Goal: Transaction & Acquisition: Register for event/course

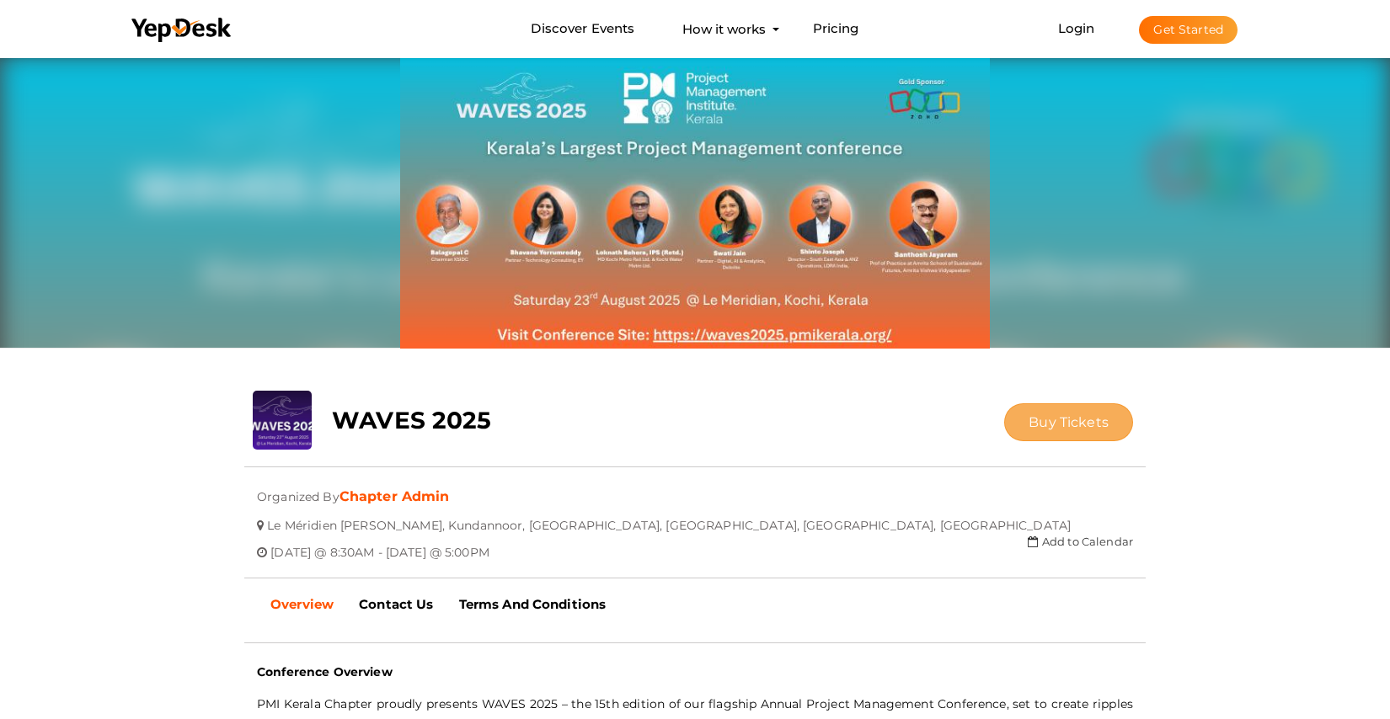
click at [1065, 425] on span "Buy Tickets" at bounding box center [1068, 422] width 80 height 16
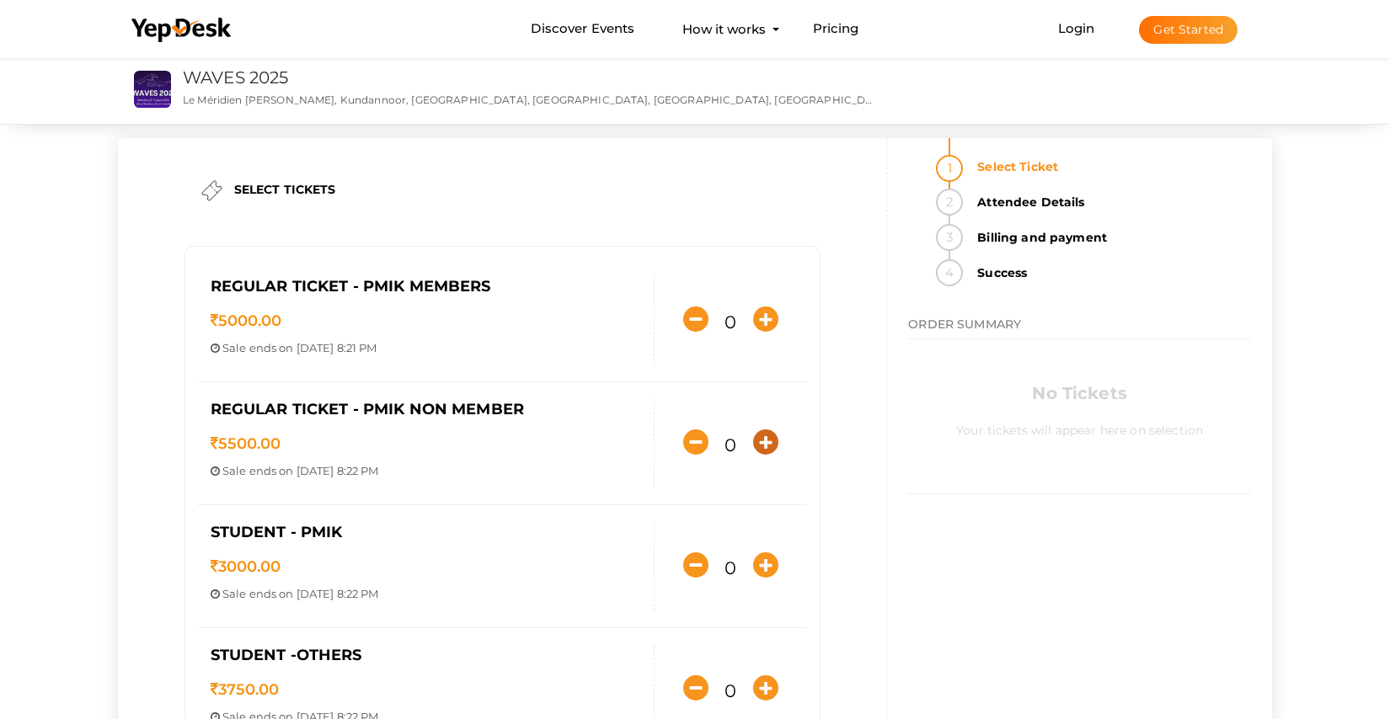
click at [759, 443] on icon "button" at bounding box center [765, 442] width 25 height 25
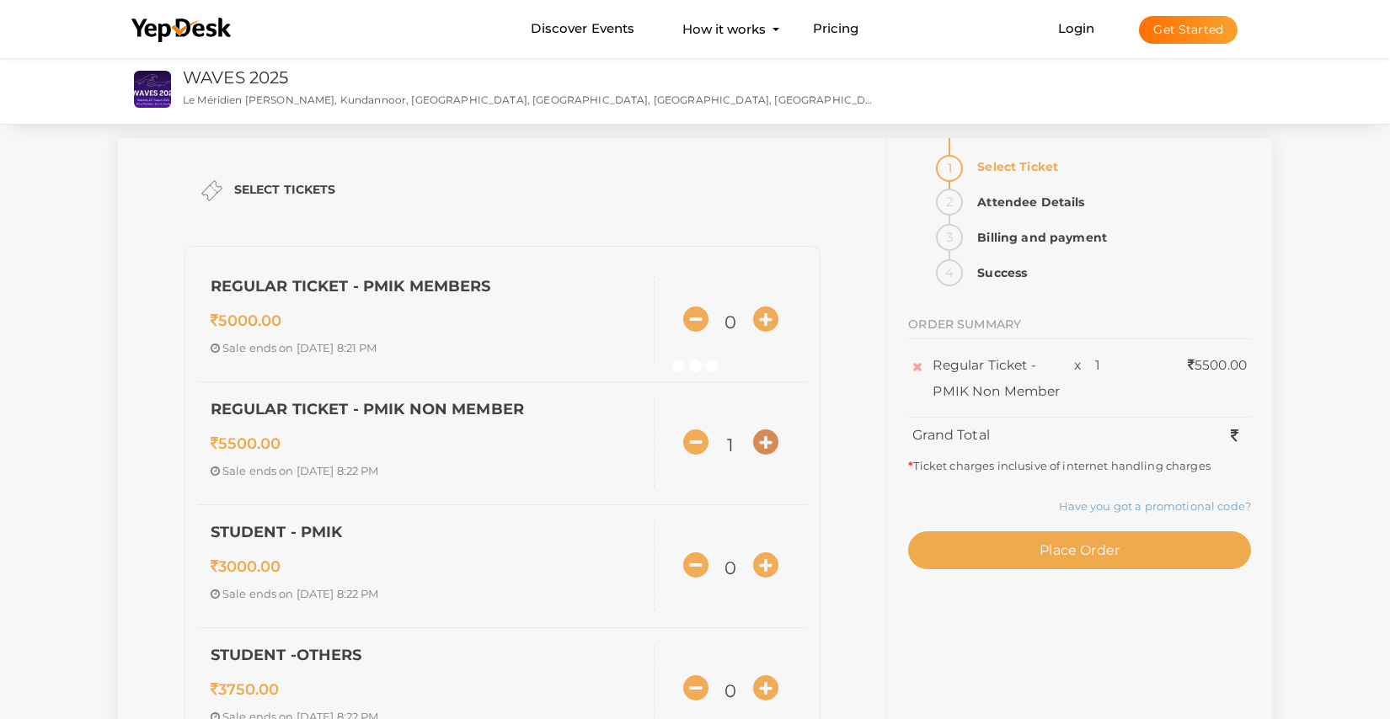
click at [759, 443] on div at bounding box center [695, 359] width 1390 height 719
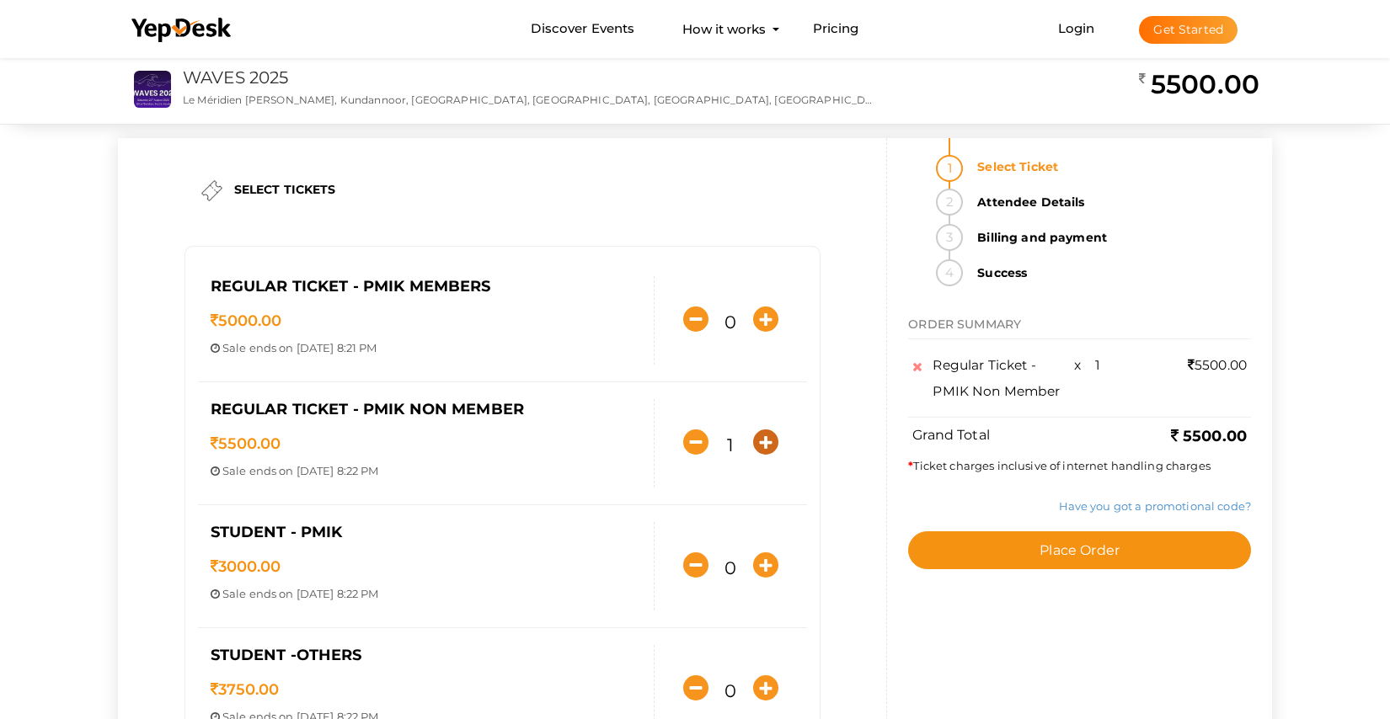
click at [757, 436] on icon "button" at bounding box center [765, 442] width 25 height 25
type input "2"
click at [1117, 500] on link "Have you got a promotional code?" at bounding box center [1155, 505] width 192 height 13
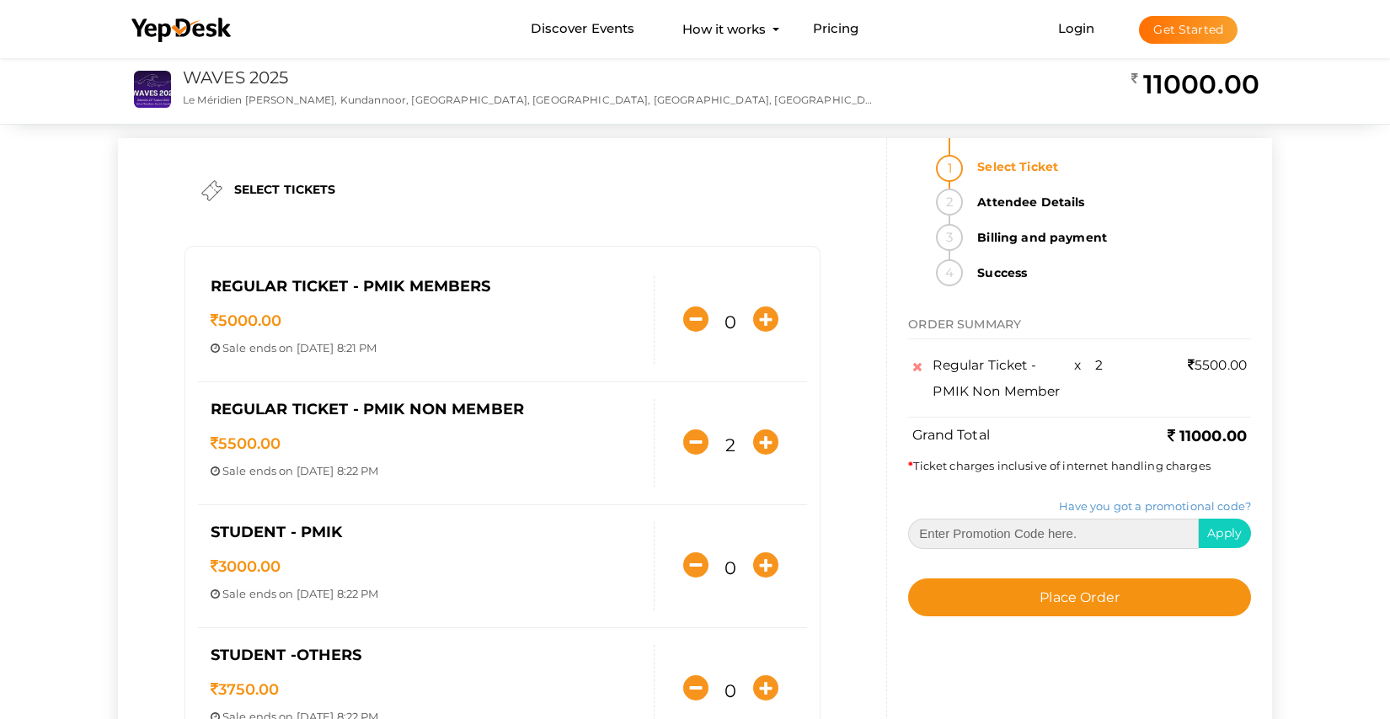
click at [1041, 536] on input "text" at bounding box center [1053, 534] width 291 height 30
paste input "3BODNPMKC3"
type input "3BODNPMKC3"
click at [1226, 531] on span "Apply" at bounding box center [1224, 533] width 35 height 15
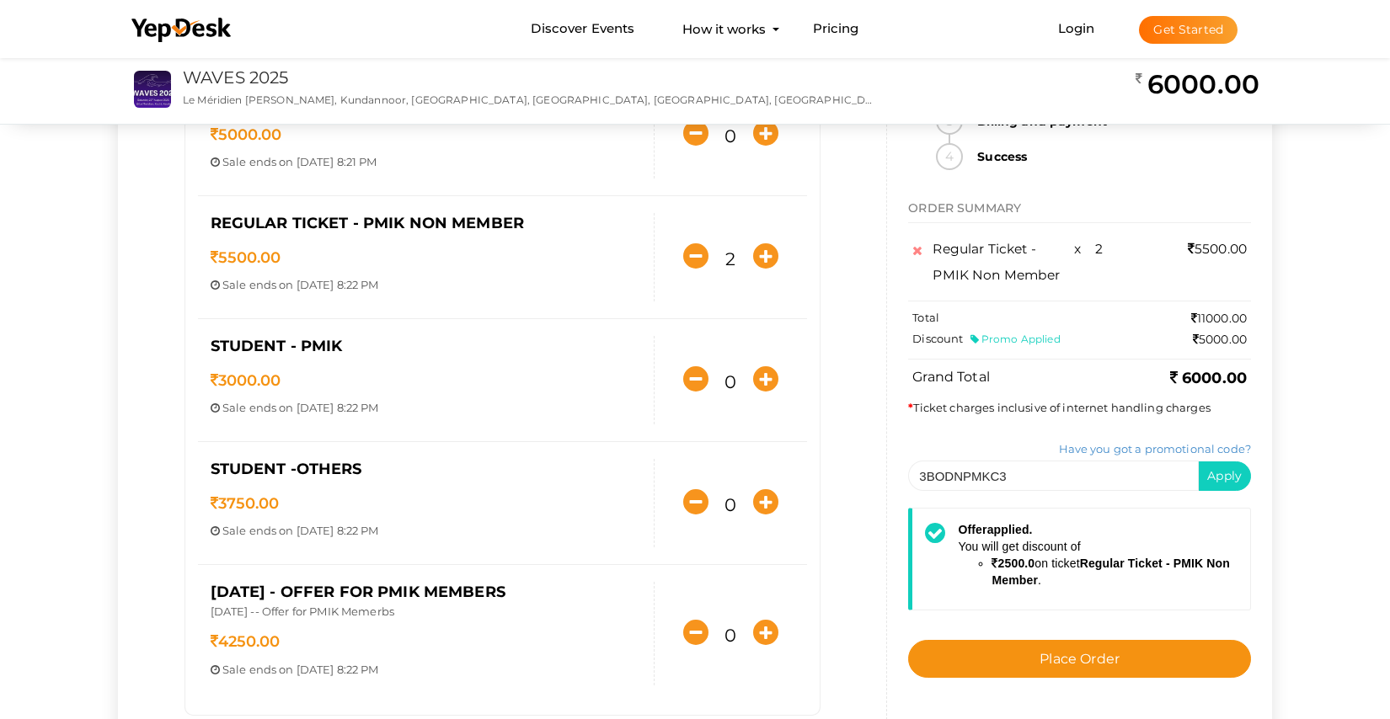
scroll to position [209, 0]
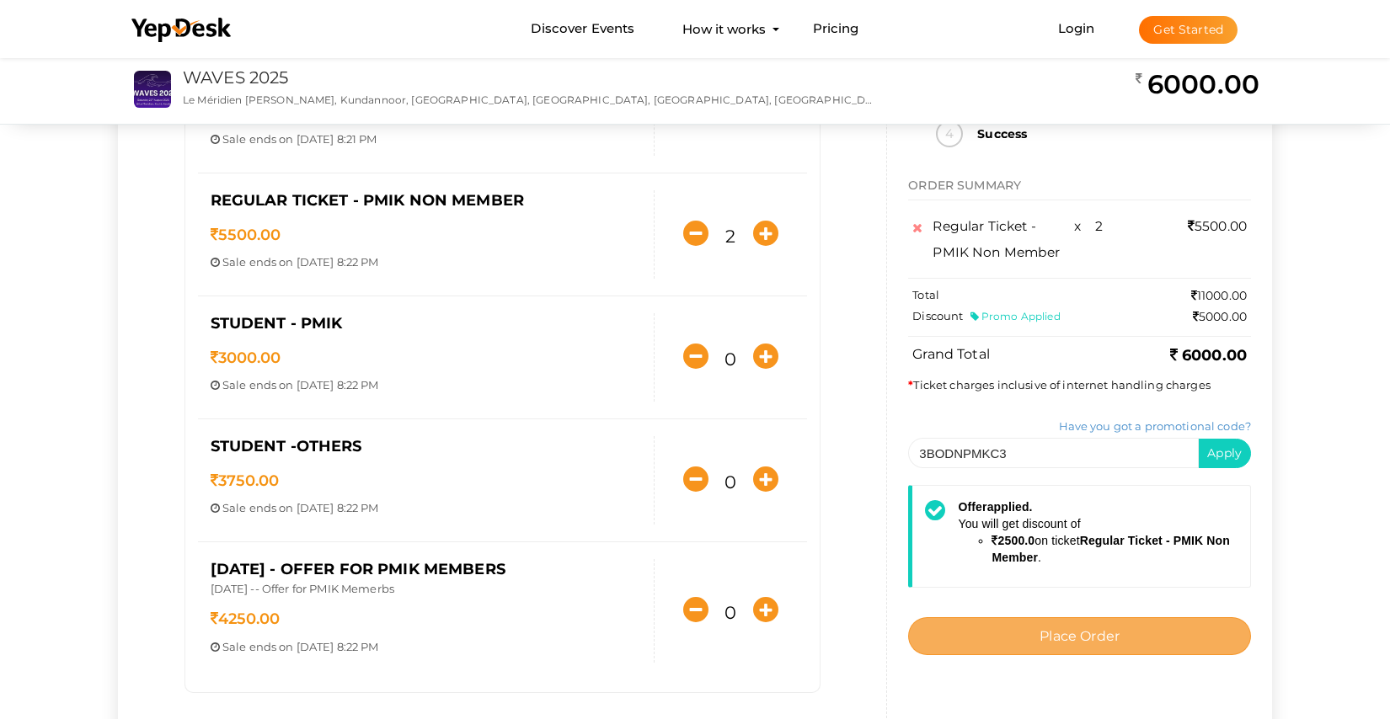
click at [1050, 628] on span "Place Order" at bounding box center [1079, 636] width 80 height 16
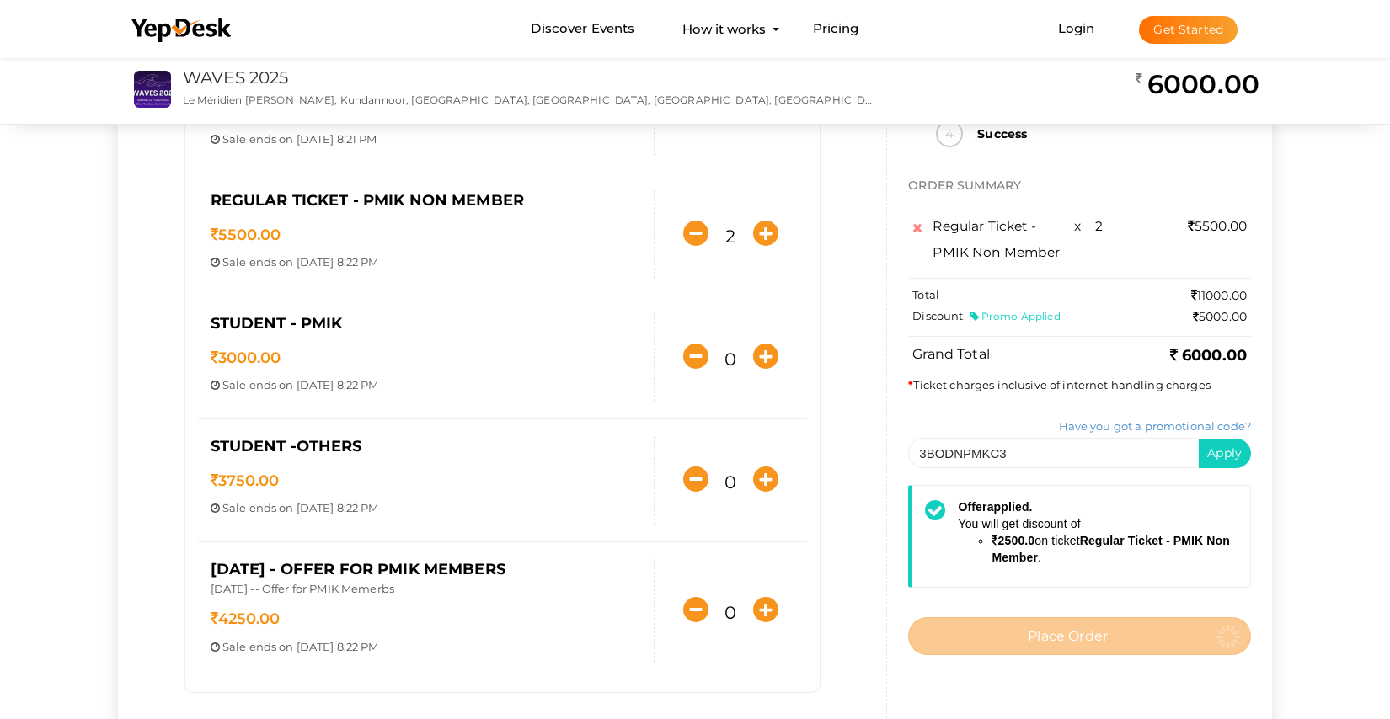
scroll to position [0, 0]
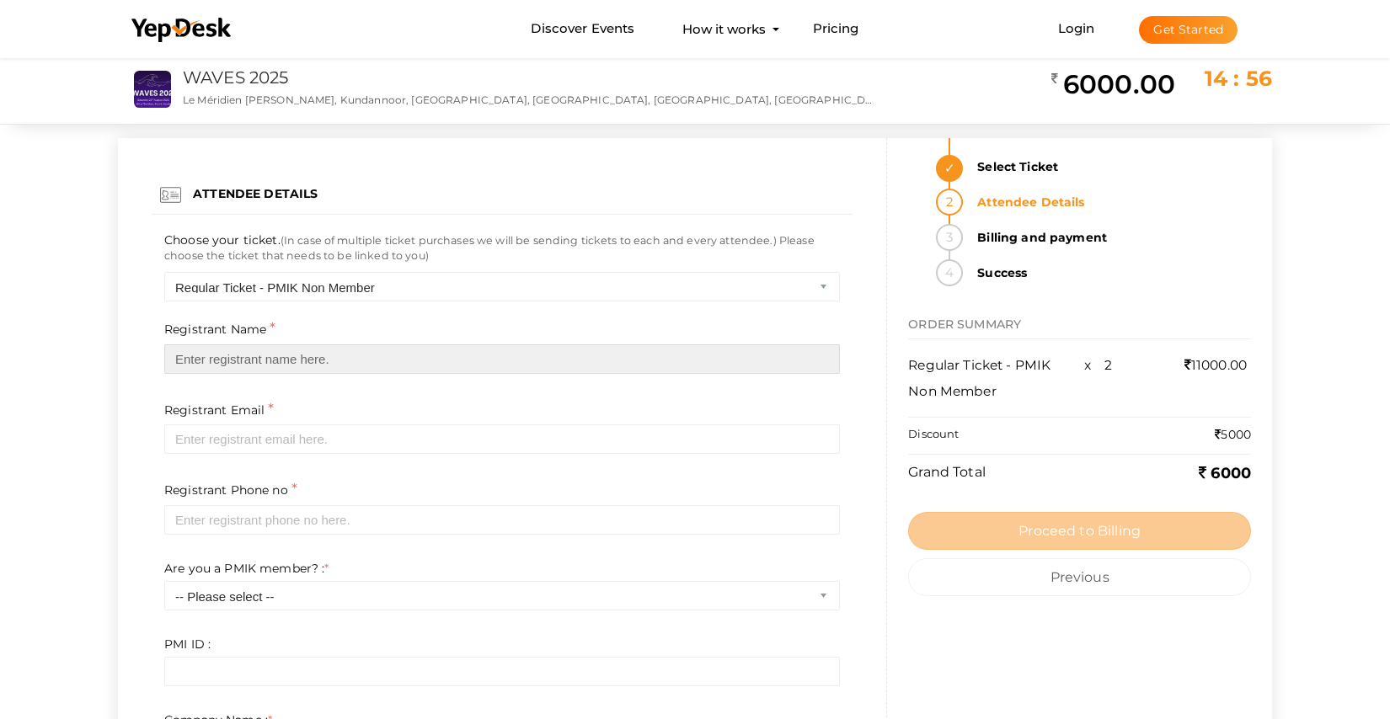
click at [359, 357] on input "text" at bounding box center [502, 358] width 676 height 29
paste input "Afrinsha Aslam:"
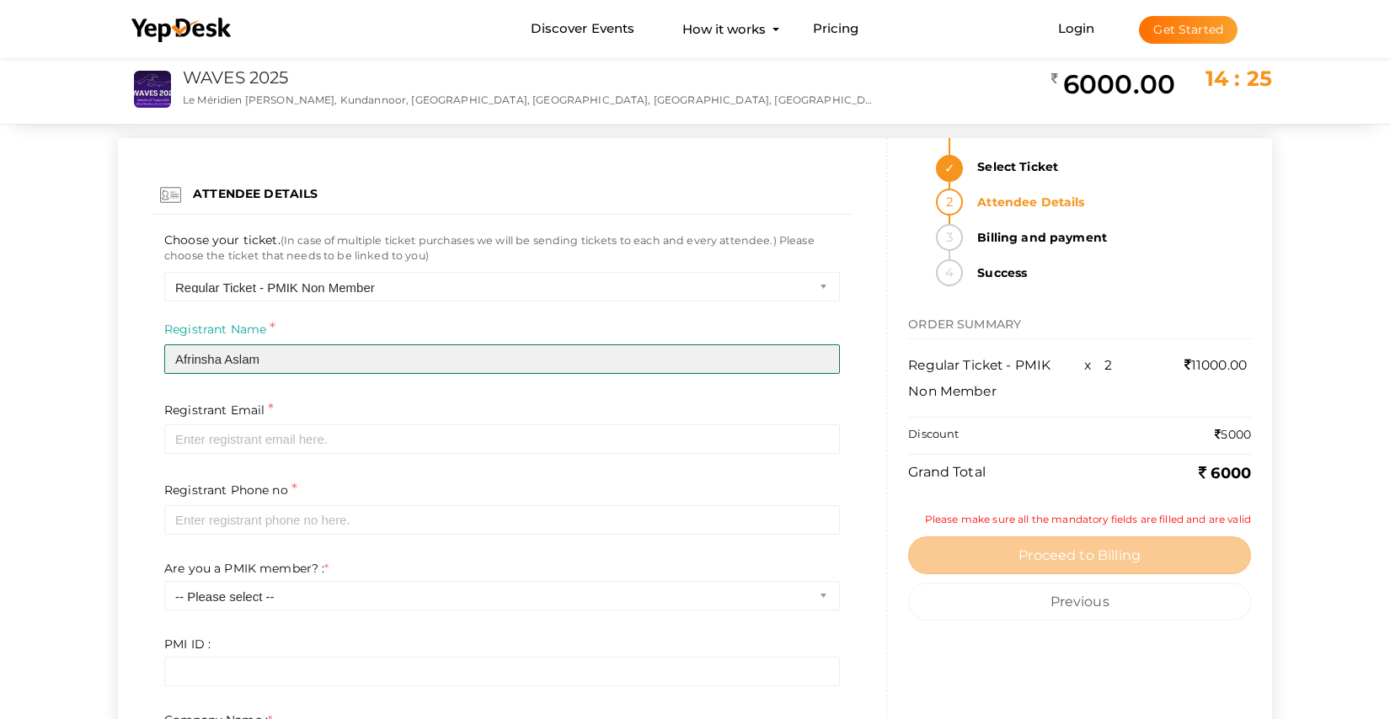
type input "Afrinsha Aslam"
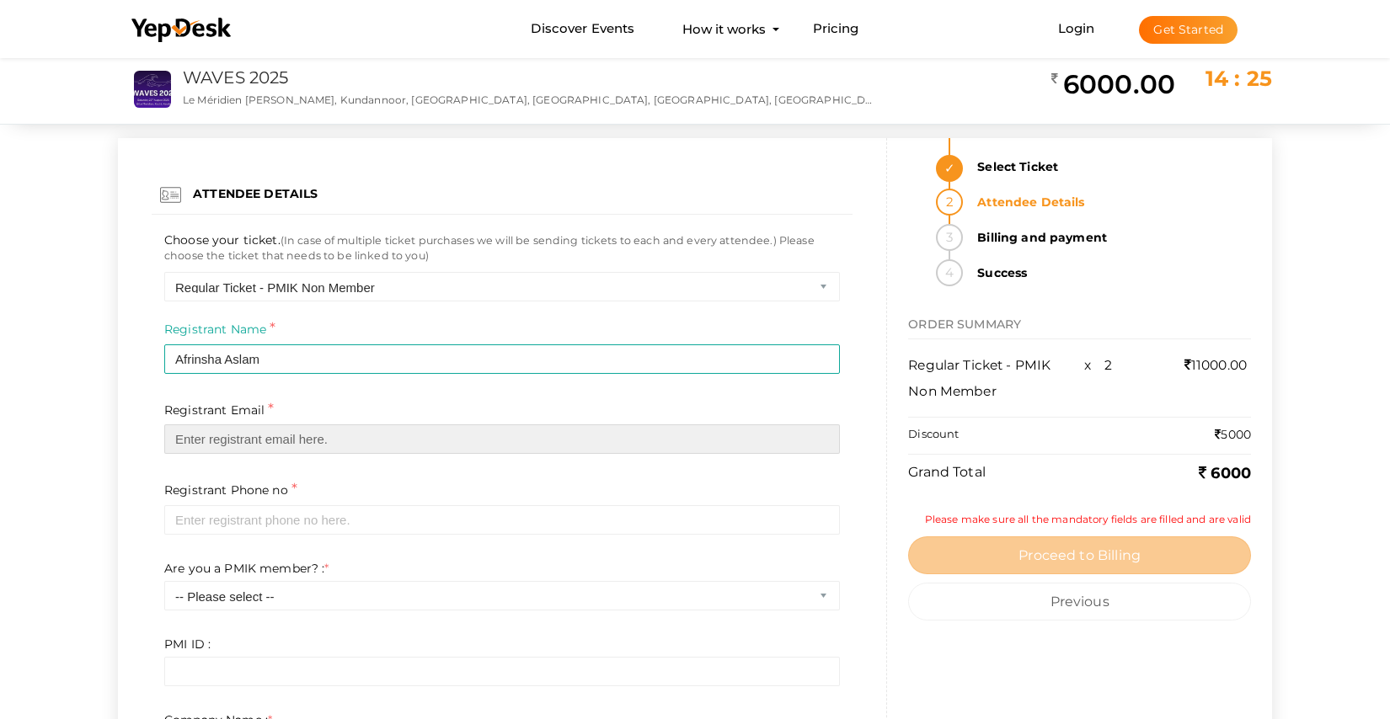
click at [327, 443] on input "email" at bounding box center [502, 439] width 676 height 29
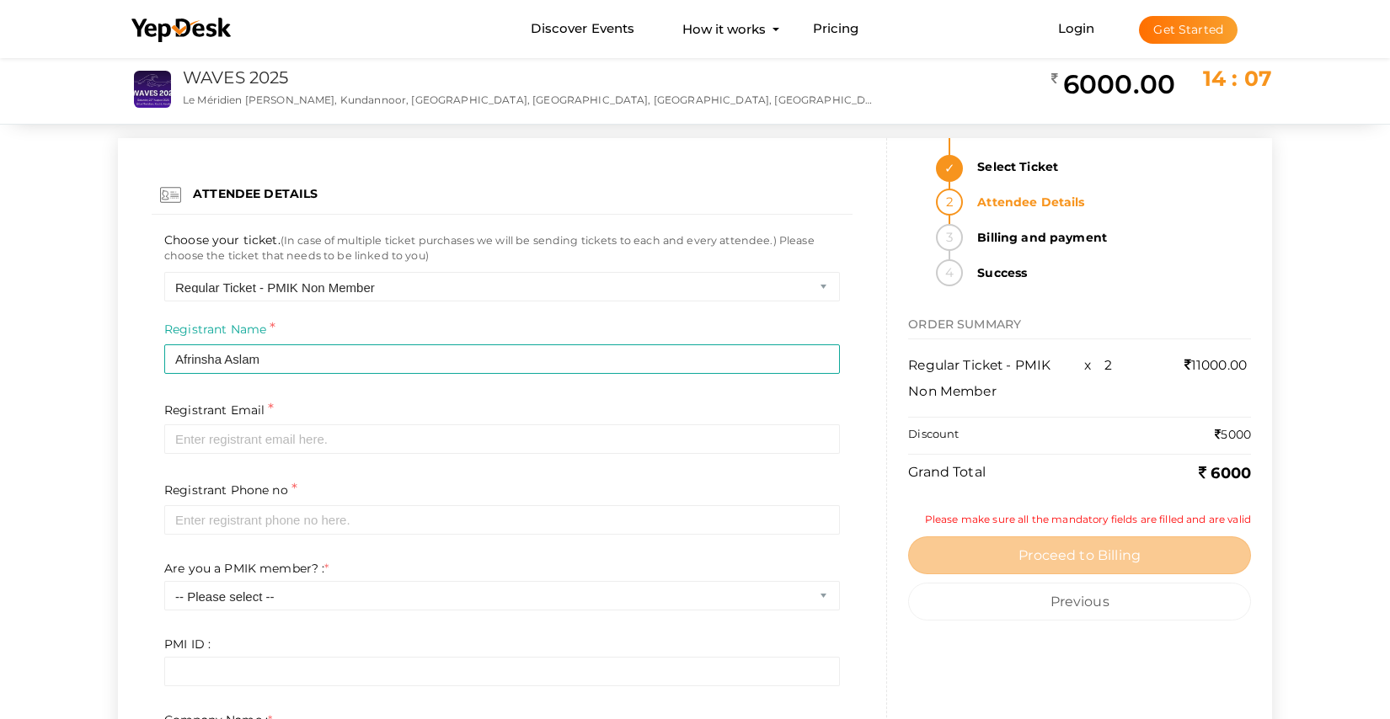
click at [944, 433] on label "Discount" at bounding box center [933, 434] width 51 height 16
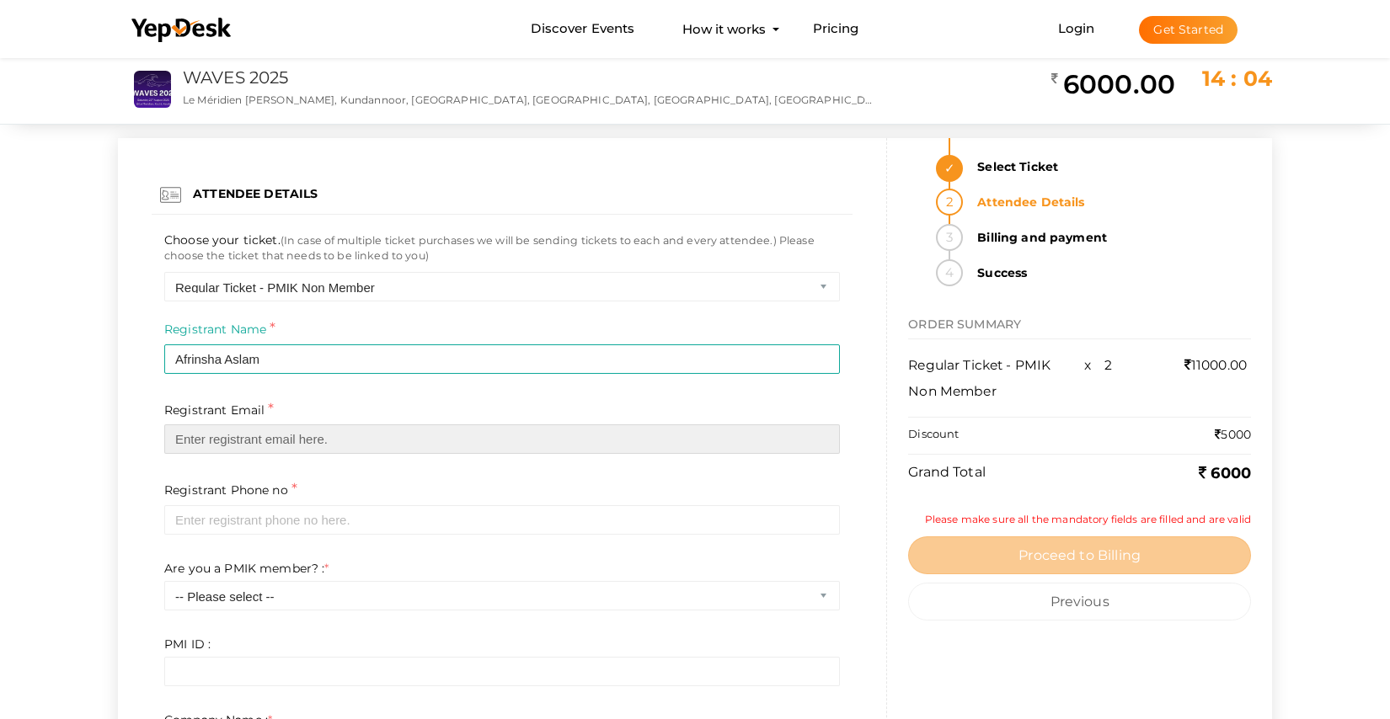
click at [430, 441] on input "email" at bounding box center [502, 439] width 676 height 29
paste input "Vidya P Linkedin :www.linkedin.com/in/vidyatrustwaves Mail: vidya@trustwaves.te…"
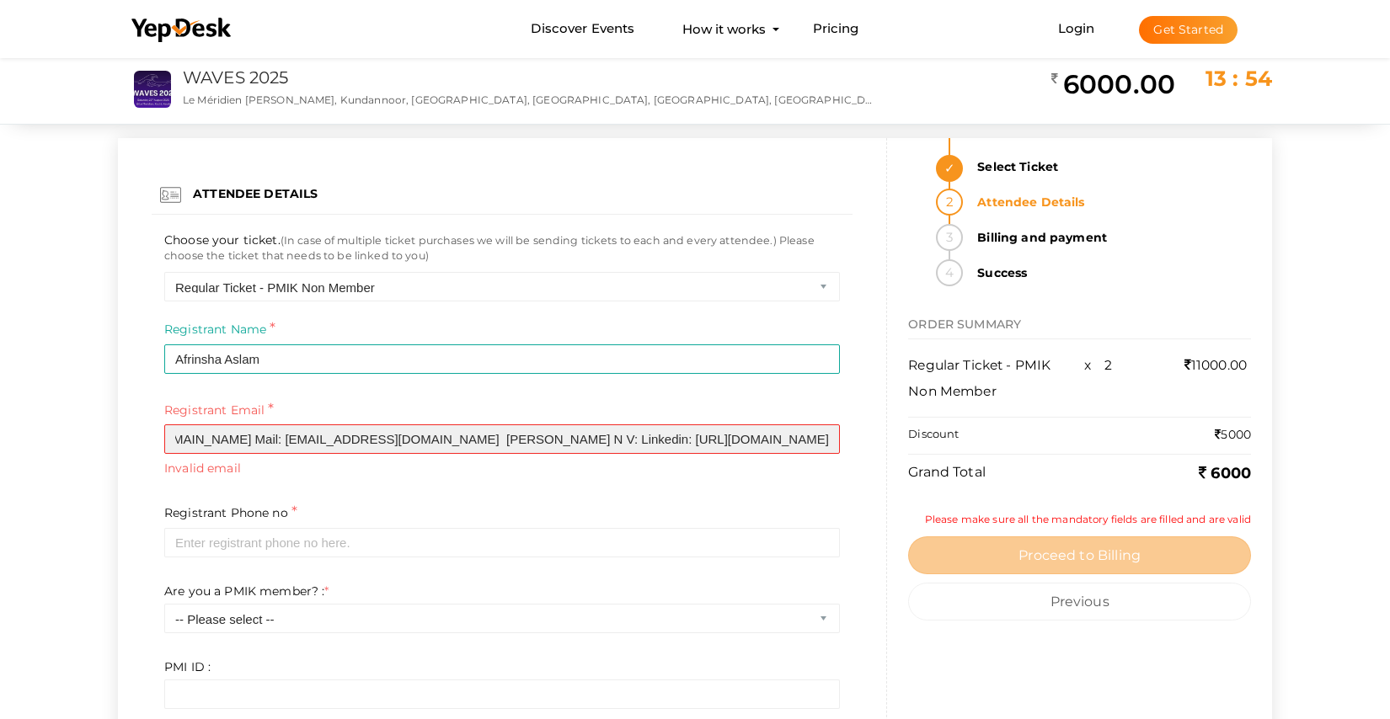
type input "Vidya P Linkedin :www.linkedin.com/in/vidyatrustwaves Mail: vidya@trustwaves.te…"
click at [478, 433] on input "Vidya P Linkedin :www.linkedin.com/in/vidyatrustwaves Mail: vidya@trustwaves.te…" at bounding box center [502, 439] width 676 height 29
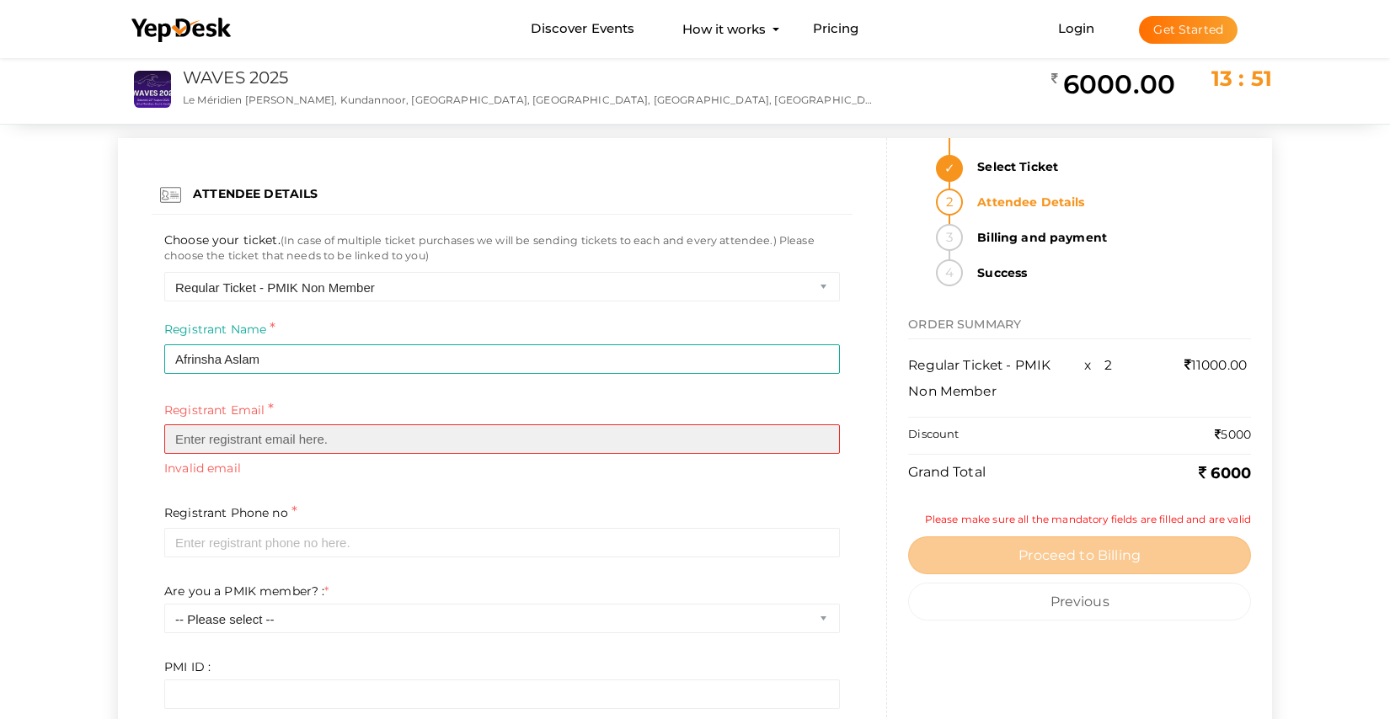
scroll to position [0, 0]
paste input "Vidya P Linkedin :www.linkedin.com/in/vidyatrustwaves Mail: vidya@trustwaves.te…"
type input "Vidya P Linkedin :www.linkedin.com/in/vidyatrustwaves Mail: vidya@trustwaves.te…"
paste input "[EMAIL_ADDRESS][DOMAIN_NAME]"
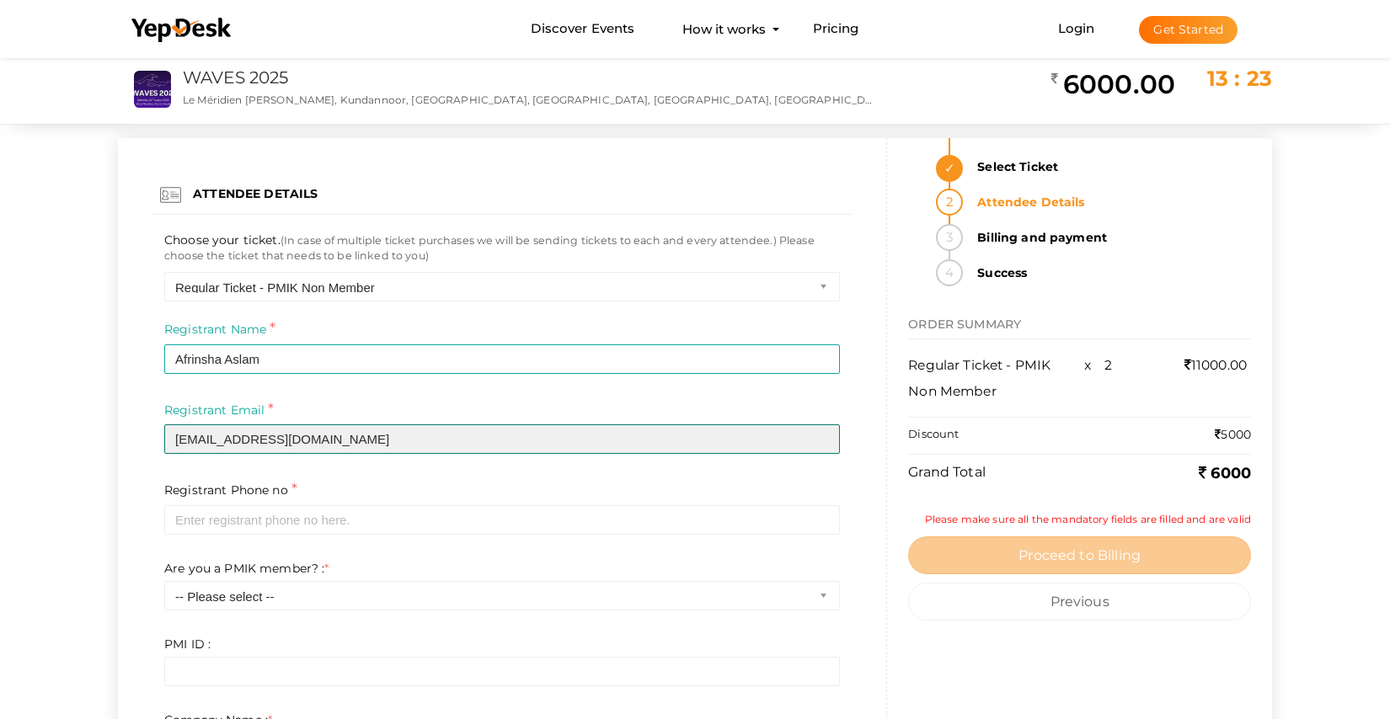
type input "[EMAIL_ADDRESS][DOMAIN_NAME]"
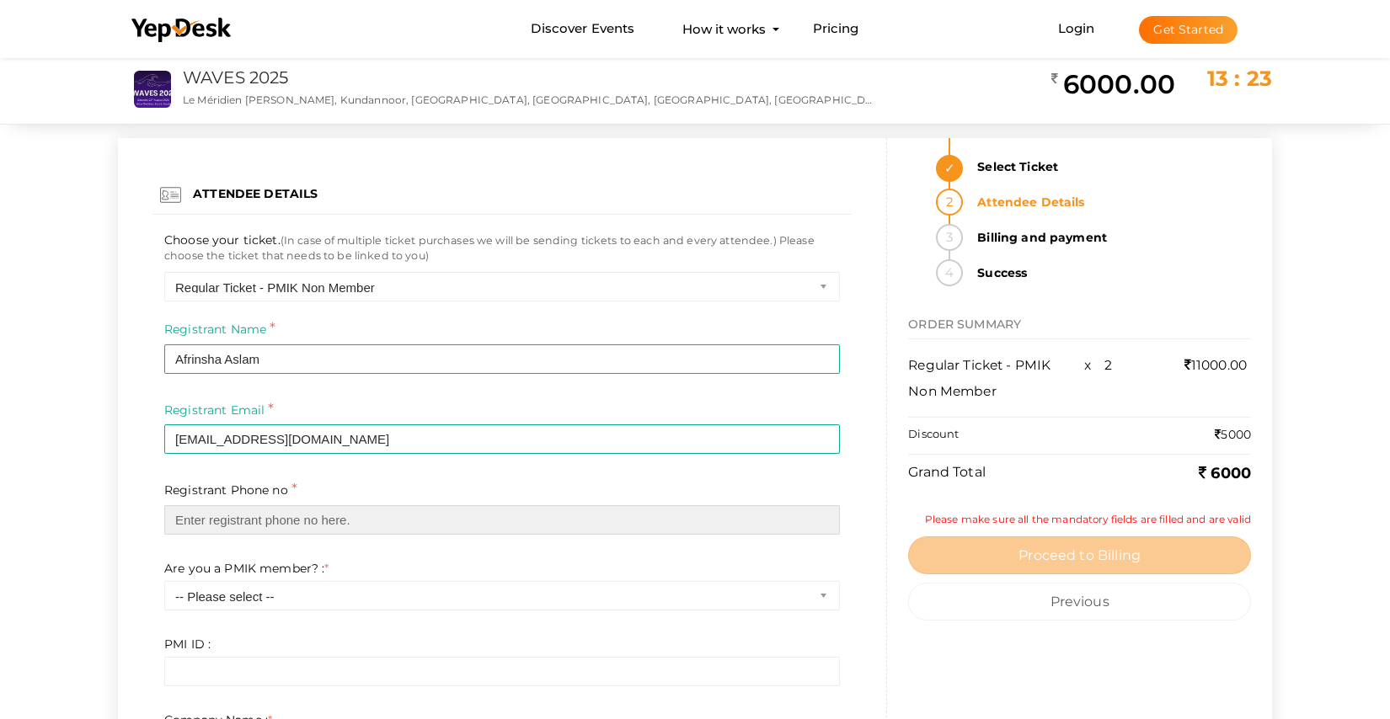
click at [299, 526] on input "text" at bounding box center [502, 519] width 676 height 29
paste input "‪+91 97468 40849‬"
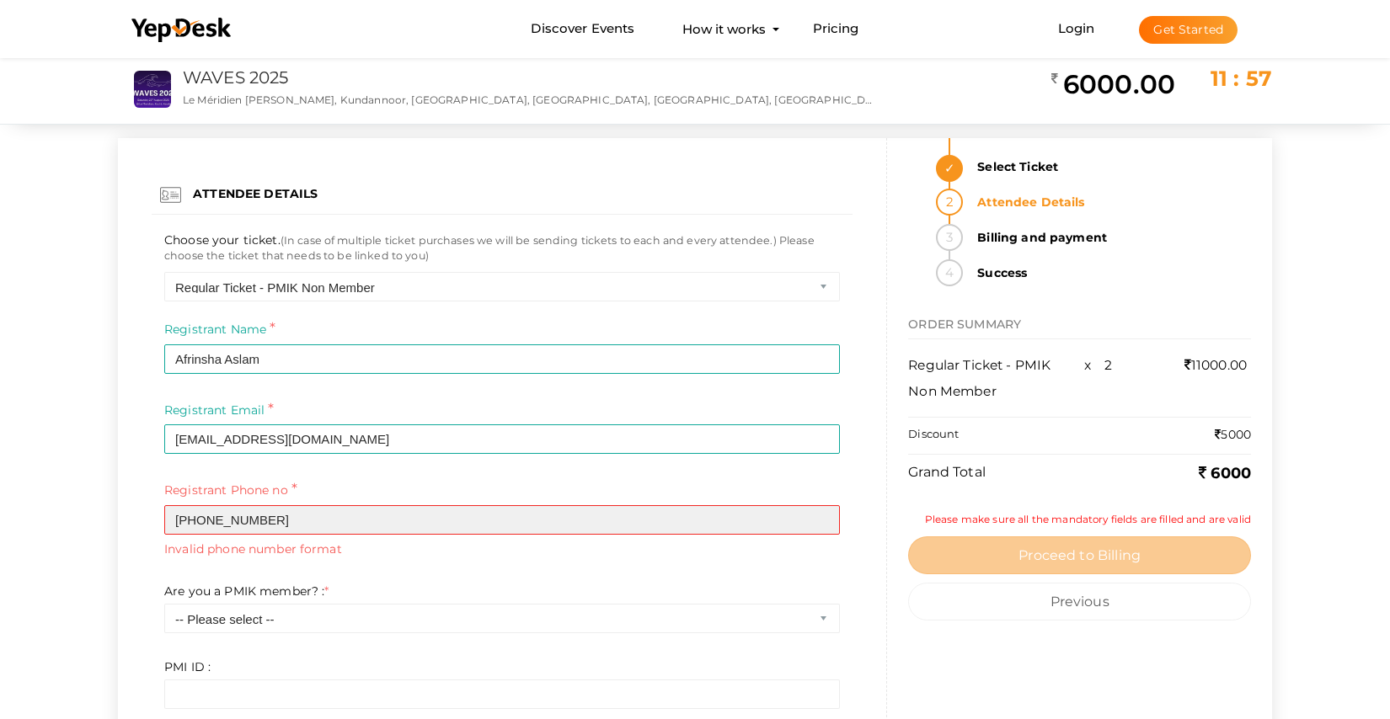
click at [203, 520] on input "‪+91 97468 40849‬" at bounding box center [502, 519] width 676 height 29
click at [216, 521] on input "97468 40849‬" at bounding box center [502, 519] width 676 height 29
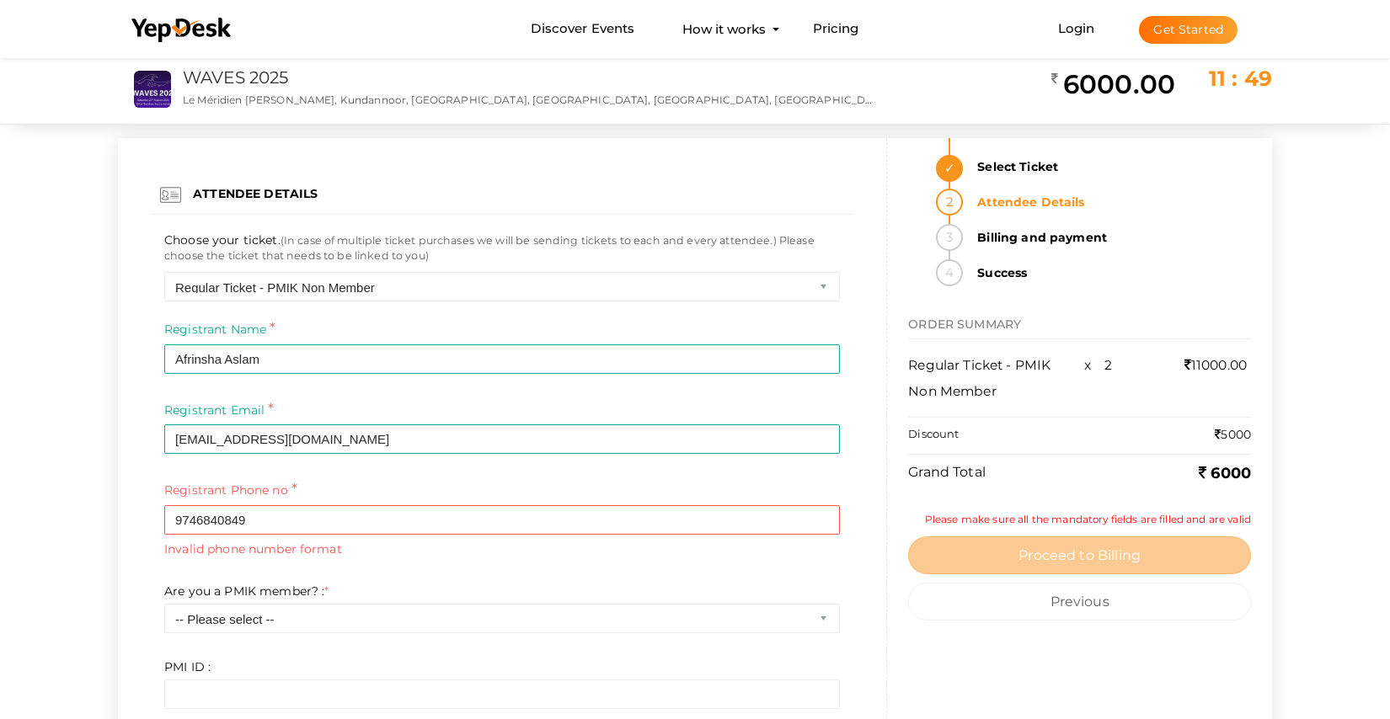
click at [449, 579] on div "Registrant Phone no * 9746840849‬ Invalid phone number format Required" at bounding box center [502, 531] width 701 height 104
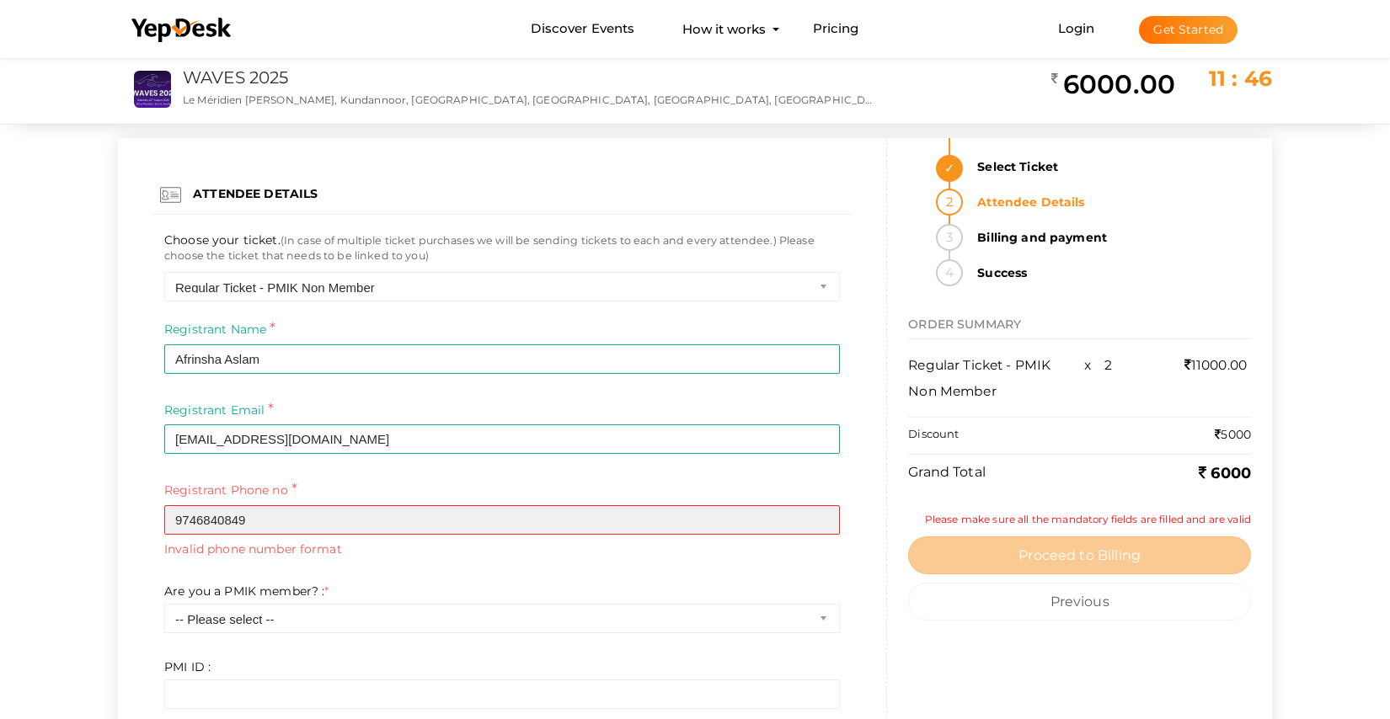
click at [178, 515] on input "9746840849‬" at bounding box center [502, 519] width 676 height 29
click at [283, 514] on input "9746840849‬" at bounding box center [502, 519] width 676 height 29
click at [173, 520] on input "9746840849‬" at bounding box center [502, 519] width 676 height 29
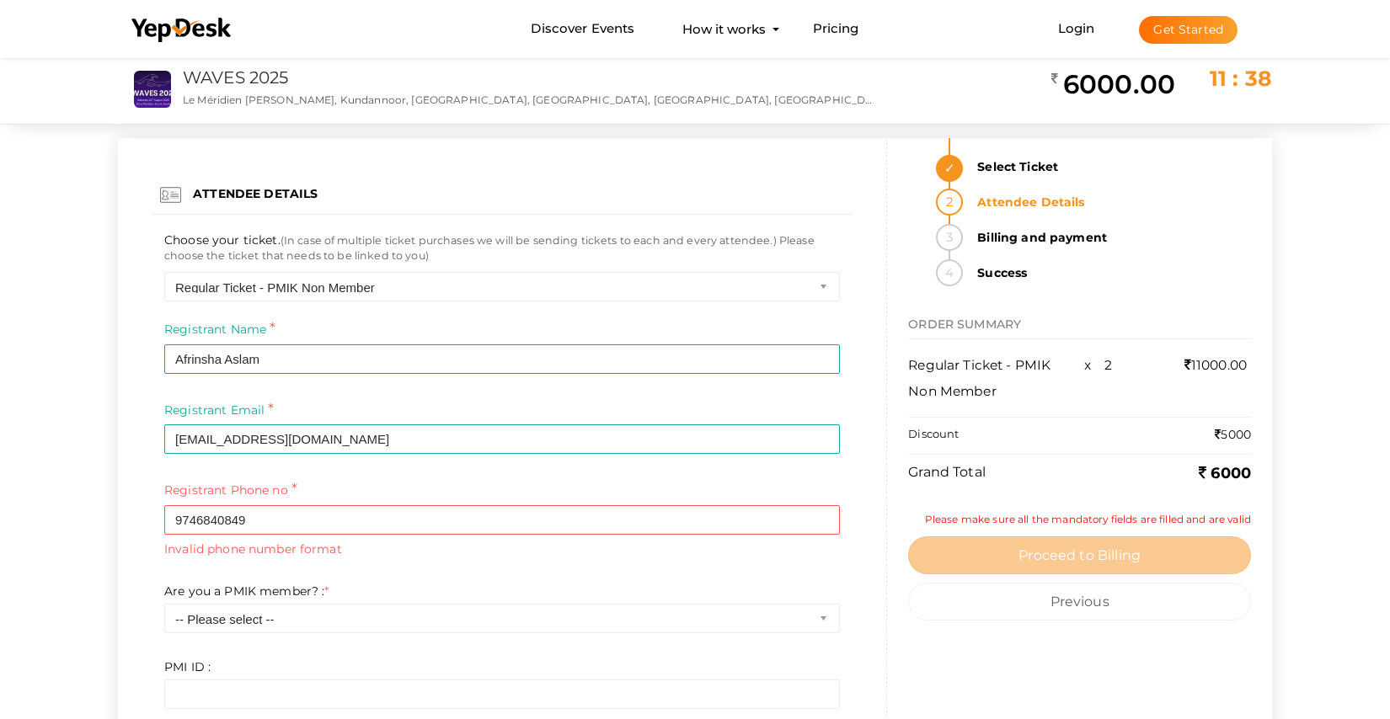
click at [387, 567] on div "Registrant Phone no * 9746840849‬ Invalid phone number format Required" at bounding box center [502, 531] width 701 height 104
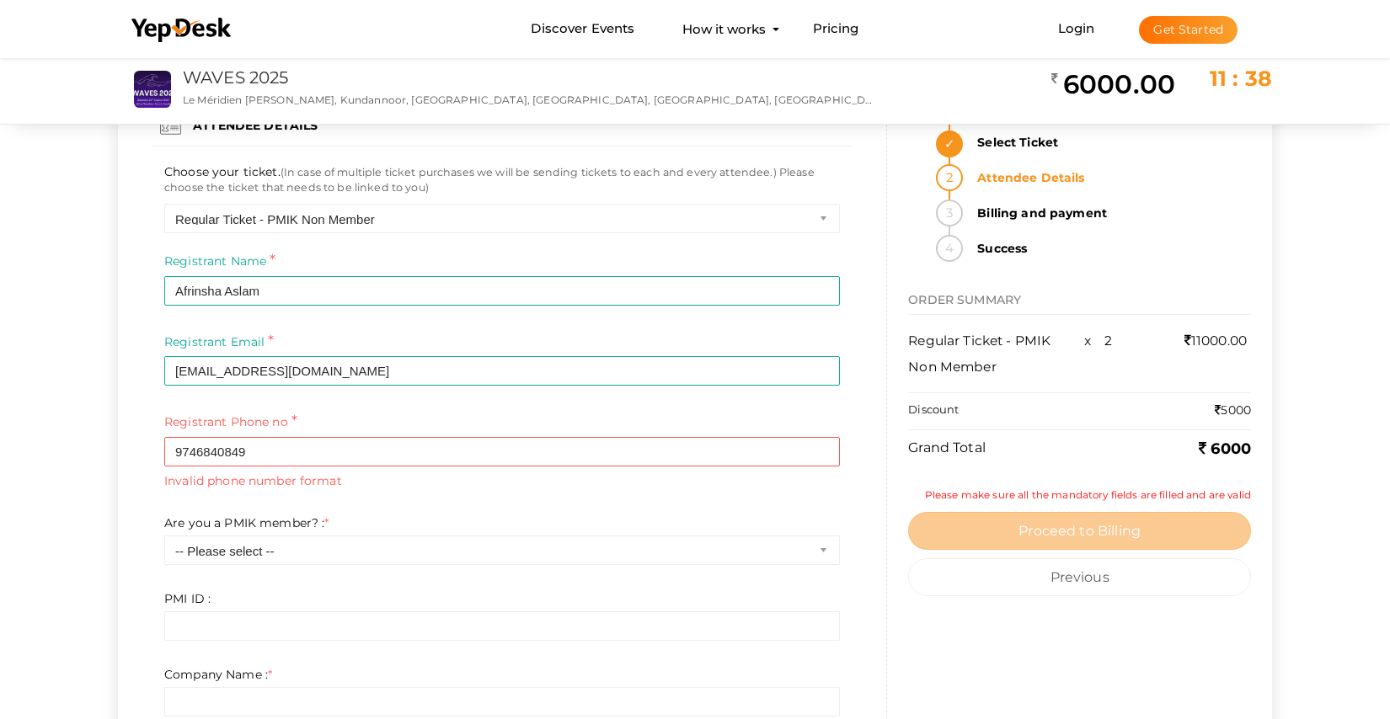
scroll to position [72, 0]
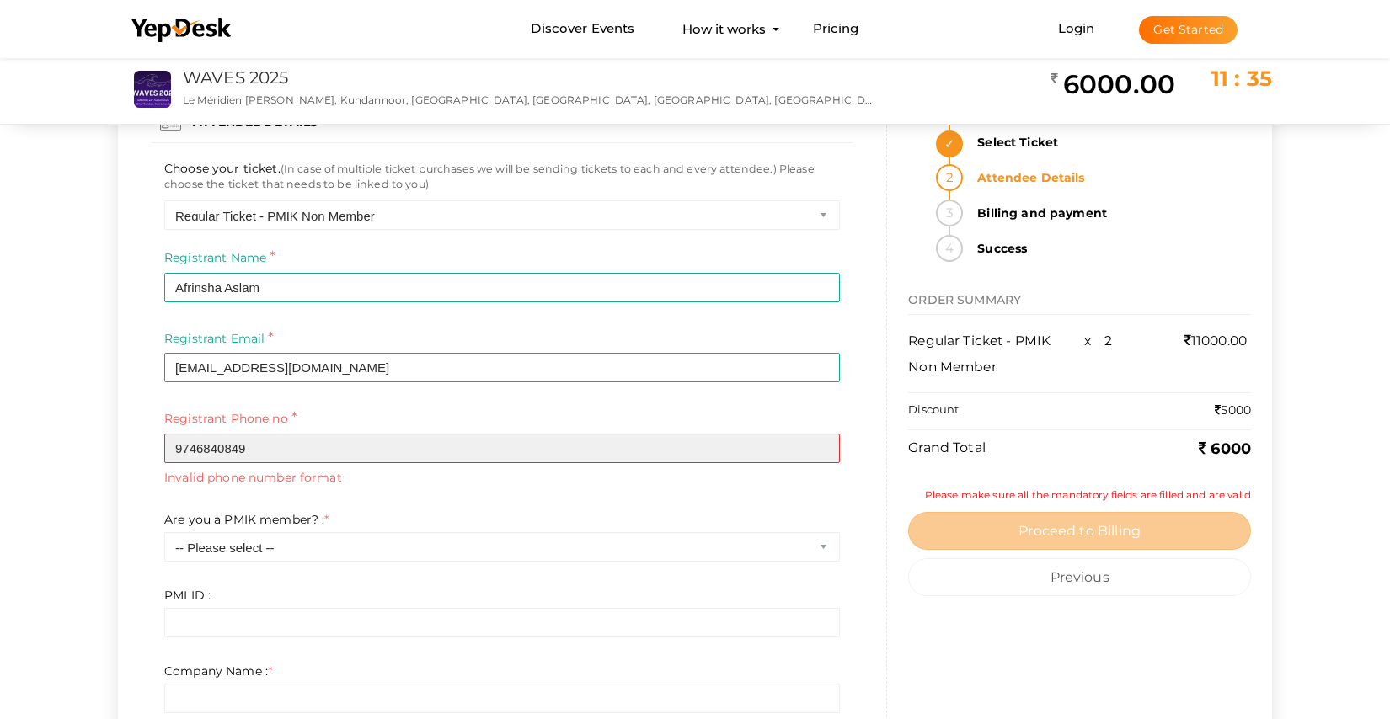
click at [294, 456] on input "9746840849‬" at bounding box center [502, 448] width 676 height 29
click at [176, 447] on input "9746840849‬" at bounding box center [502, 448] width 676 height 29
type input "+919746840849‬"
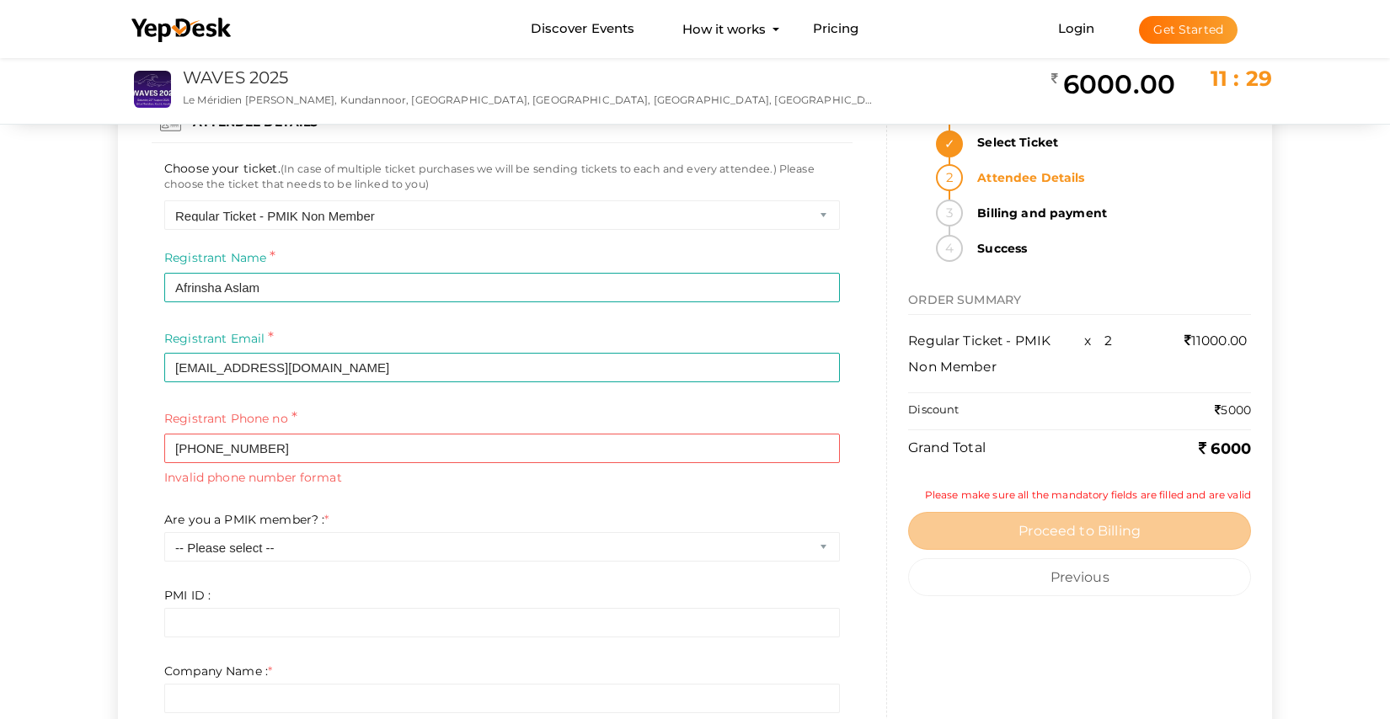
click at [424, 508] on div "Registrant Phone no * +919746840849‬ Invalid phone number format Required" at bounding box center [502, 460] width 701 height 104
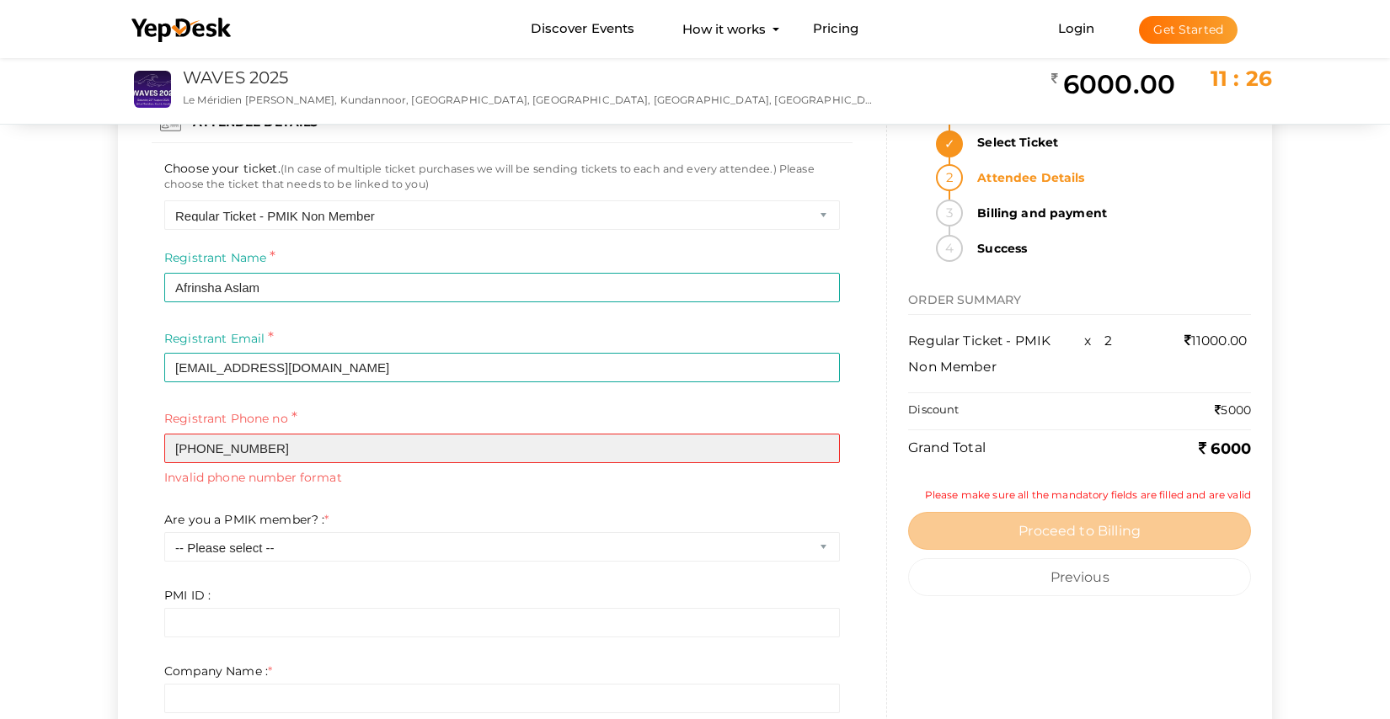
click at [304, 457] on input "+919746840849‬" at bounding box center [502, 448] width 676 height 29
drag, startPoint x: 304, startPoint y: 457, endPoint x: 151, endPoint y: 449, distance: 153.5
click at [152, 449] on div "Registrant Phone no * +919746840849‬ Invalid phone number format Required" at bounding box center [502, 460] width 701 height 104
click at [360, 451] on input "text" at bounding box center [502, 448] width 676 height 29
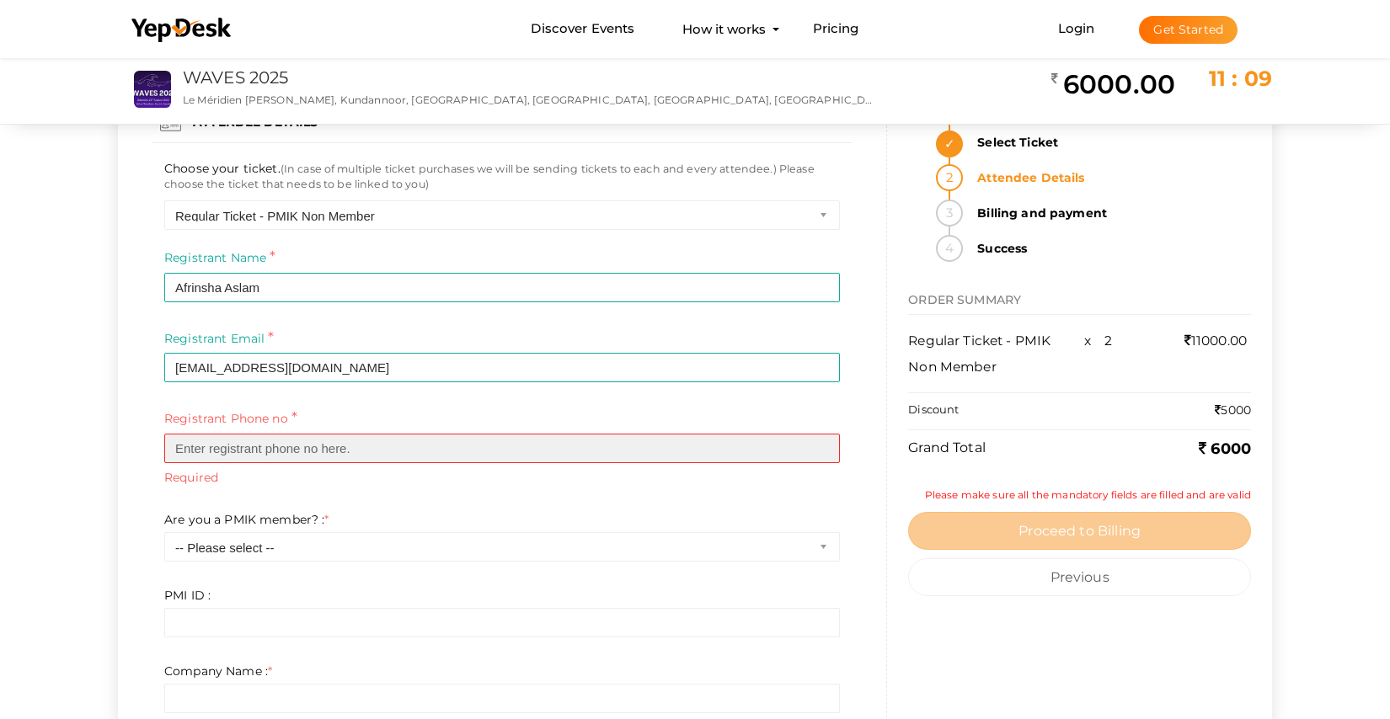
paste input "+919746840849‬"
click at [266, 438] on input "9746840849‬" at bounding box center [502, 448] width 676 height 29
click at [264, 445] on input "9746840849‬" at bounding box center [502, 448] width 676 height 29
type input "9"
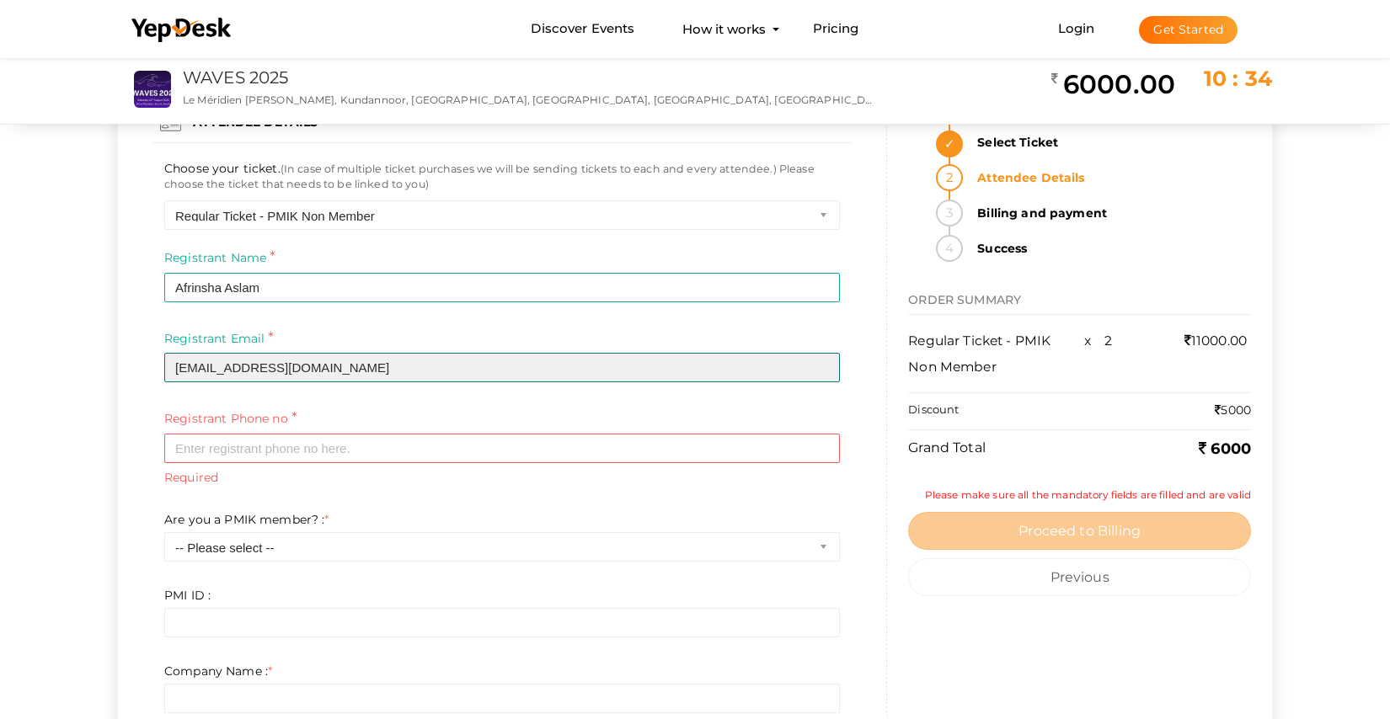
click at [406, 371] on input "[EMAIL_ADDRESS][DOMAIN_NAME]" at bounding box center [502, 367] width 676 height 29
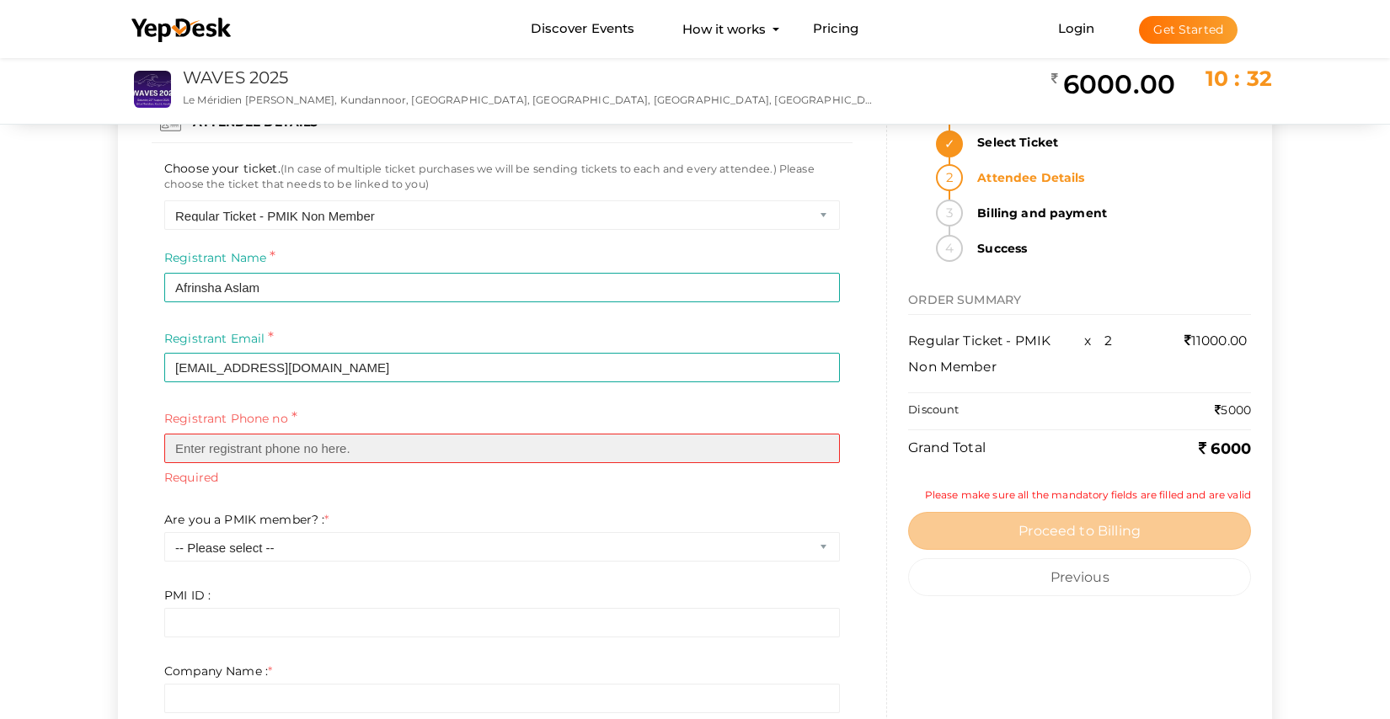
click at [247, 444] on input "text" at bounding box center [502, 448] width 676 height 29
type input "0"
paste input "+919746840849‬"
click at [195, 446] on input "+919746840849‬" at bounding box center [502, 448] width 676 height 29
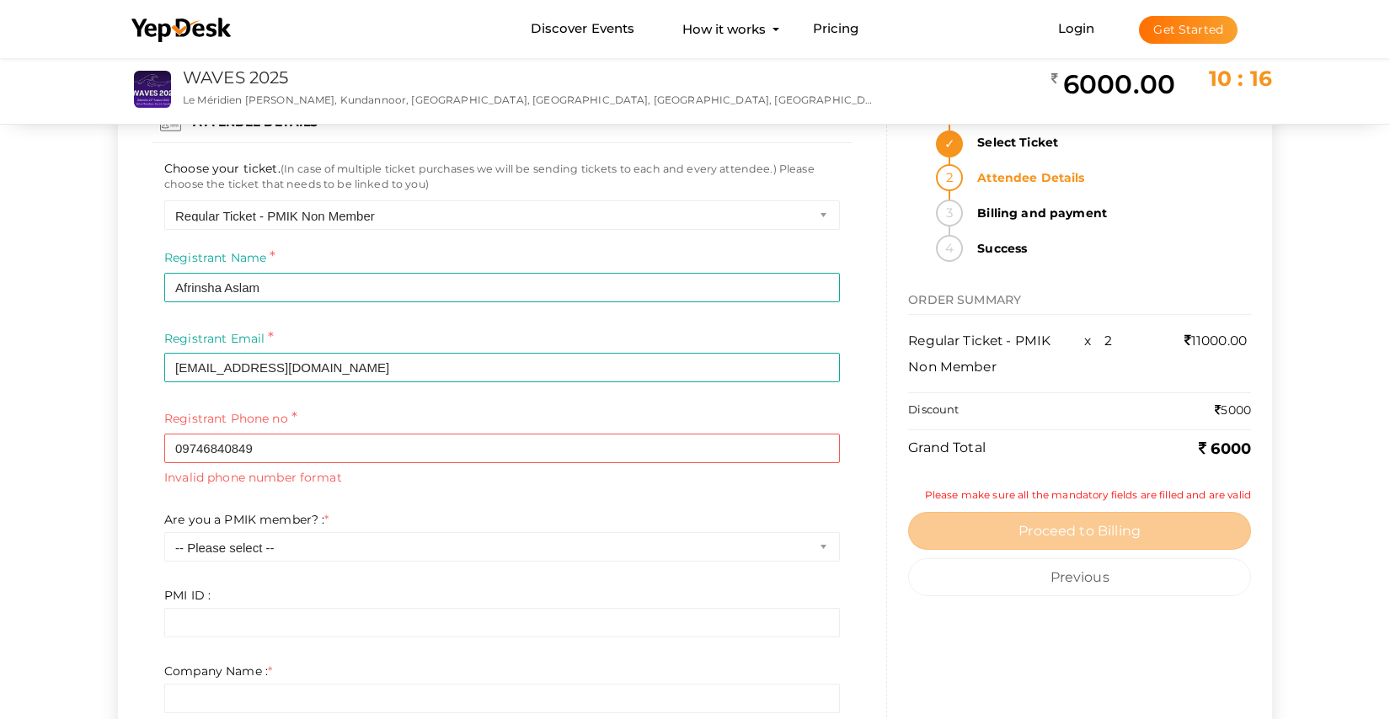
click at [427, 507] on div "Registrant Phone no * 09746840849‬ Invalid phone number format Required" at bounding box center [502, 460] width 701 height 104
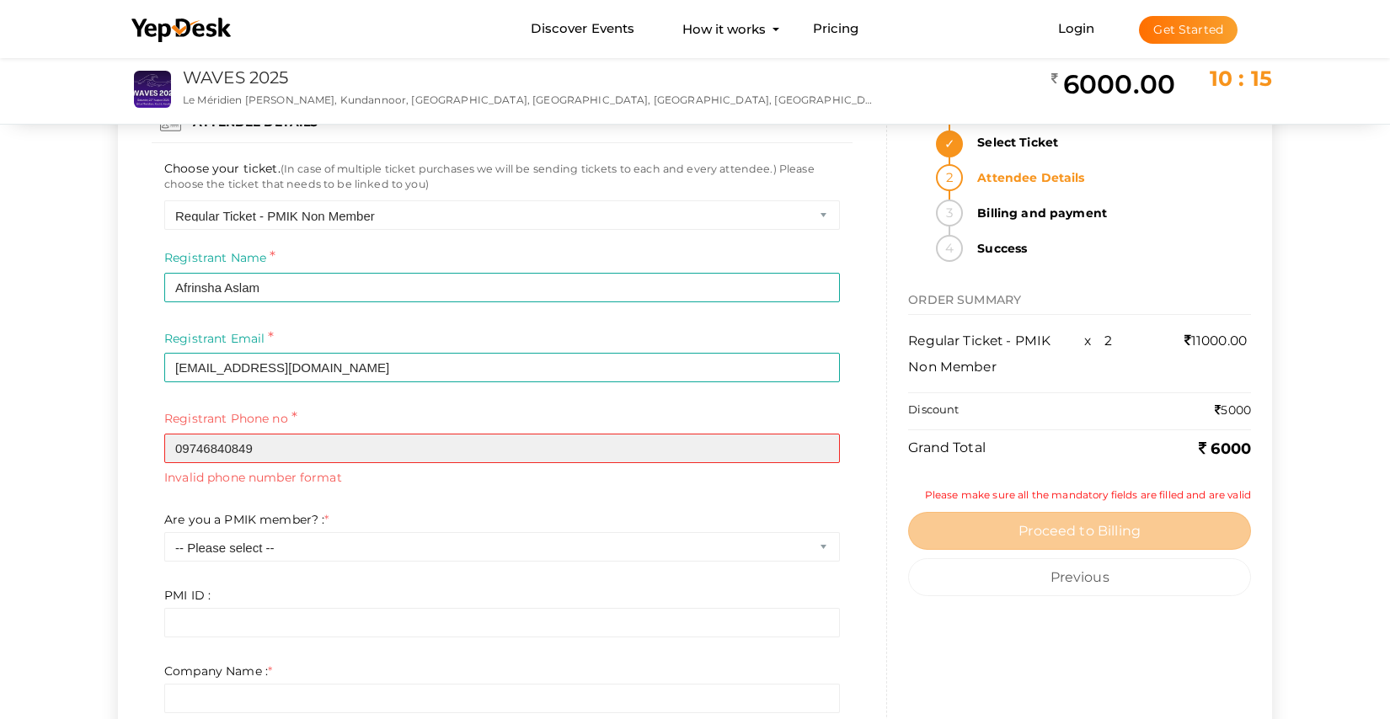
click at [236, 451] on input "09746840849‬" at bounding box center [502, 448] width 676 height 29
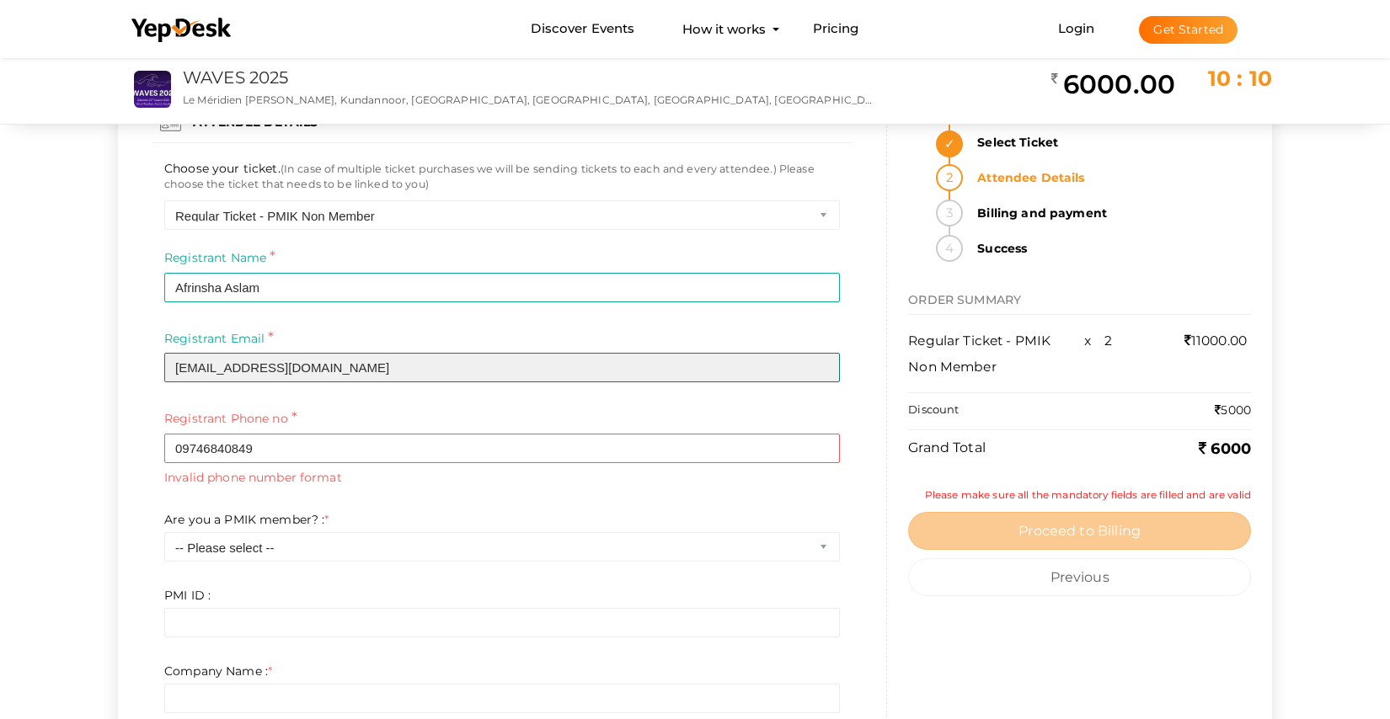
click at [371, 374] on input "[EMAIL_ADDRESS][DOMAIN_NAME]" at bounding box center [502, 367] width 676 height 29
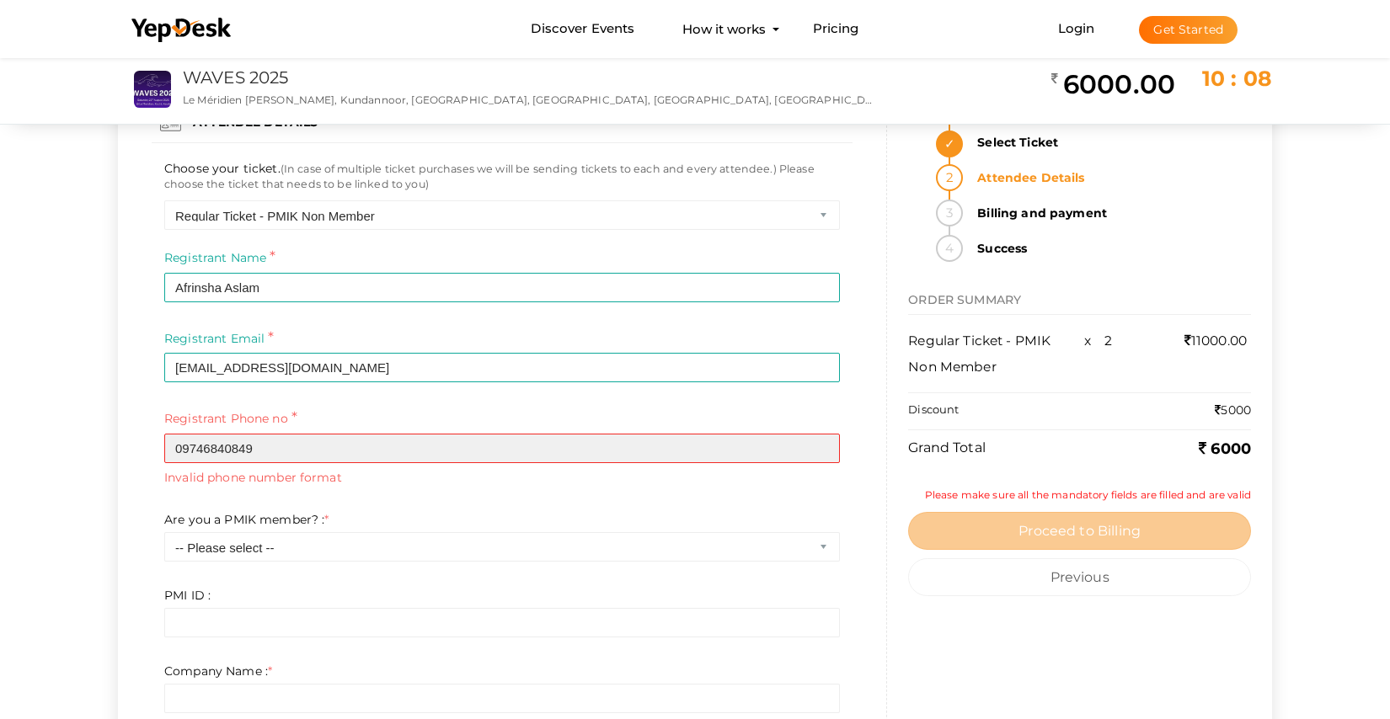
click at [275, 449] on input "09746840849‬" at bounding box center [502, 448] width 676 height 29
type input "0"
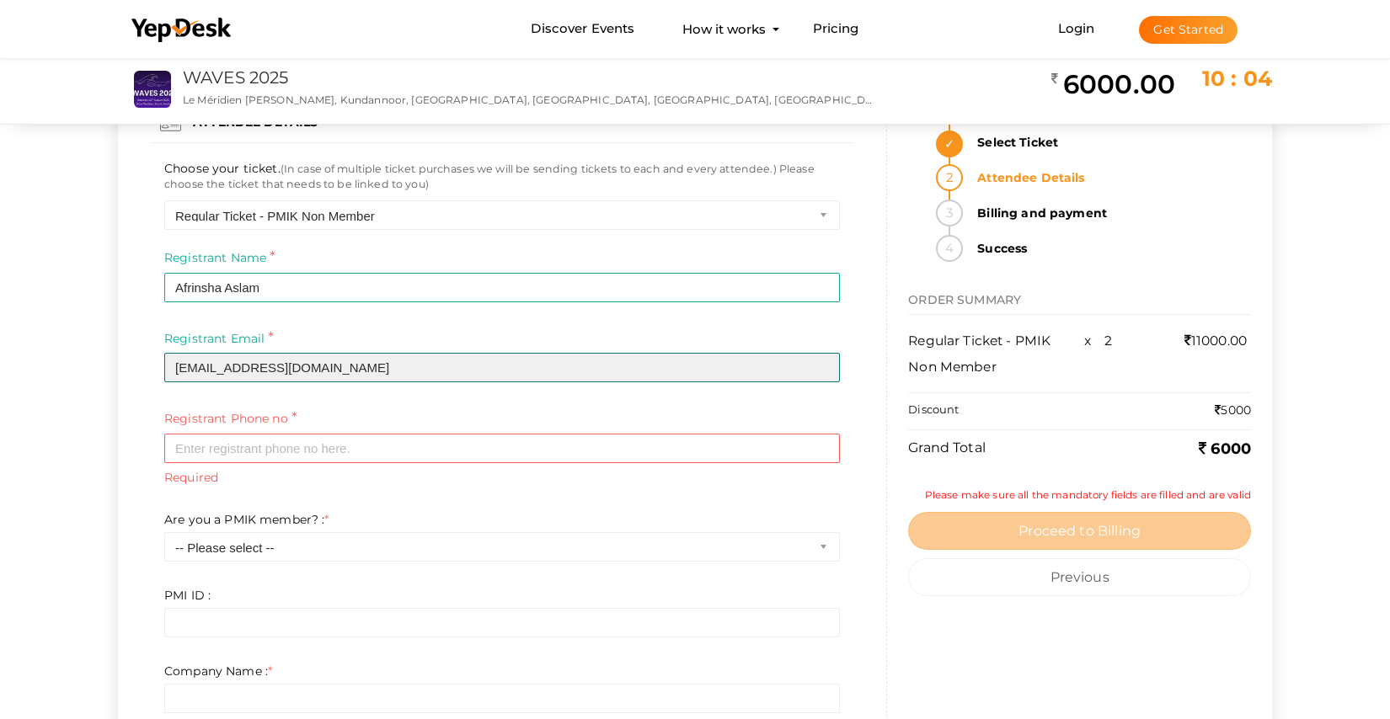
click at [428, 374] on input "[EMAIL_ADDRESS][DOMAIN_NAME]" at bounding box center [502, 367] width 676 height 29
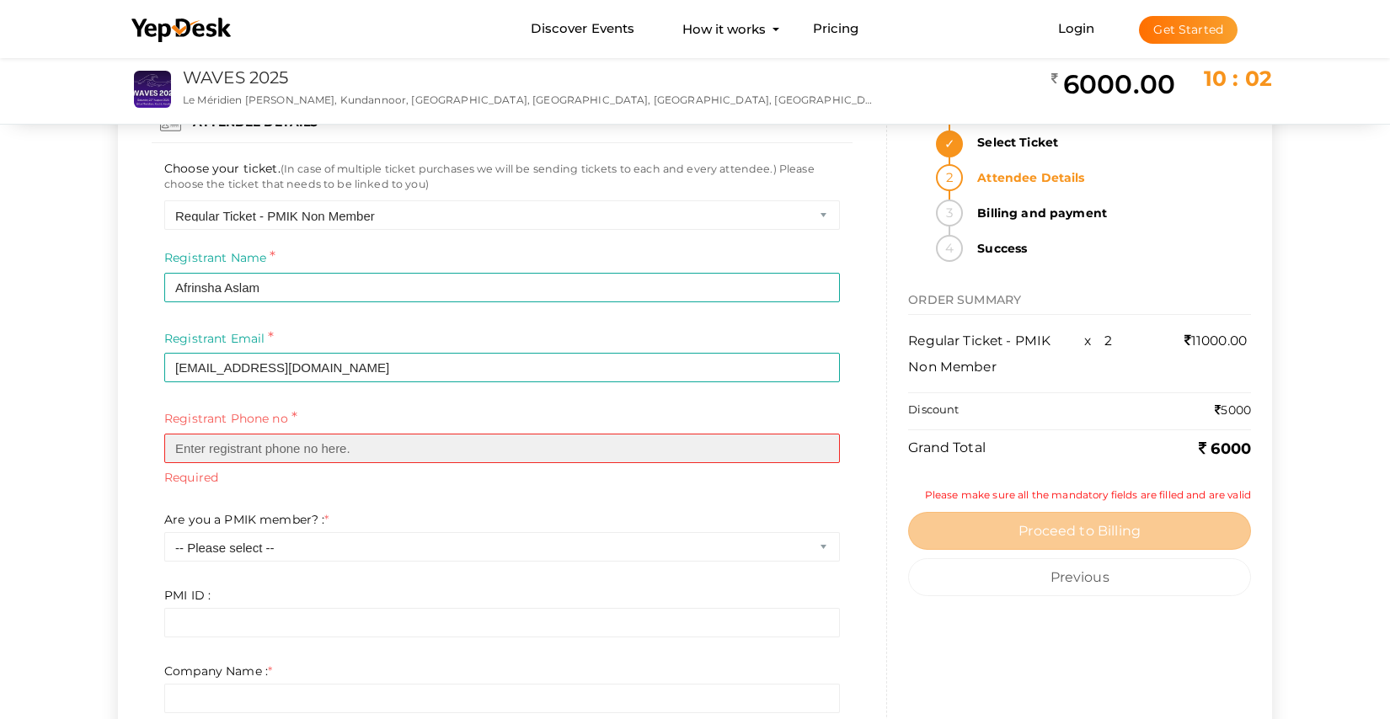
click at [273, 451] on input "text" at bounding box center [502, 448] width 676 height 29
paste input "09746840849‬"
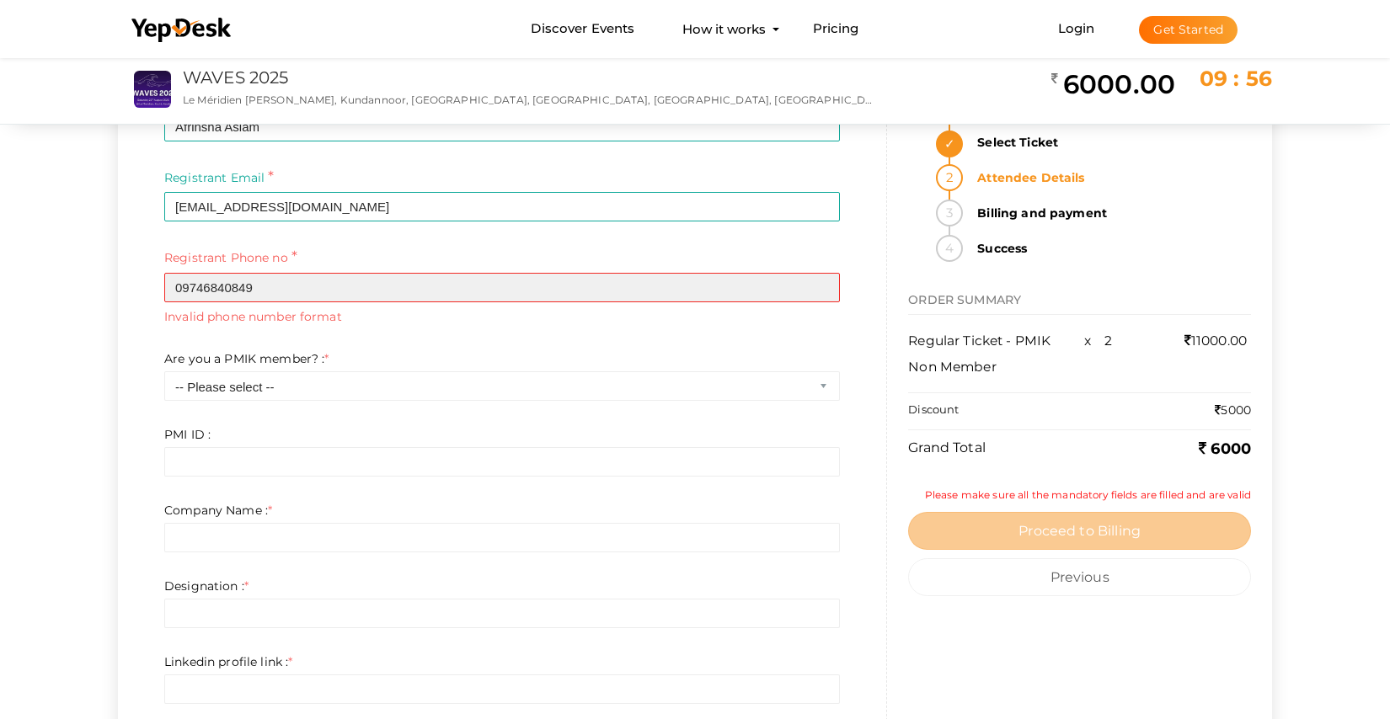
scroll to position [333, 0]
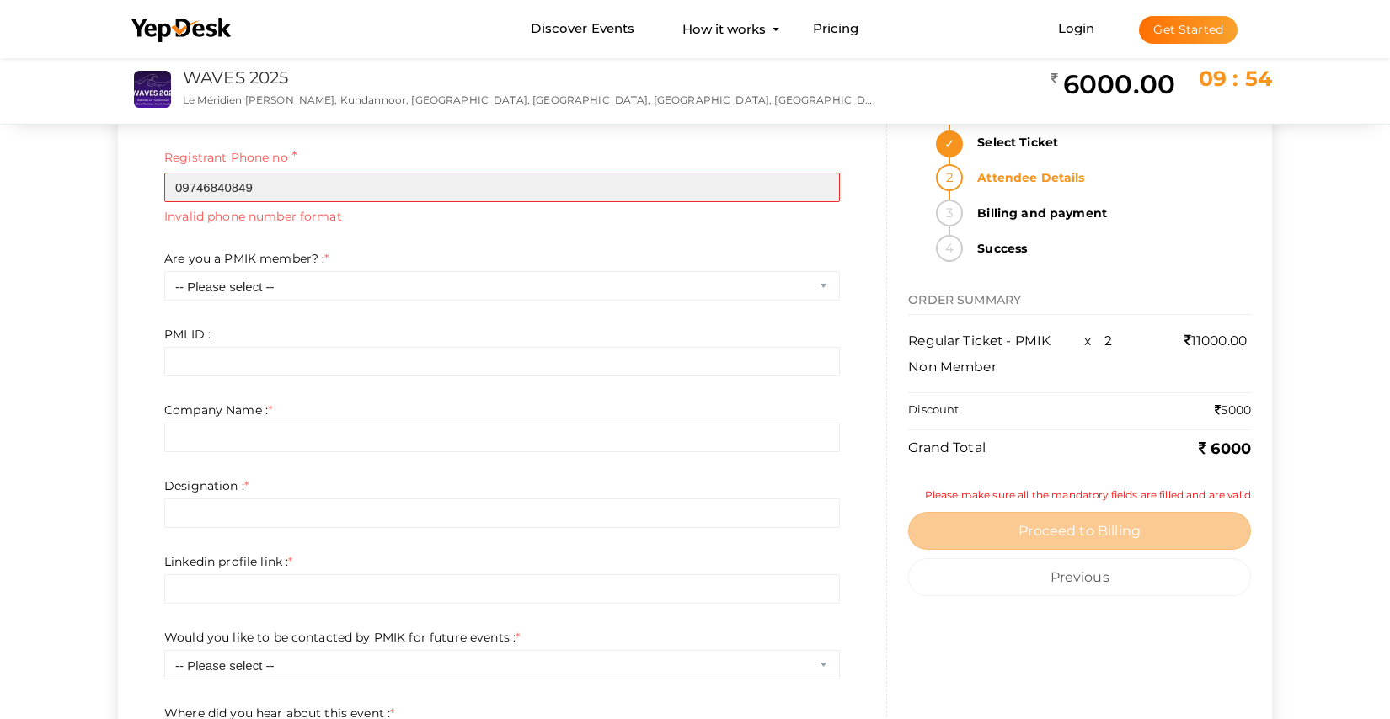
type input "09746840849‬"
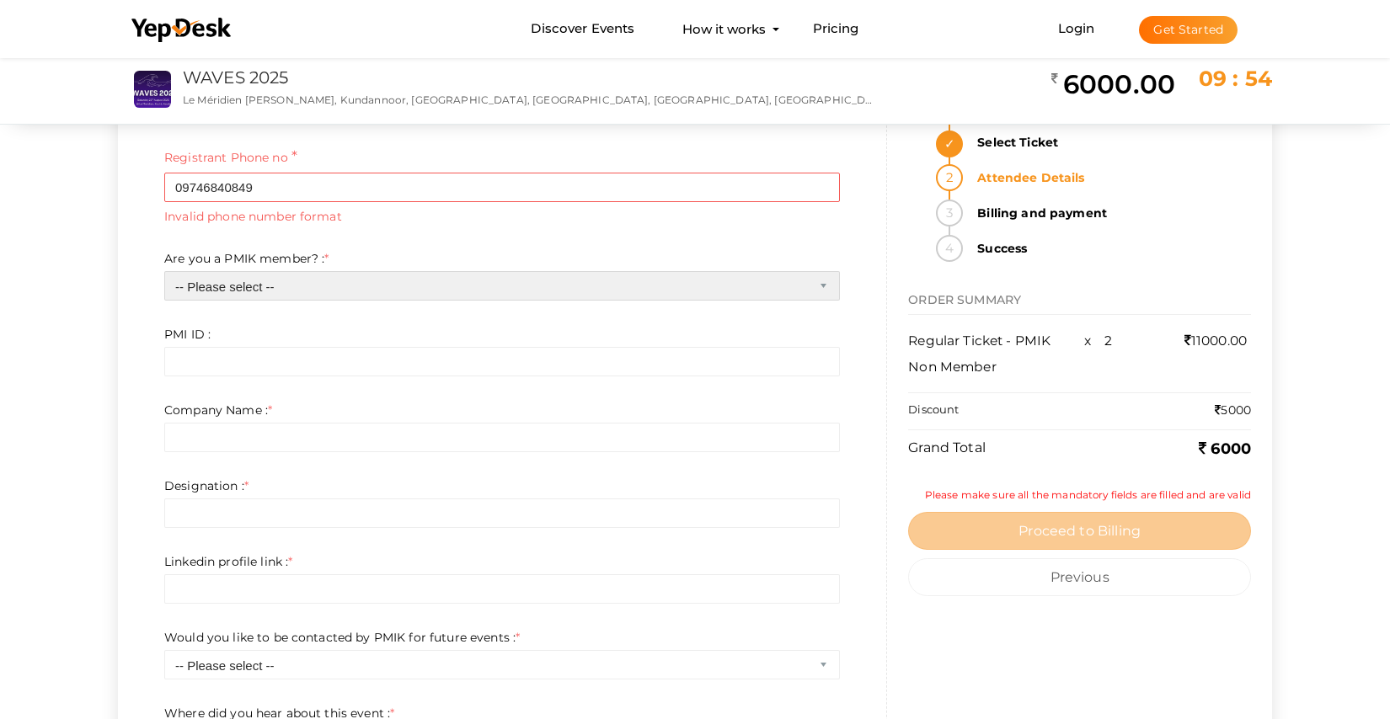
click at [335, 289] on select "-- Please select -- Yes No" at bounding box center [502, 285] width 676 height 29
select select "1"
click at [164, 271] on select "-- Please select -- Yes No" at bounding box center [502, 285] width 676 height 29
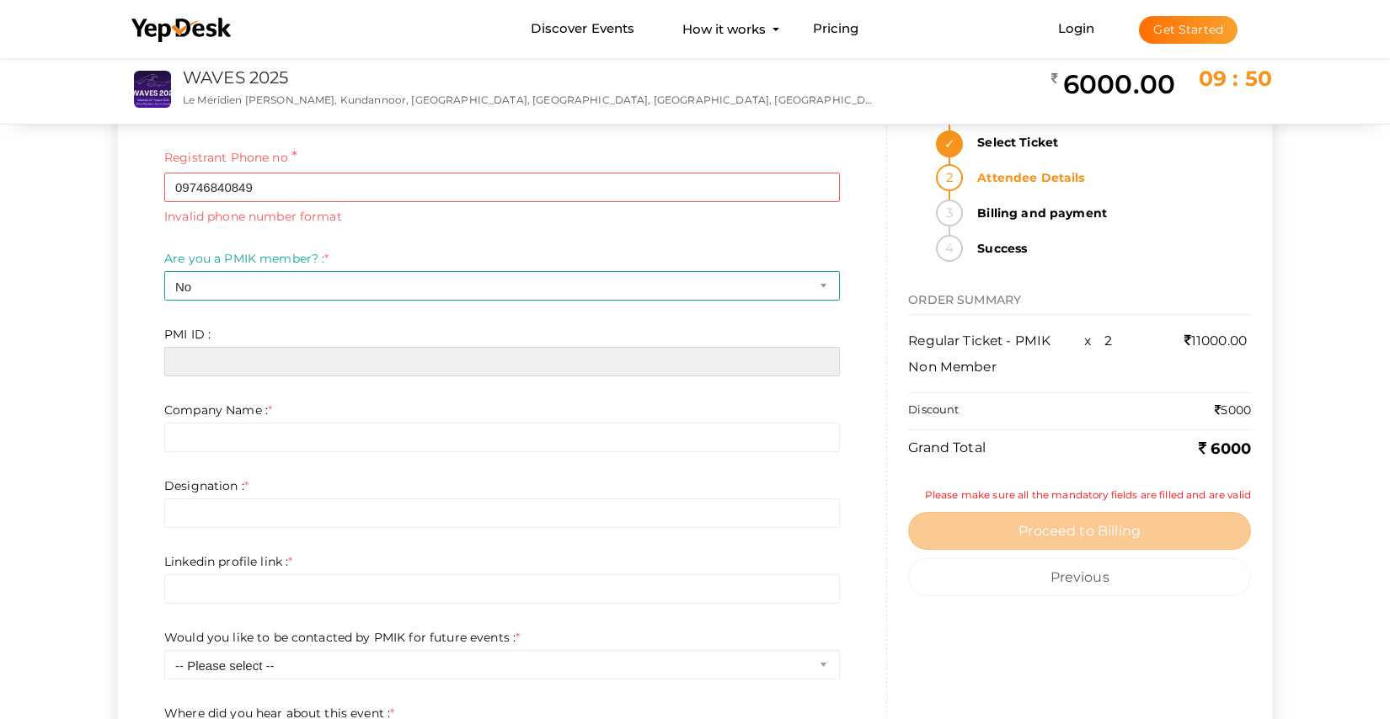
click at [223, 372] on input "text" at bounding box center [502, 361] width 676 height 29
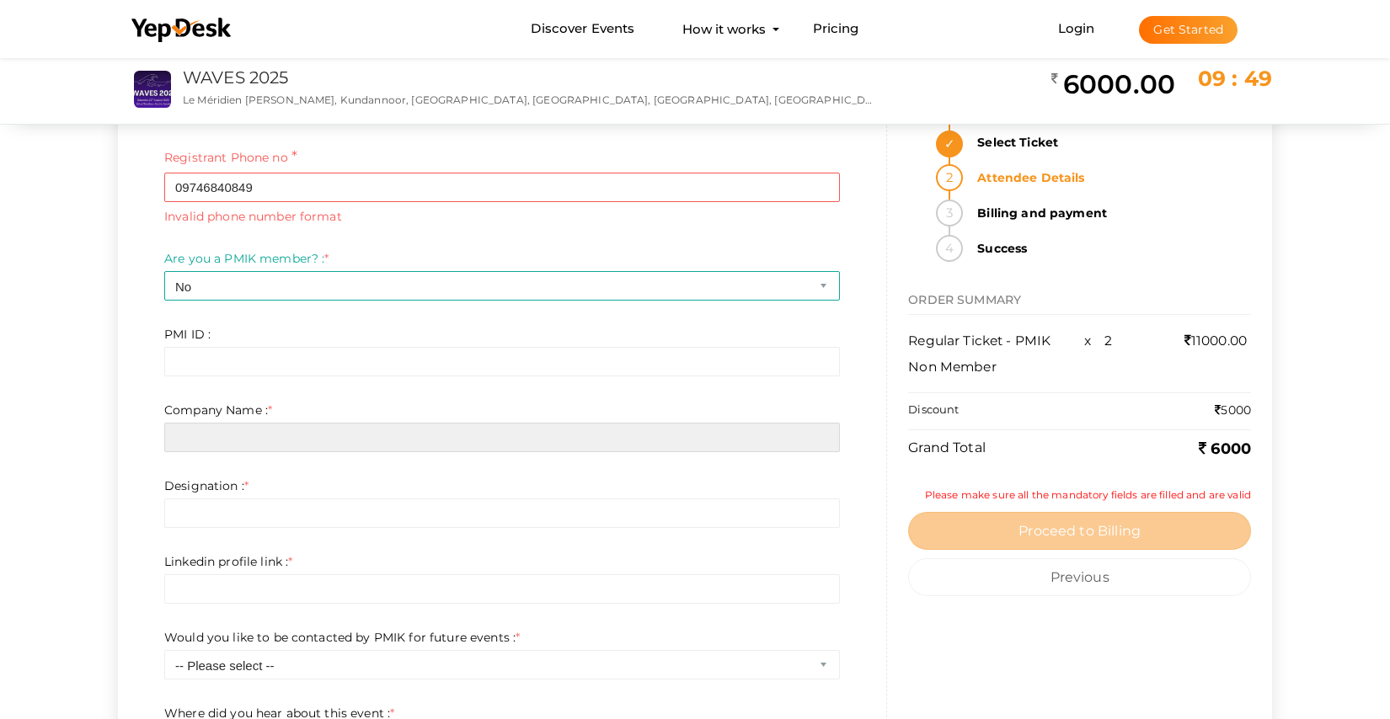
click at [241, 445] on input "text" at bounding box center [502, 437] width 676 height 29
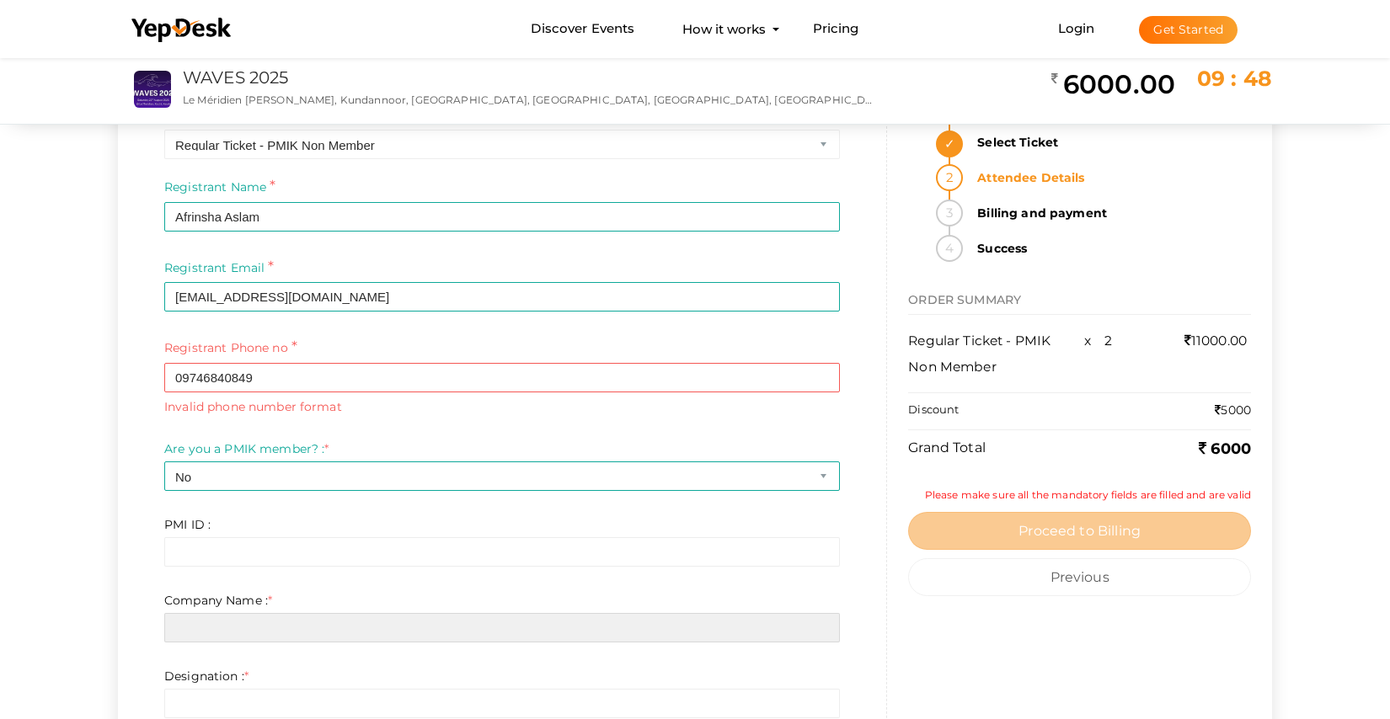
scroll to position [107, 0]
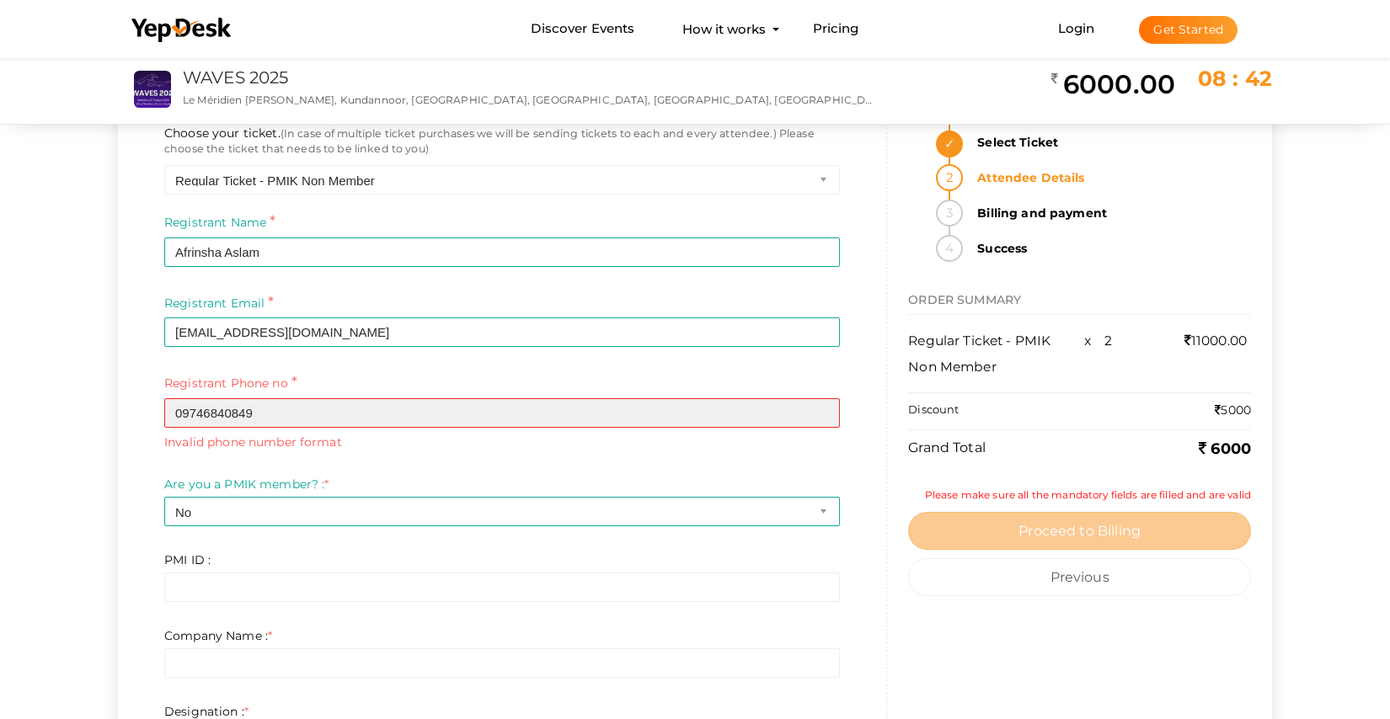
click at [267, 417] on input "09746840849‬" at bounding box center [502, 412] width 676 height 29
type input "0"
paste input "09746840849"
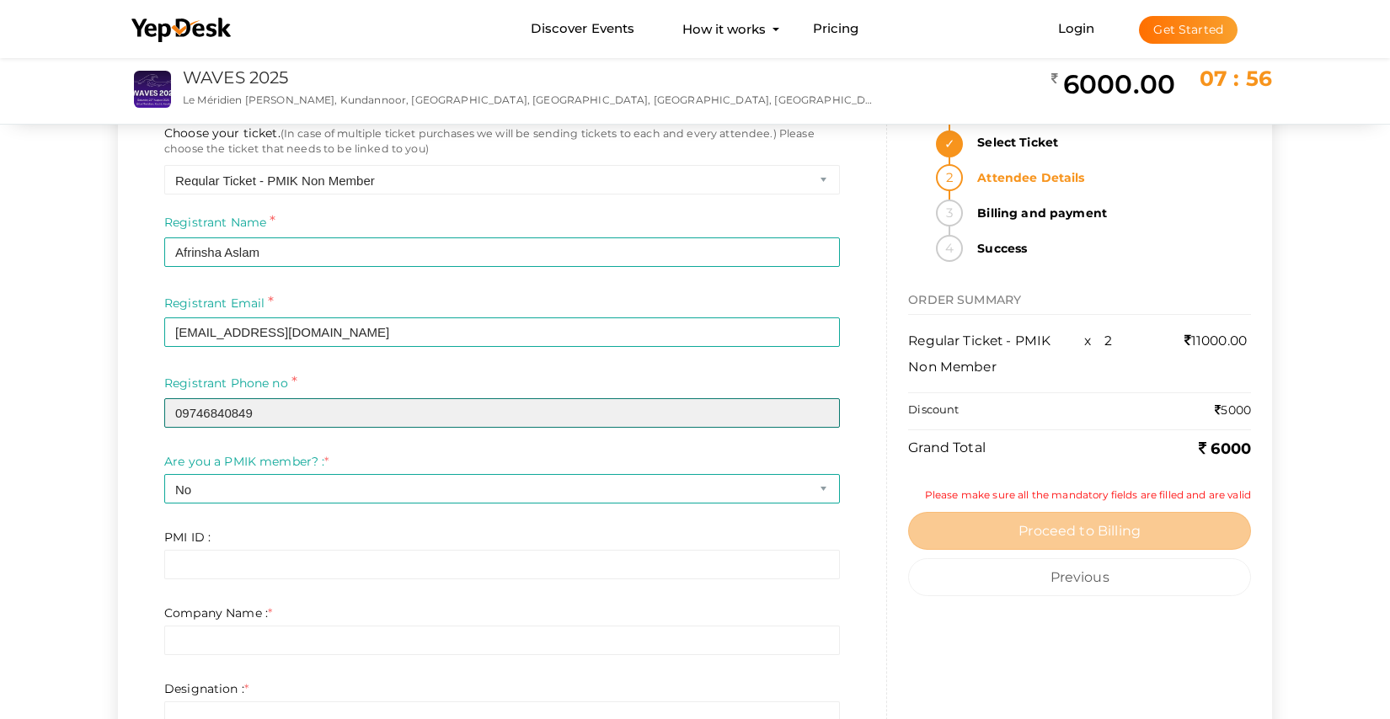
type input "09746840849"
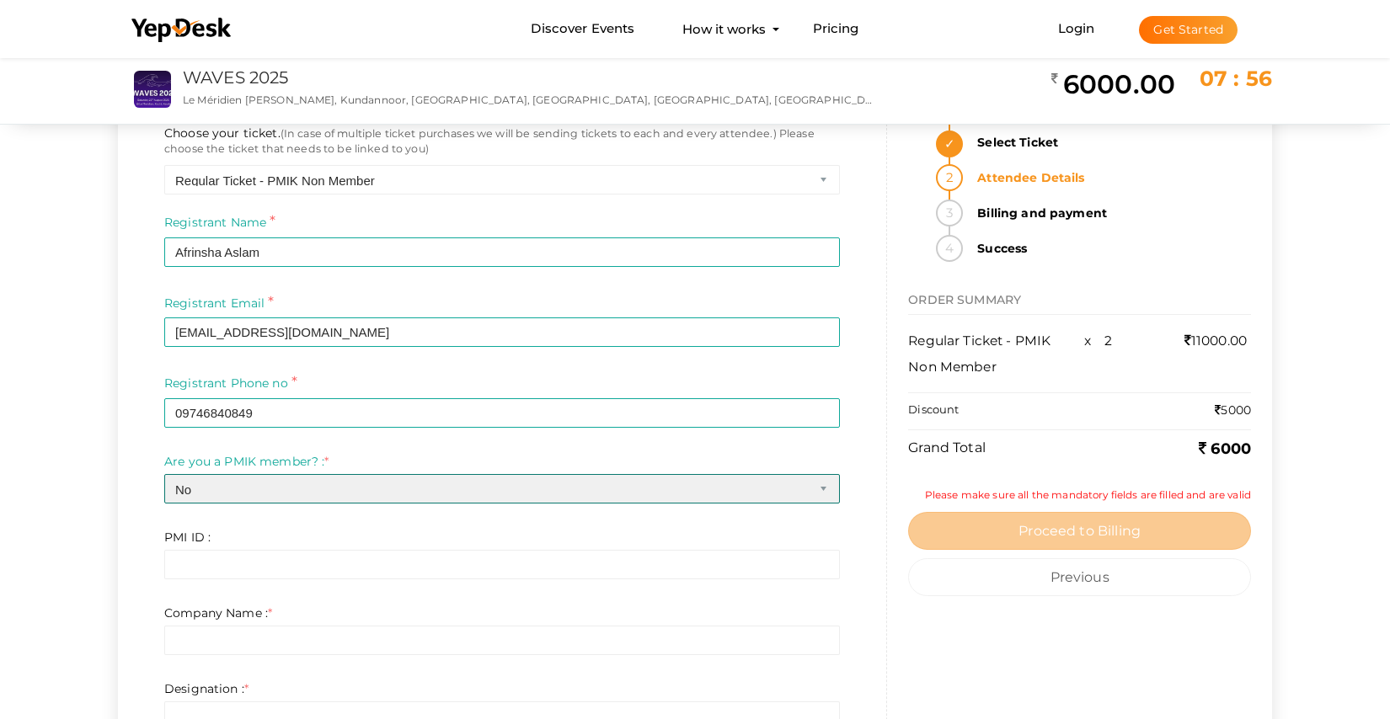
click at [302, 488] on select "-- Please select -- Yes No" at bounding box center [502, 488] width 676 height 29
click at [164, 474] on select "-- Please select -- Yes No" at bounding box center [502, 488] width 676 height 29
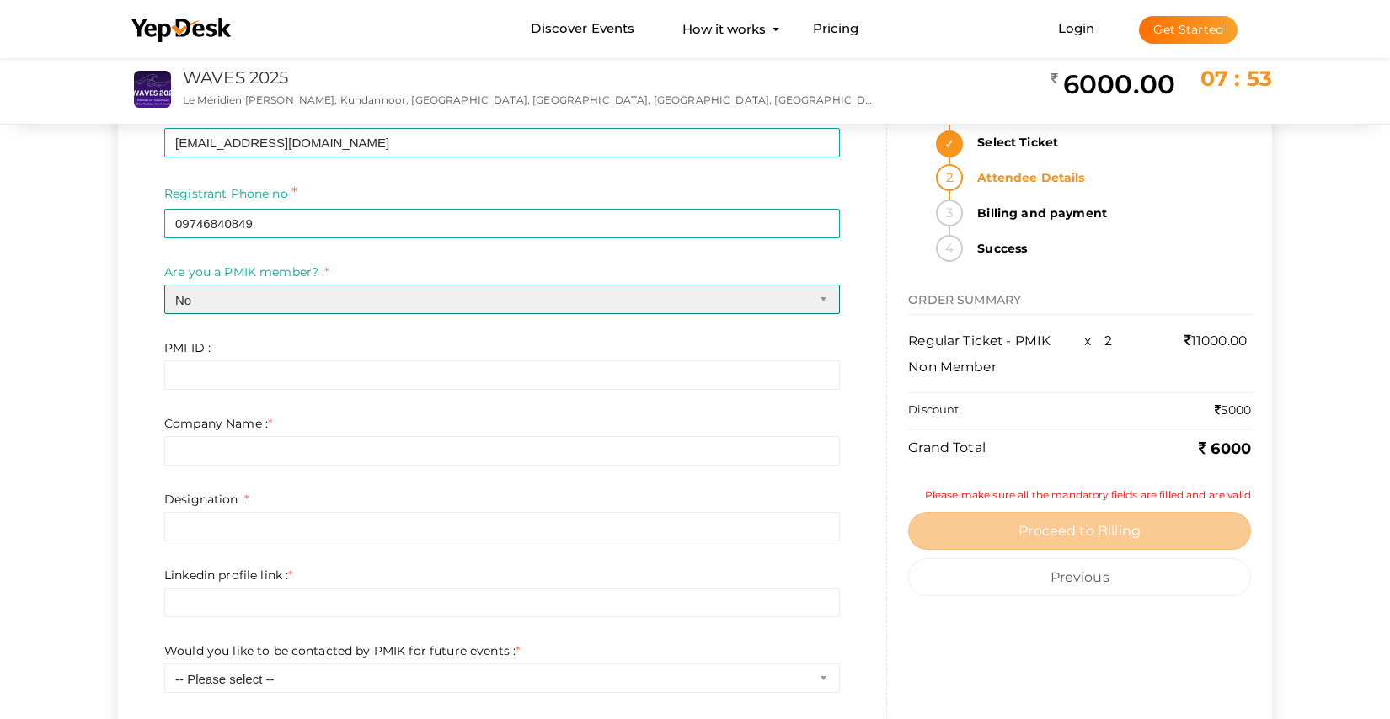
scroll to position [311, 0]
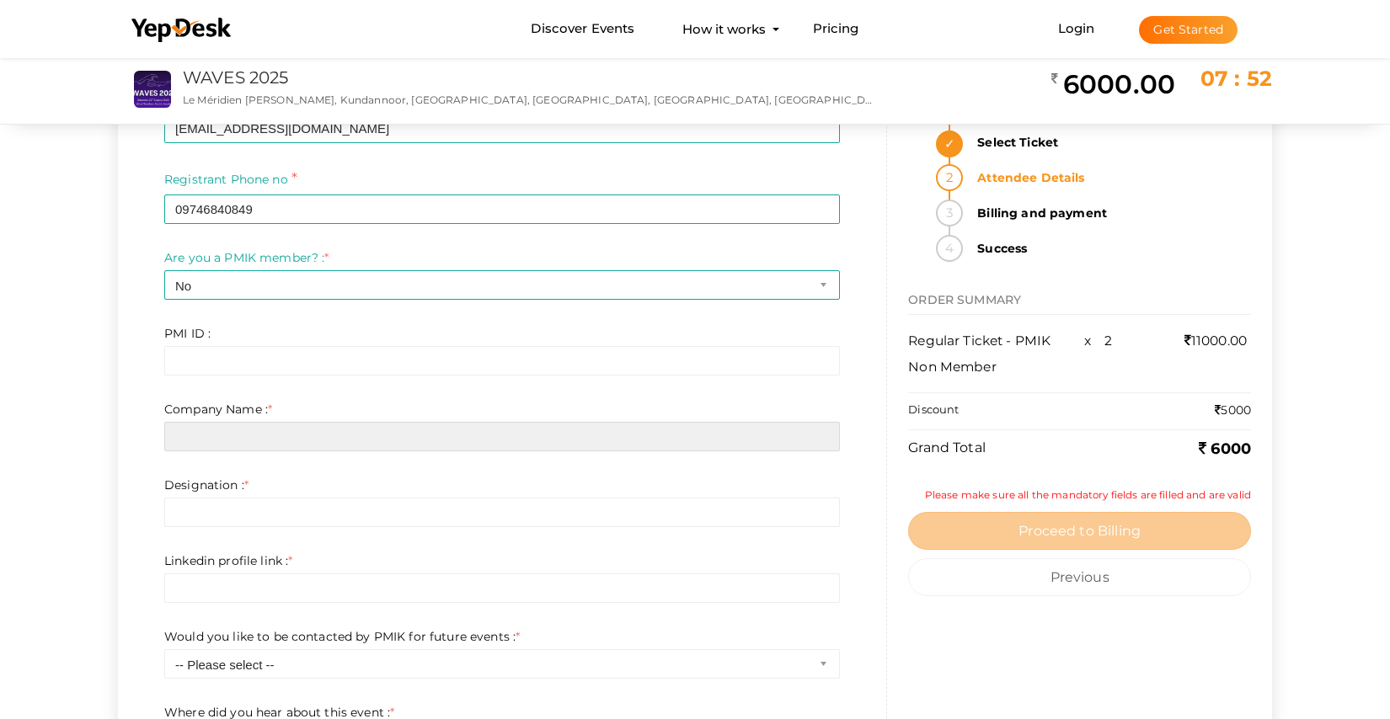
click at [305, 438] on input "text" at bounding box center [502, 436] width 676 height 29
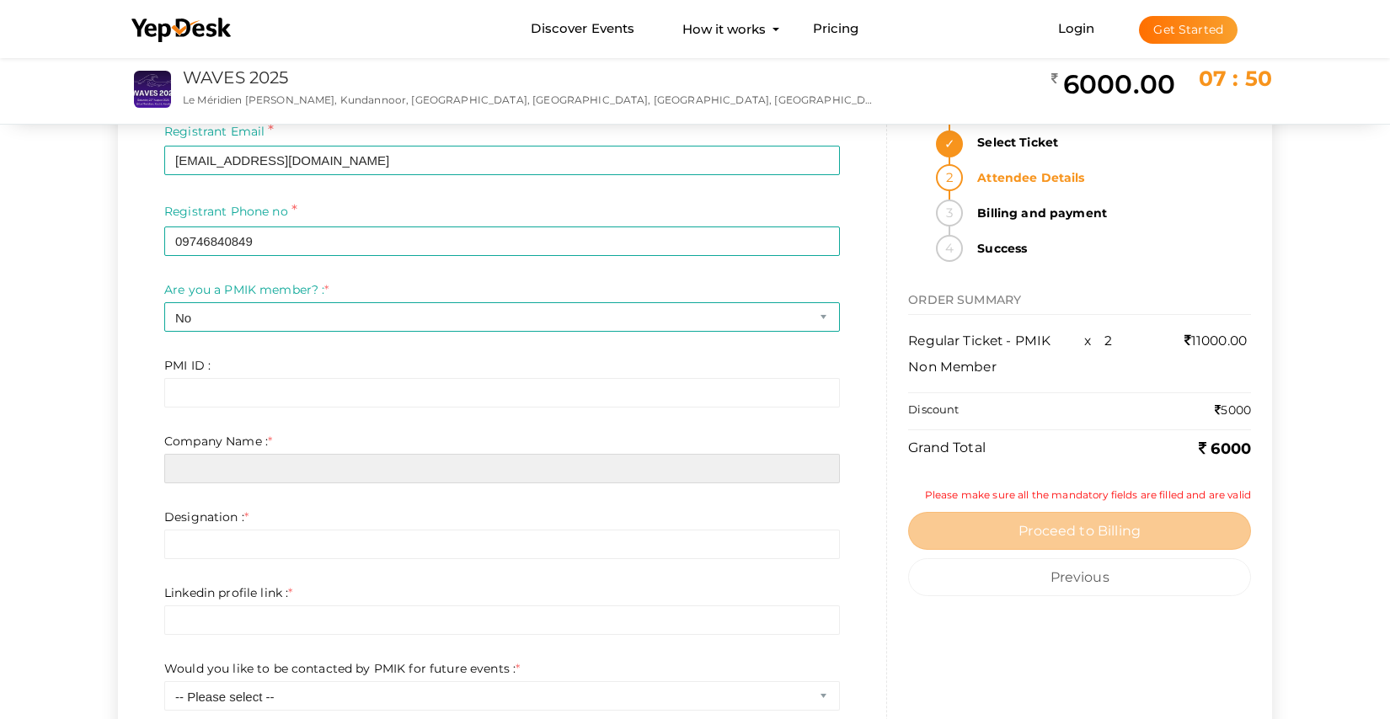
scroll to position [275, 0]
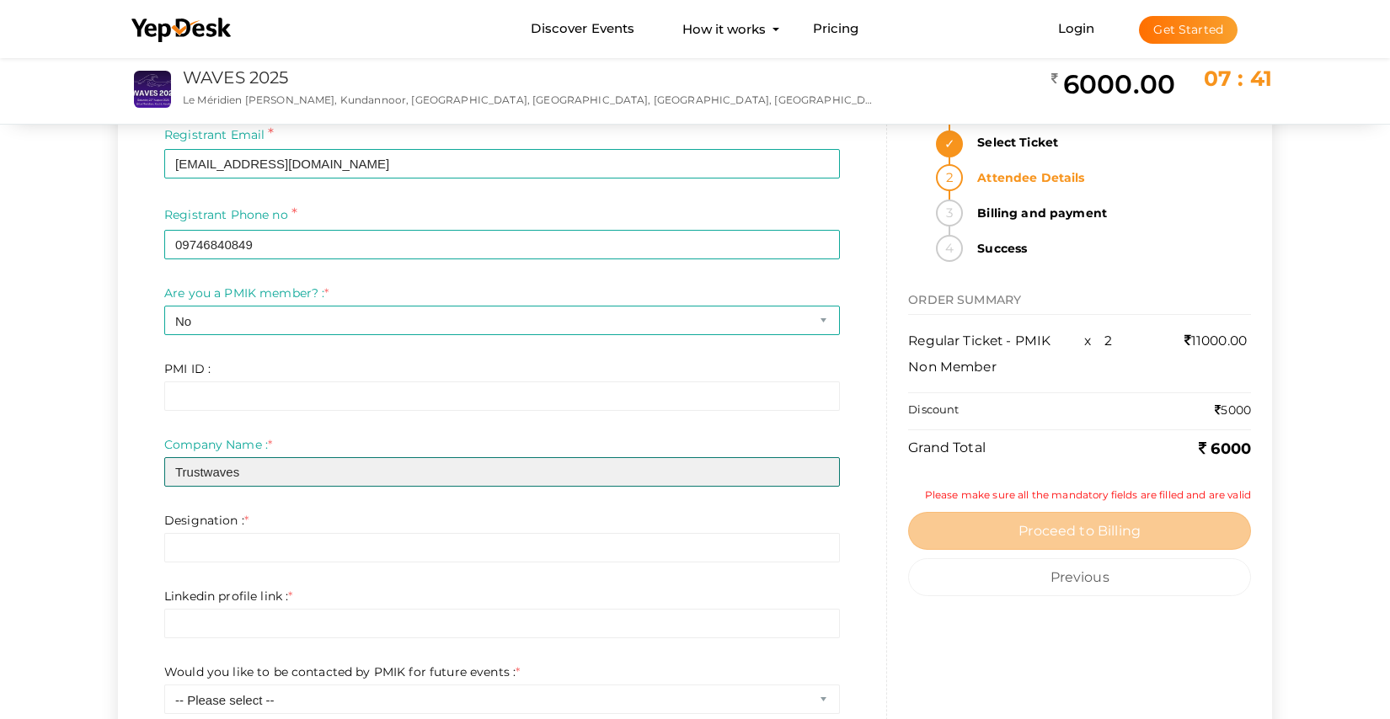
type input "Trustwaves"
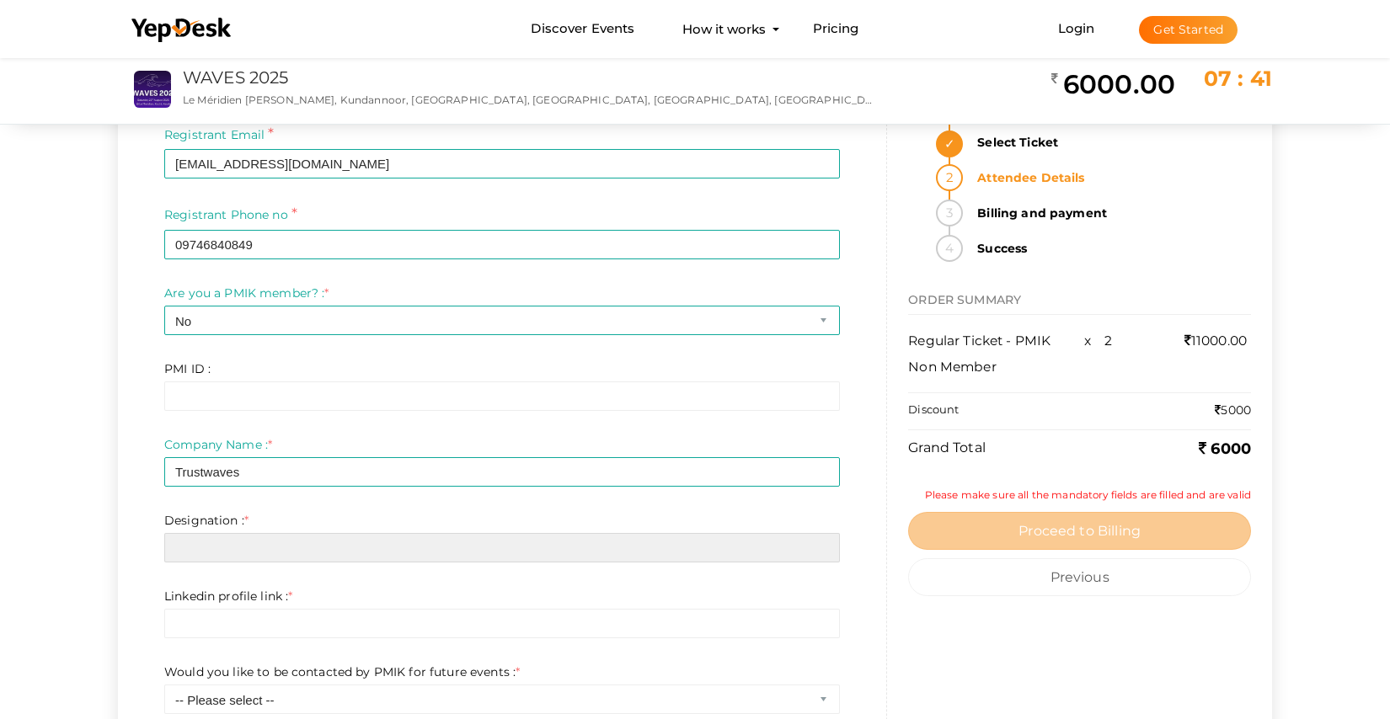
click at [282, 547] on input "text" at bounding box center [502, 547] width 676 height 29
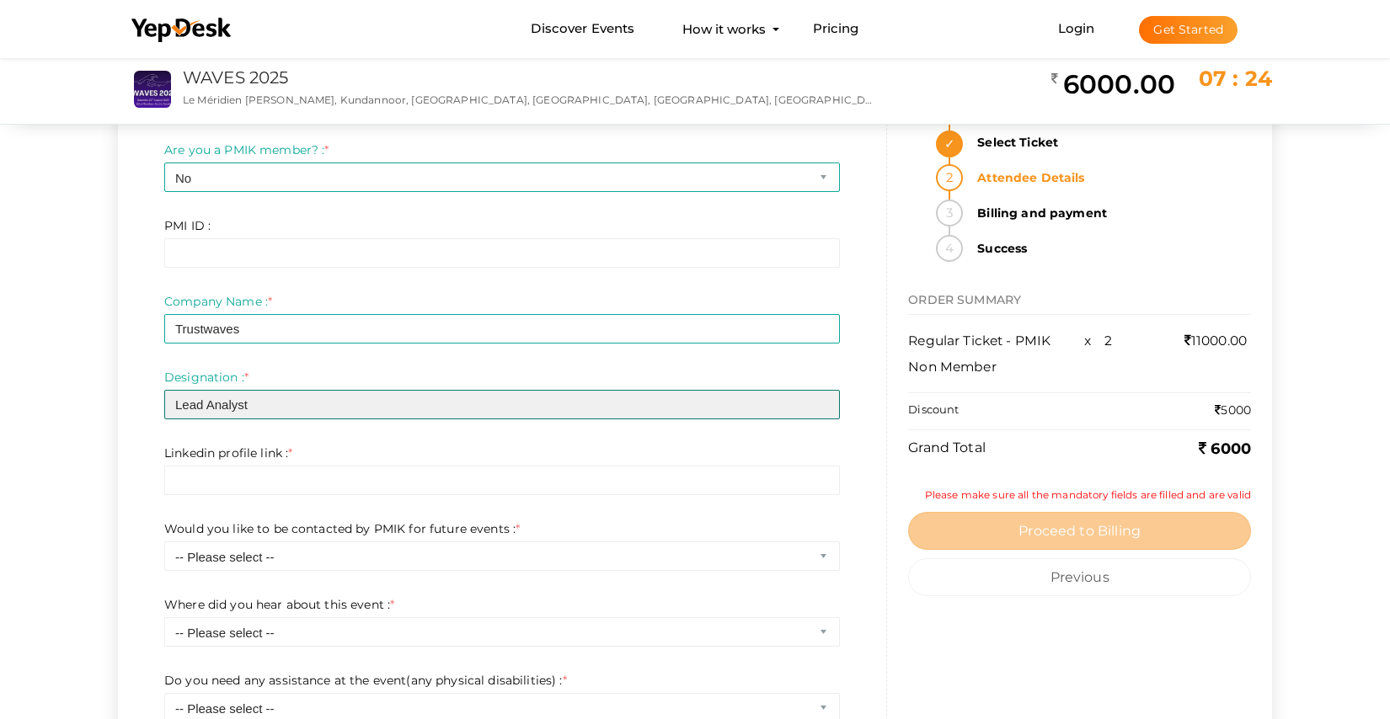
scroll to position [433, 0]
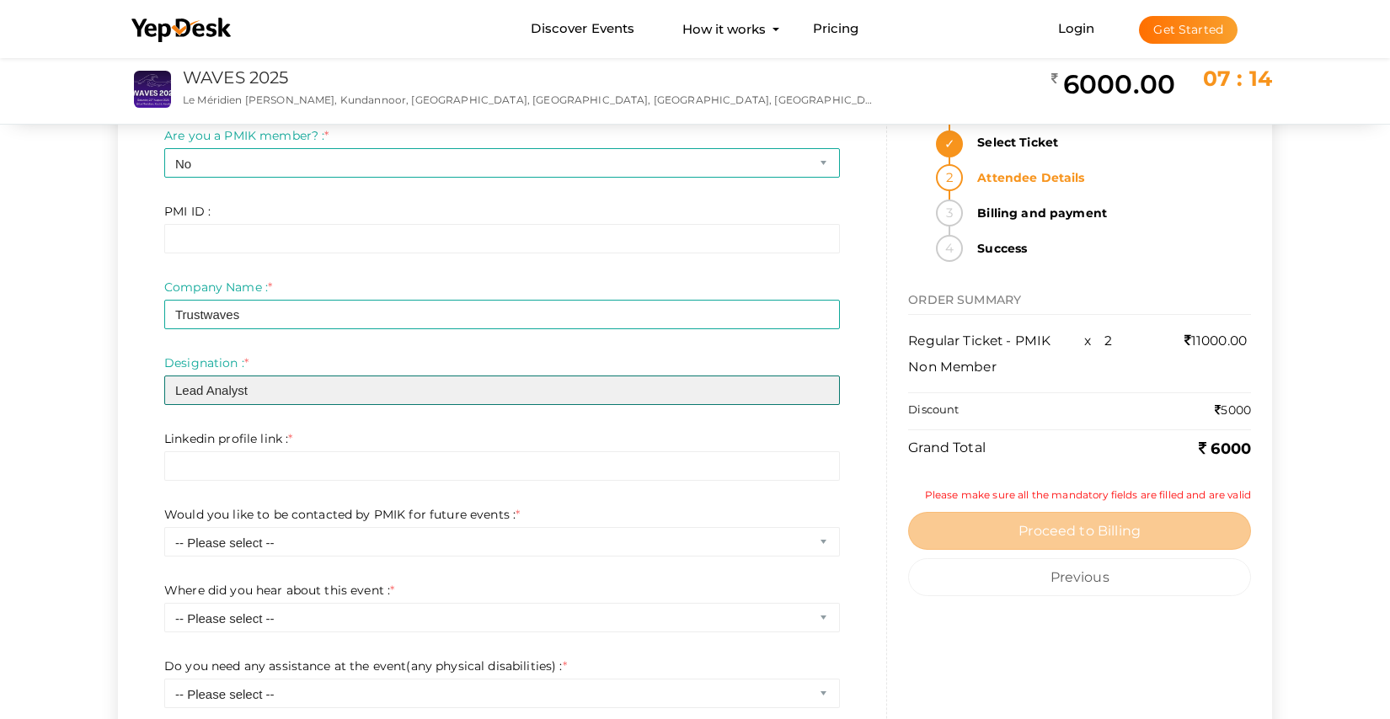
type input "Lead Analyst"
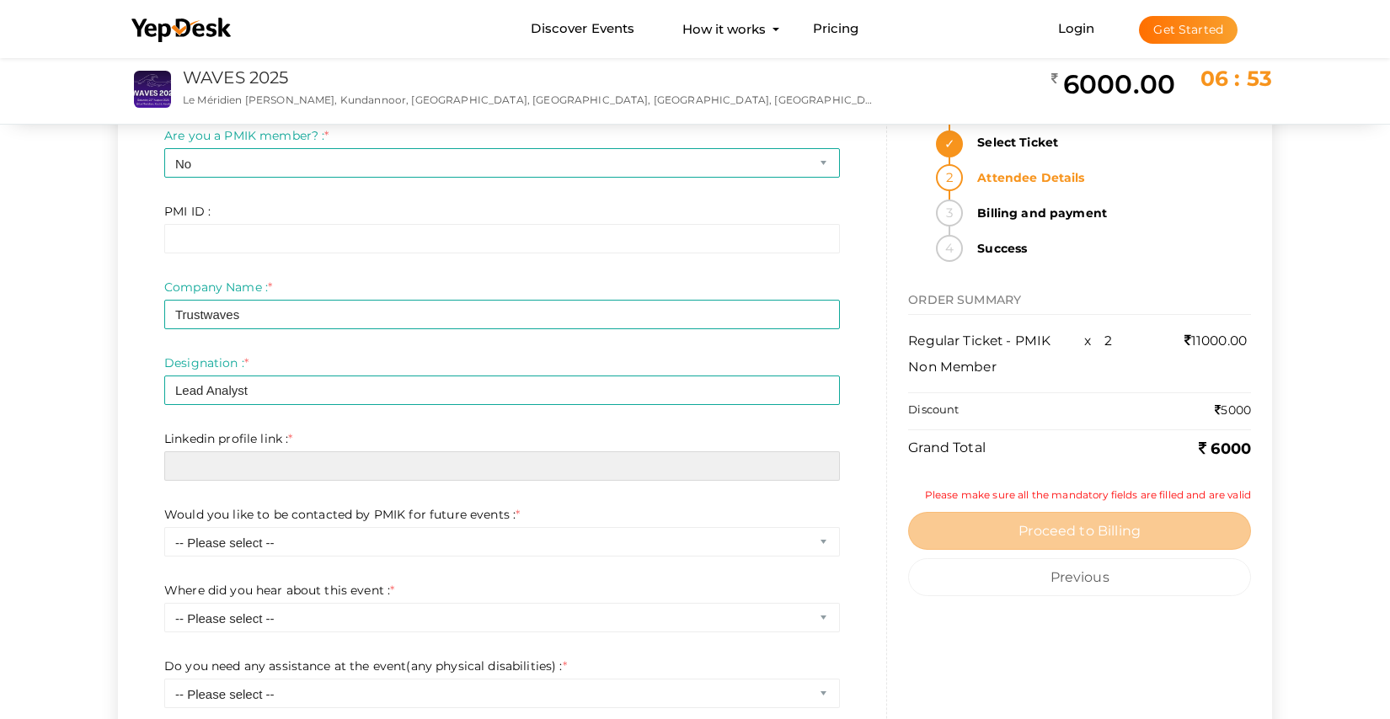
click at [375, 467] on input "text" at bounding box center [502, 465] width 676 height 29
paste input "https://www.linkedin.com/in/afrinsha-aslam/"
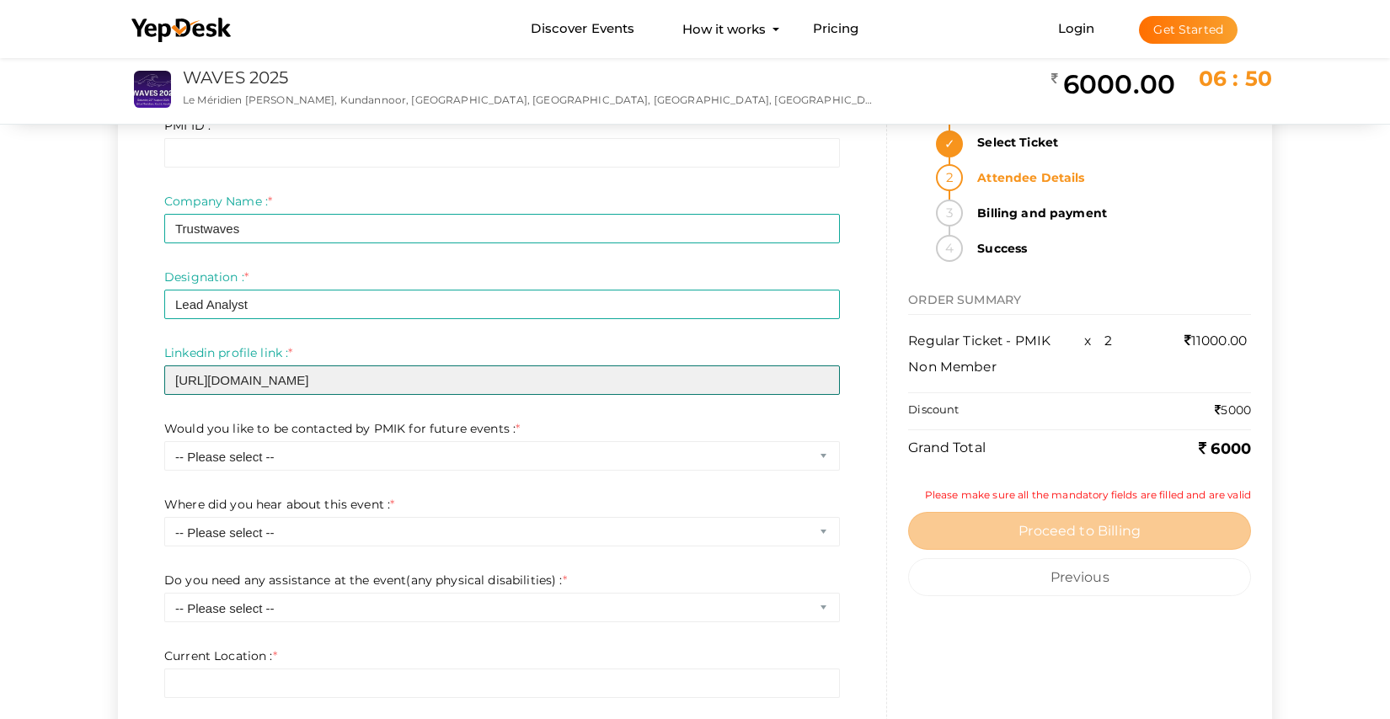
scroll to position [527, 0]
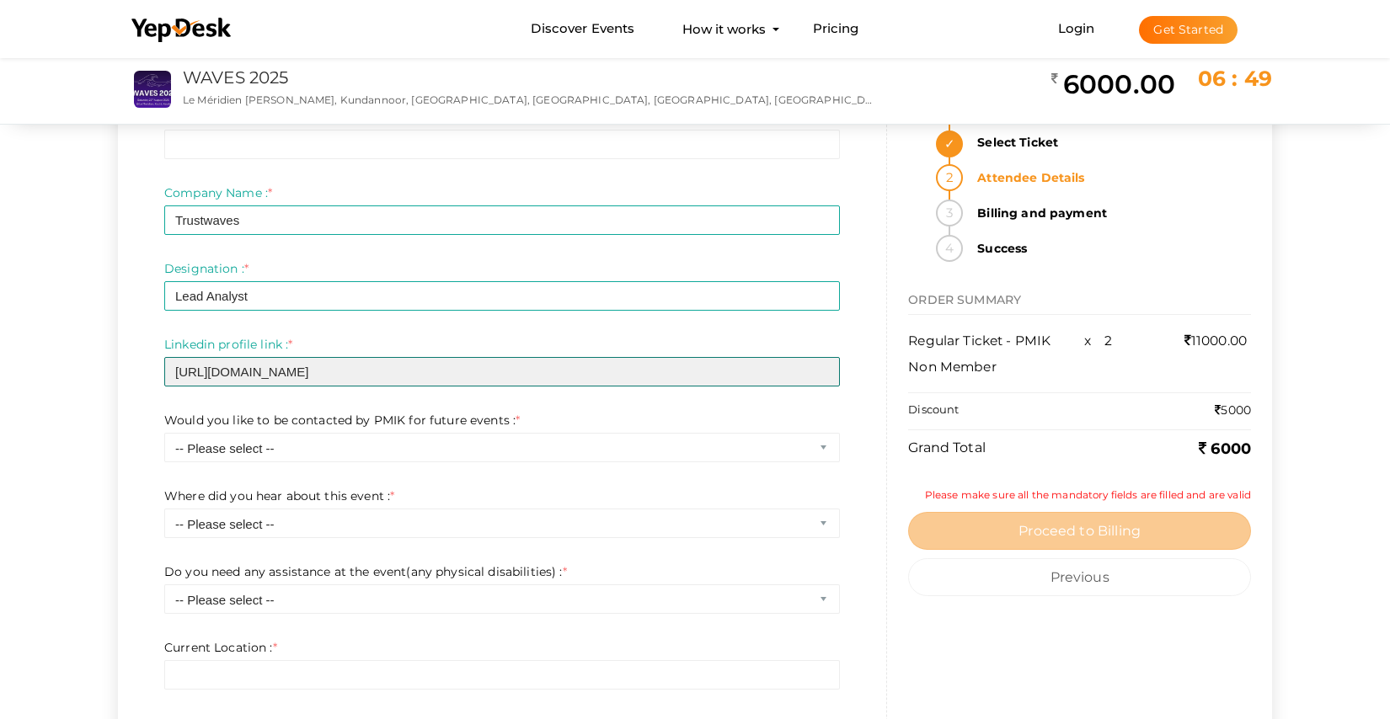
type input "https://www.linkedin.com/in/afrinsha-aslam/"
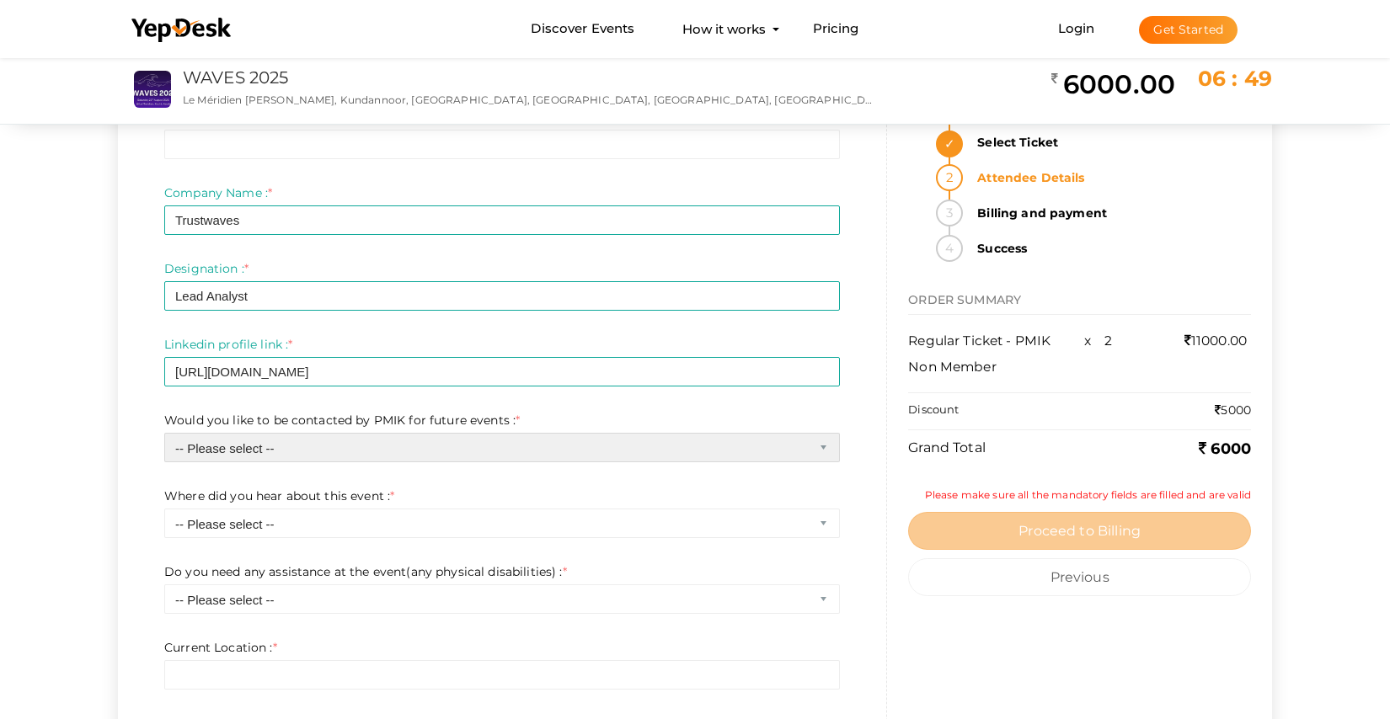
click at [378, 448] on select "-- Please select -- Yes No" at bounding box center [502, 447] width 676 height 29
select select "0"
click at [164, 433] on select "-- Please select -- Yes No" at bounding box center [502, 447] width 676 height 29
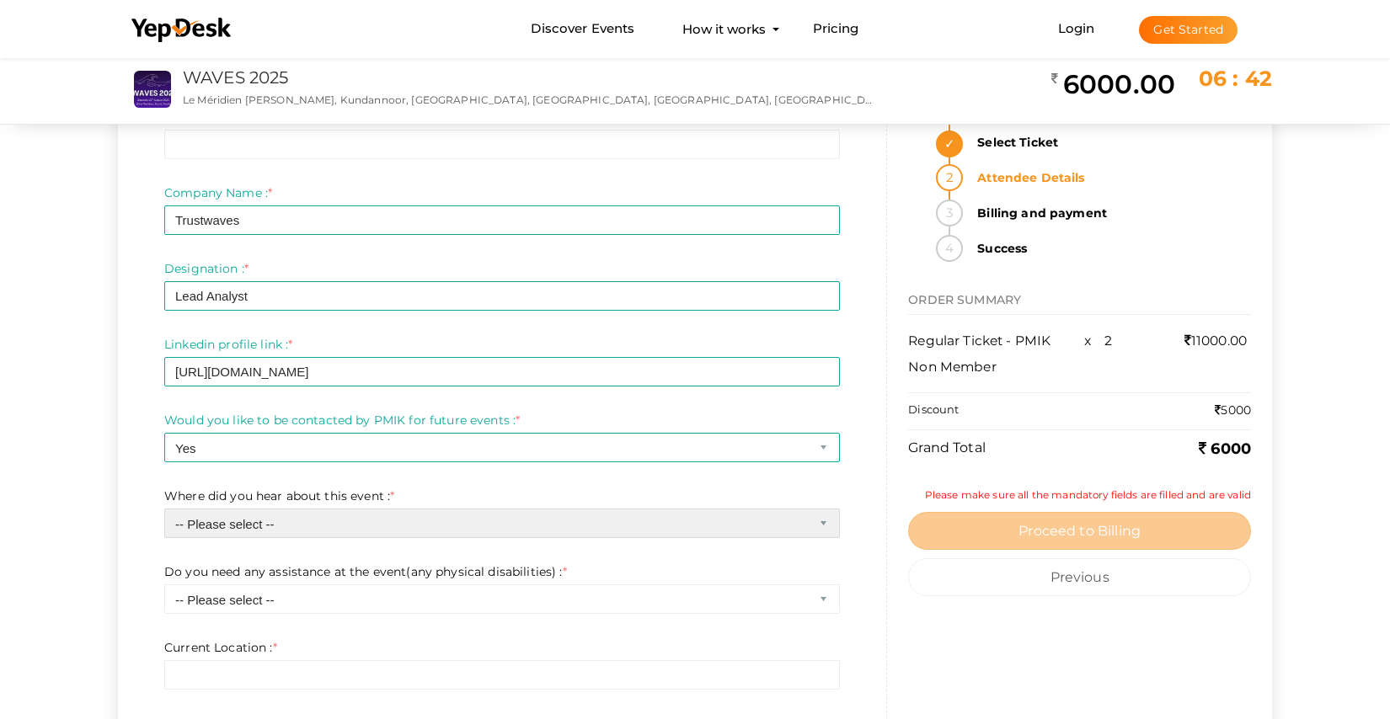
click at [328, 526] on select "-- Please select -- Chapter website Chapter communications Corporate communicat…" at bounding box center [502, 523] width 676 height 29
select select "5"
click at [164, 509] on select "-- Please select -- Chapter website Chapter communications Corporate communicat…" at bounding box center [502, 523] width 676 height 29
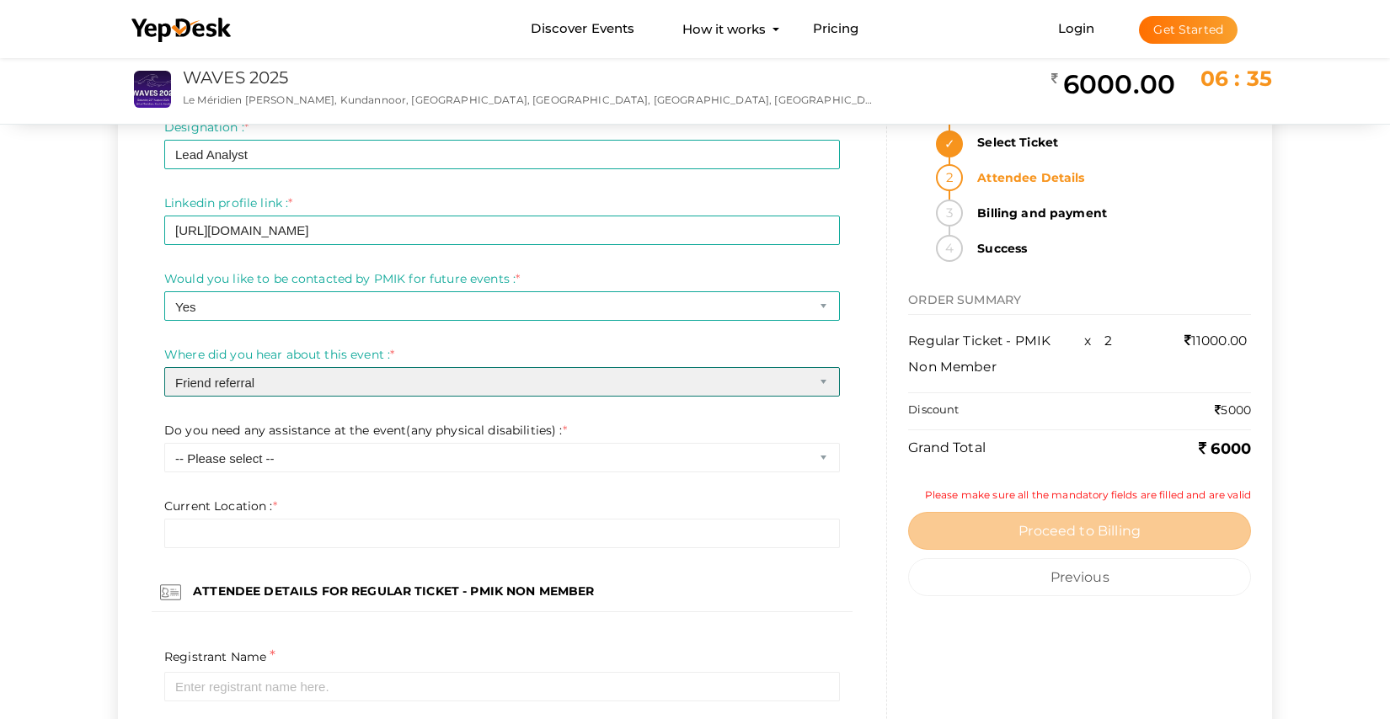
scroll to position [673, 0]
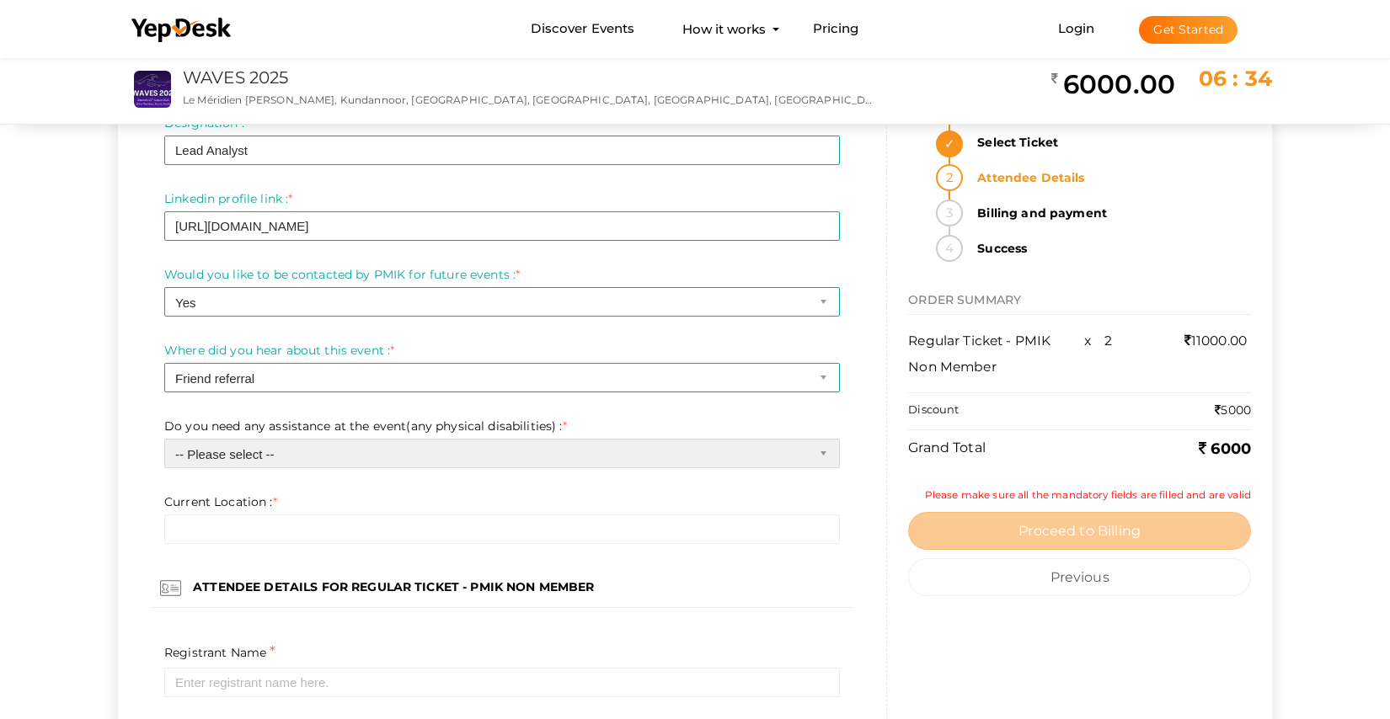
click at [338, 462] on select "-- Please select -- Yes No" at bounding box center [502, 453] width 676 height 29
select select "1"
click at [164, 439] on select "-- Please select -- Yes No" at bounding box center [502, 453] width 676 height 29
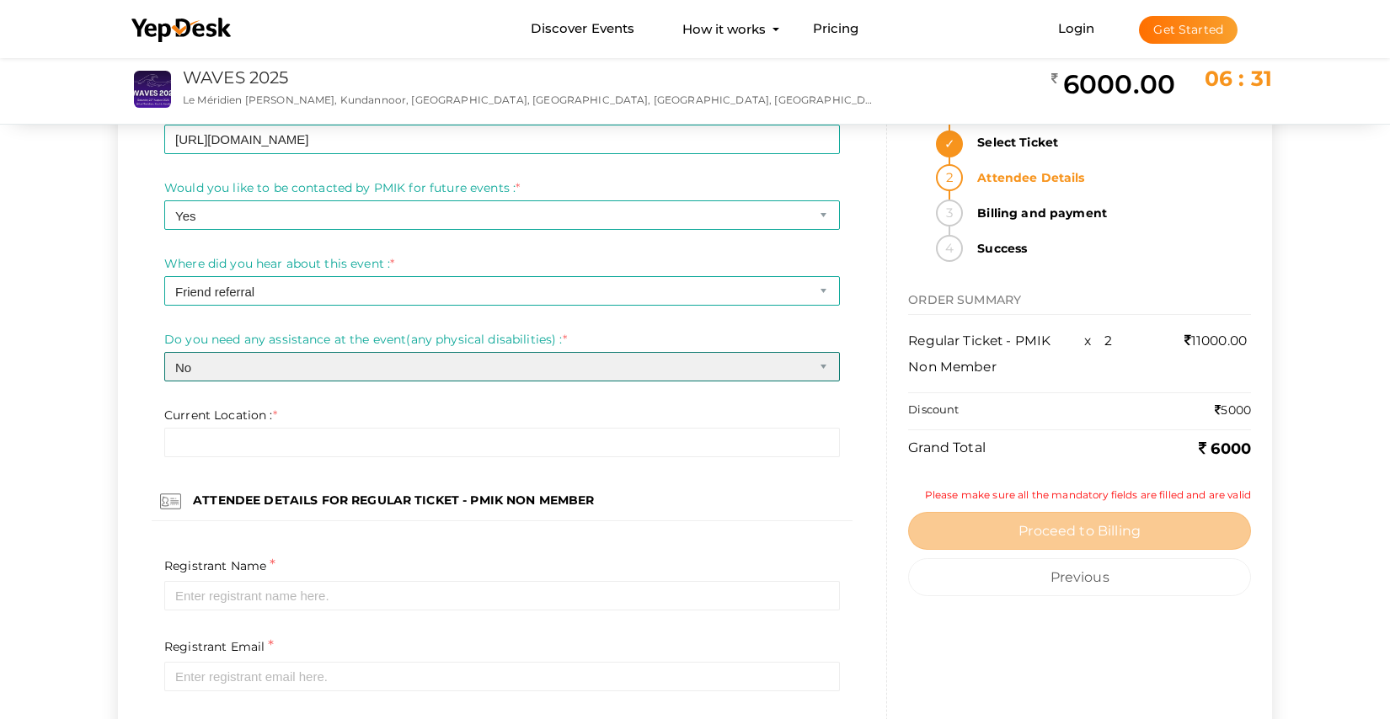
scroll to position [794, 0]
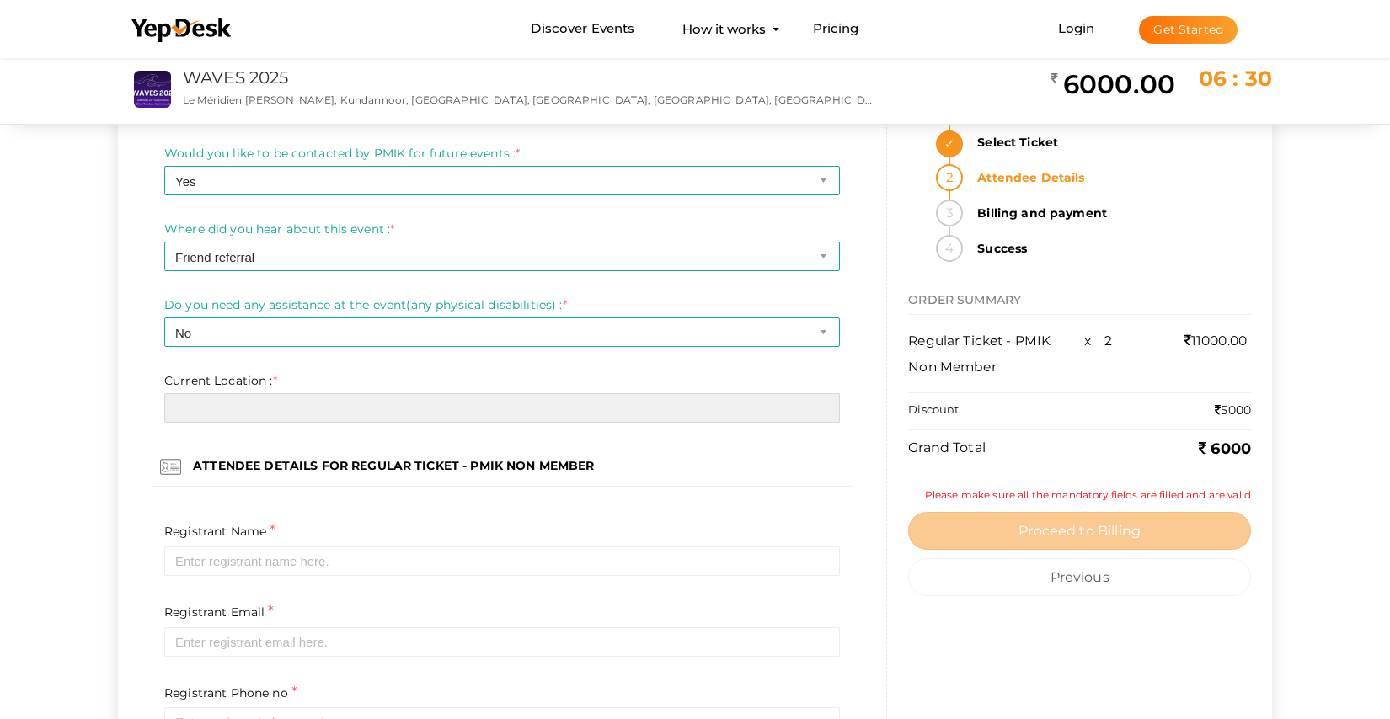
click at [280, 416] on input "text" at bounding box center [502, 407] width 676 height 29
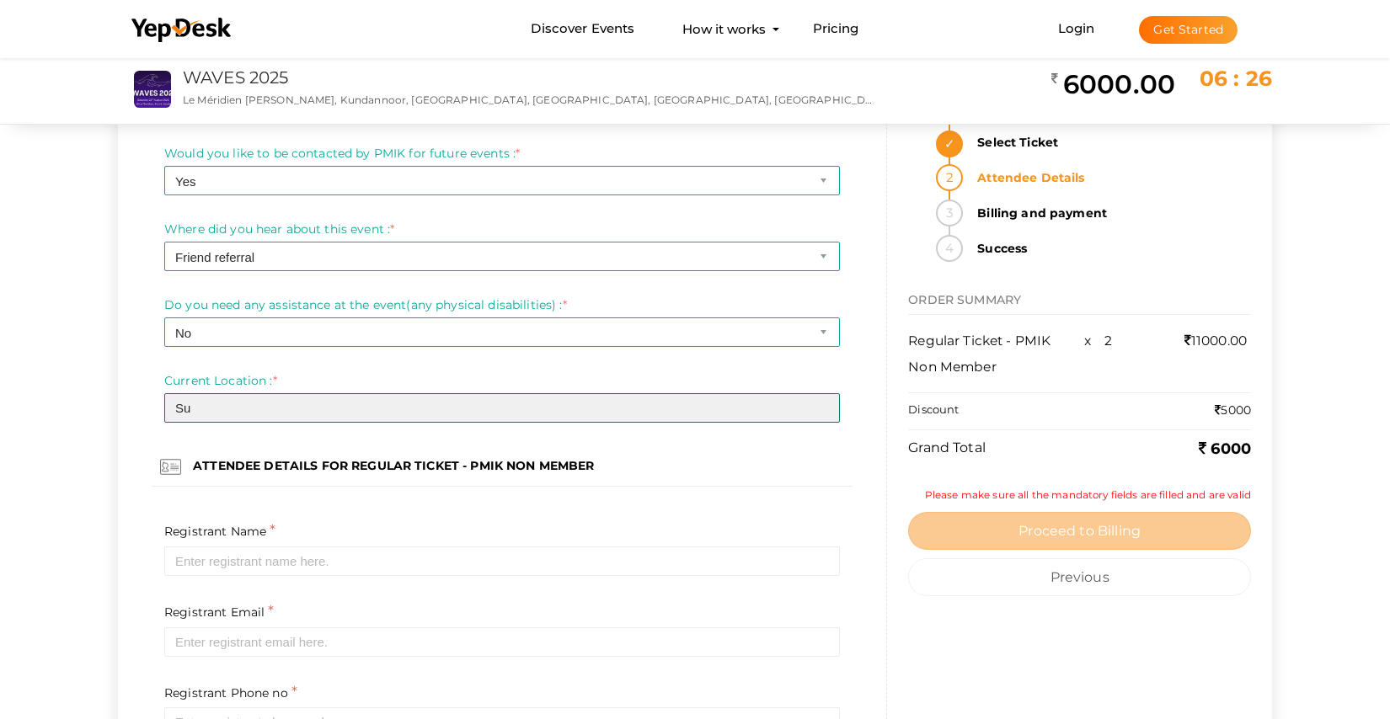
type input "S"
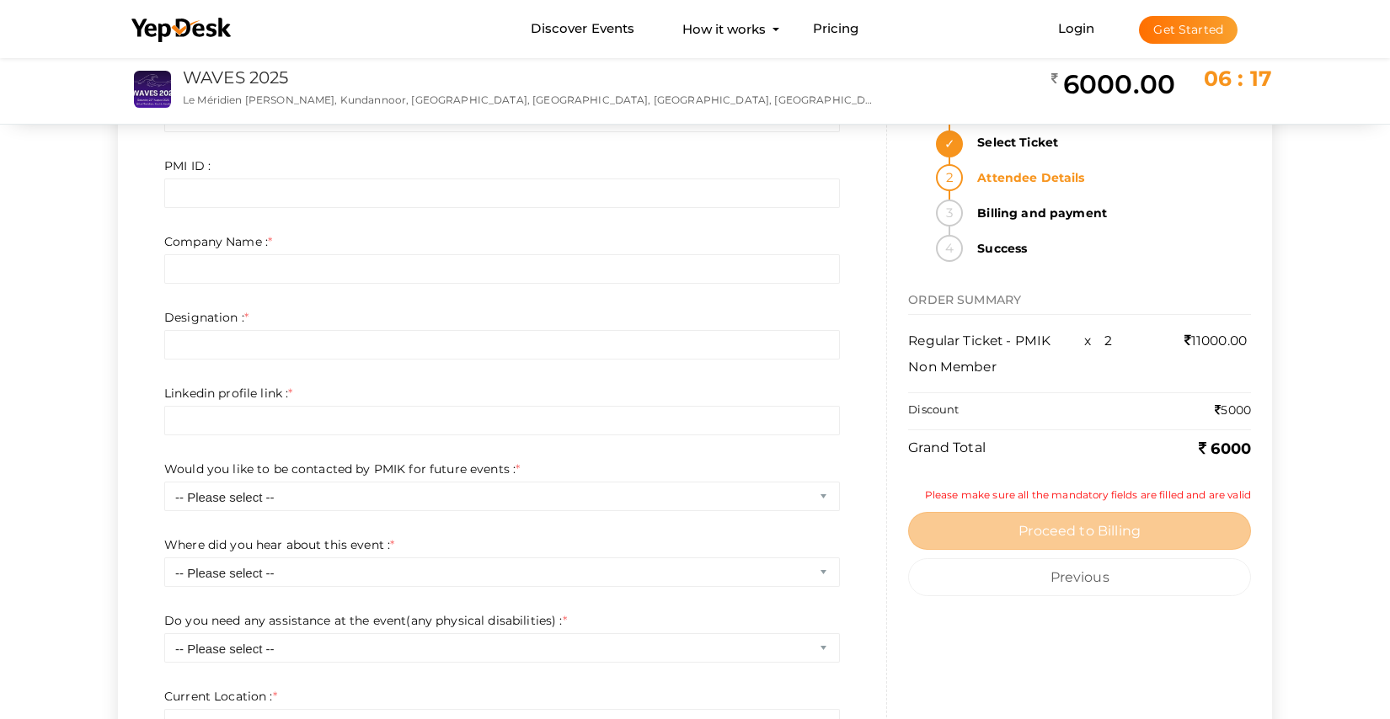
scroll to position [1472, 0]
type input "Wayanad"
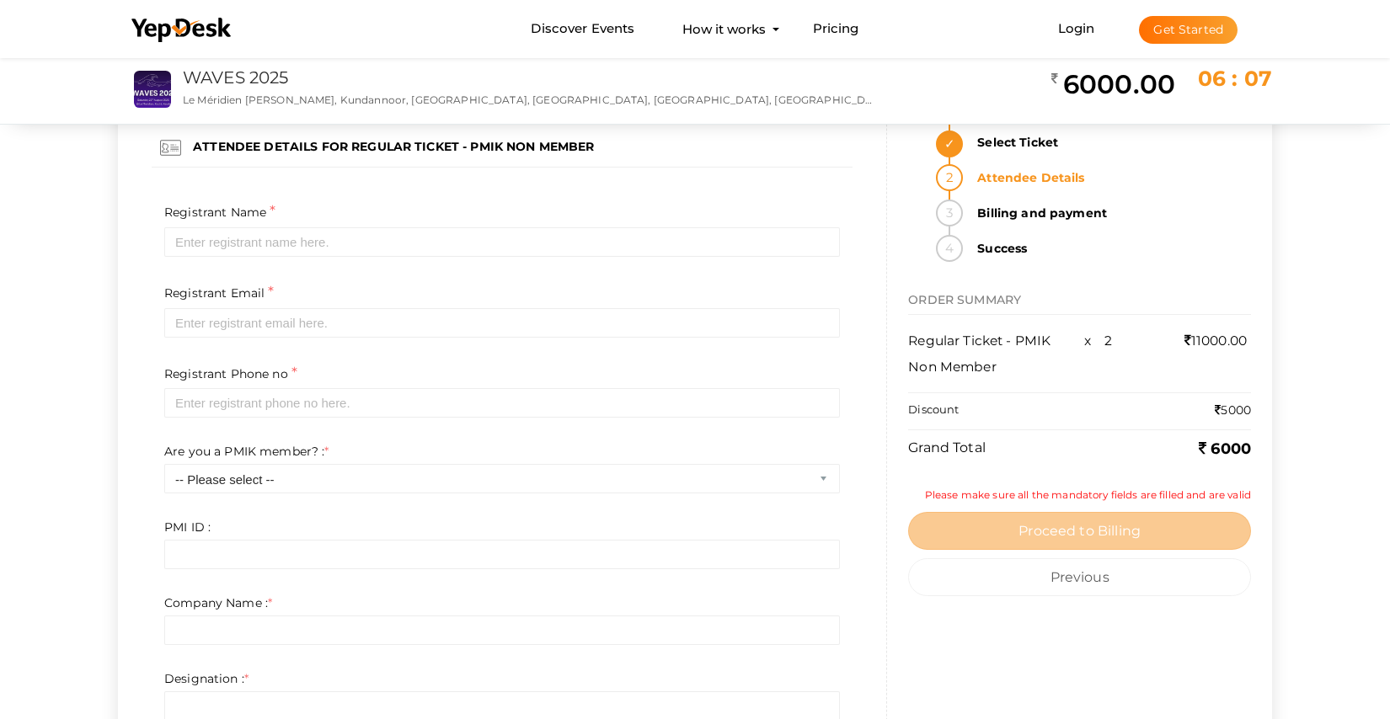
scroll to position [1110, 0]
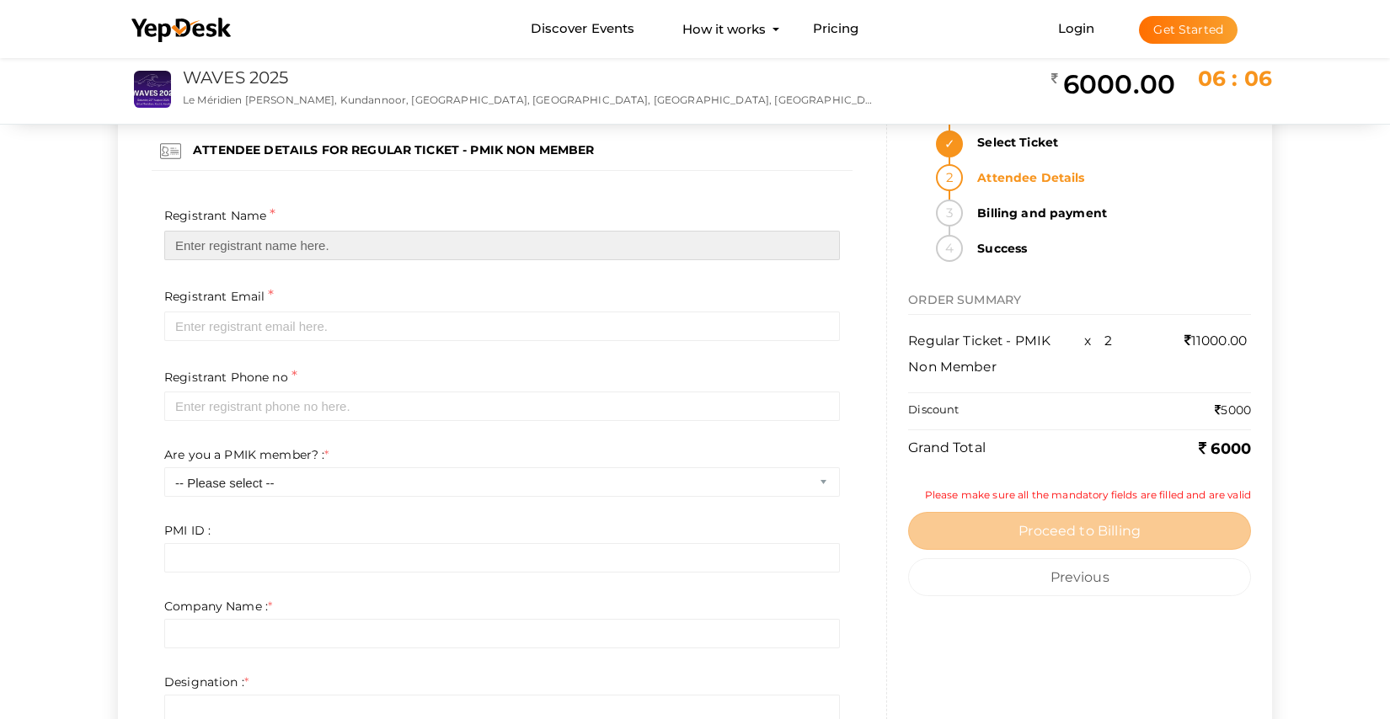
click at [309, 254] on input "text" at bounding box center [502, 245] width 676 height 29
paste input "Farsana E K:"
type input "Farsana E K"
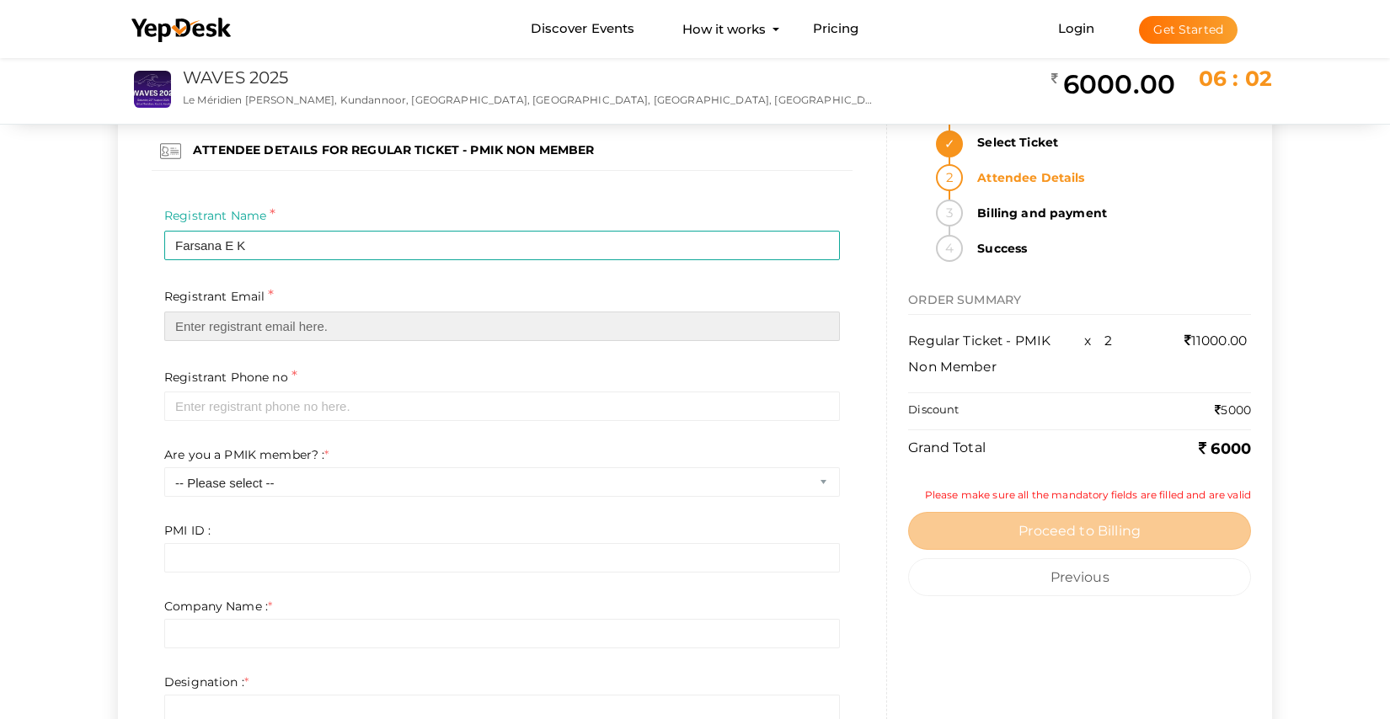
click at [295, 321] on input "email" at bounding box center [502, 326] width 676 height 29
paste input "Farsana E K:"
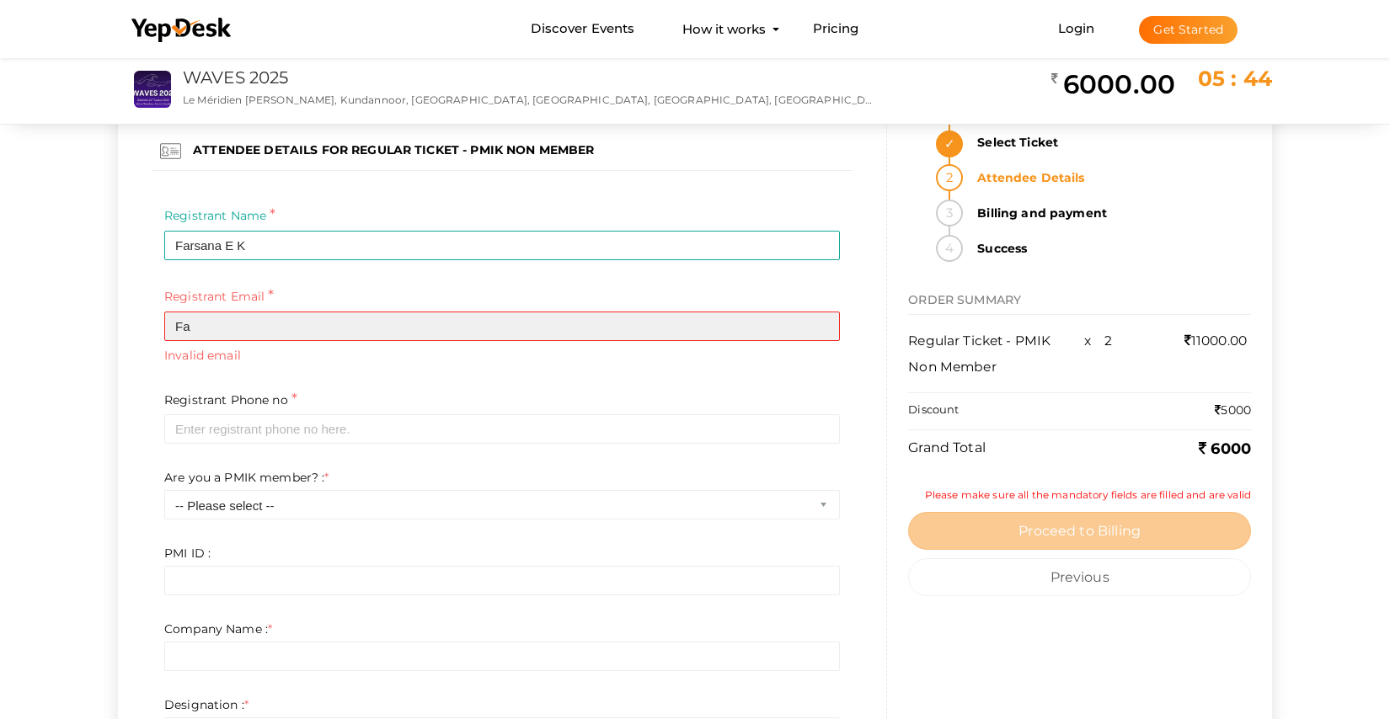
type input "F"
paste input "farsana.ek@trustwaves.tech"
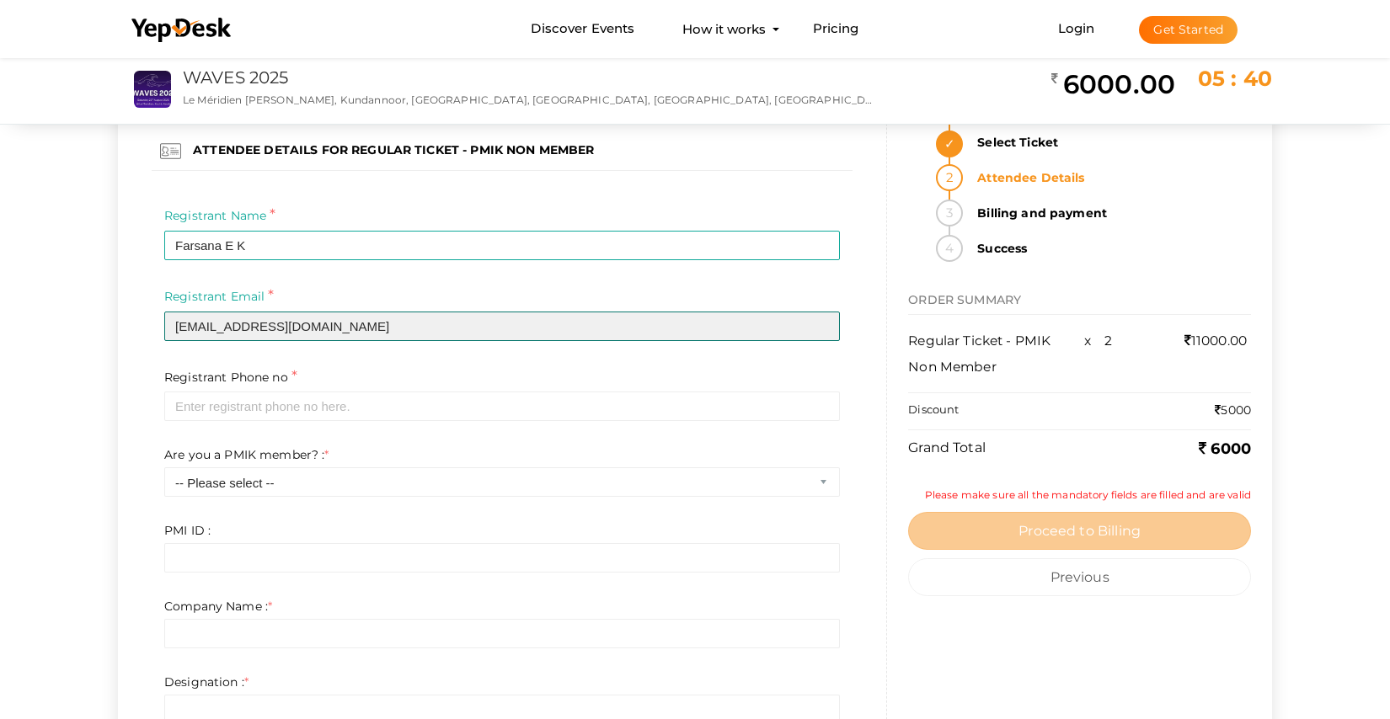
type input "farsana.ek@trustwaves.tech"
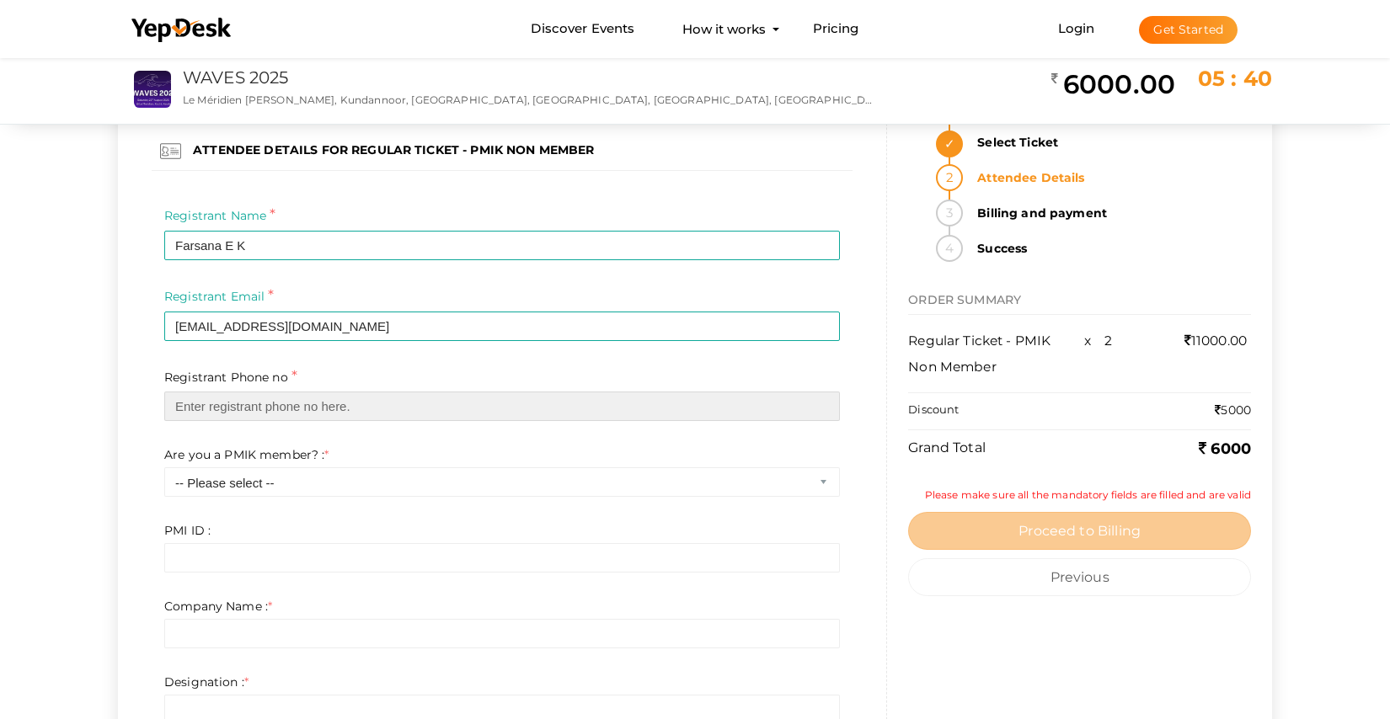
click at [290, 413] on input "text" at bounding box center [502, 406] width 676 height 29
paste input "07356095487"
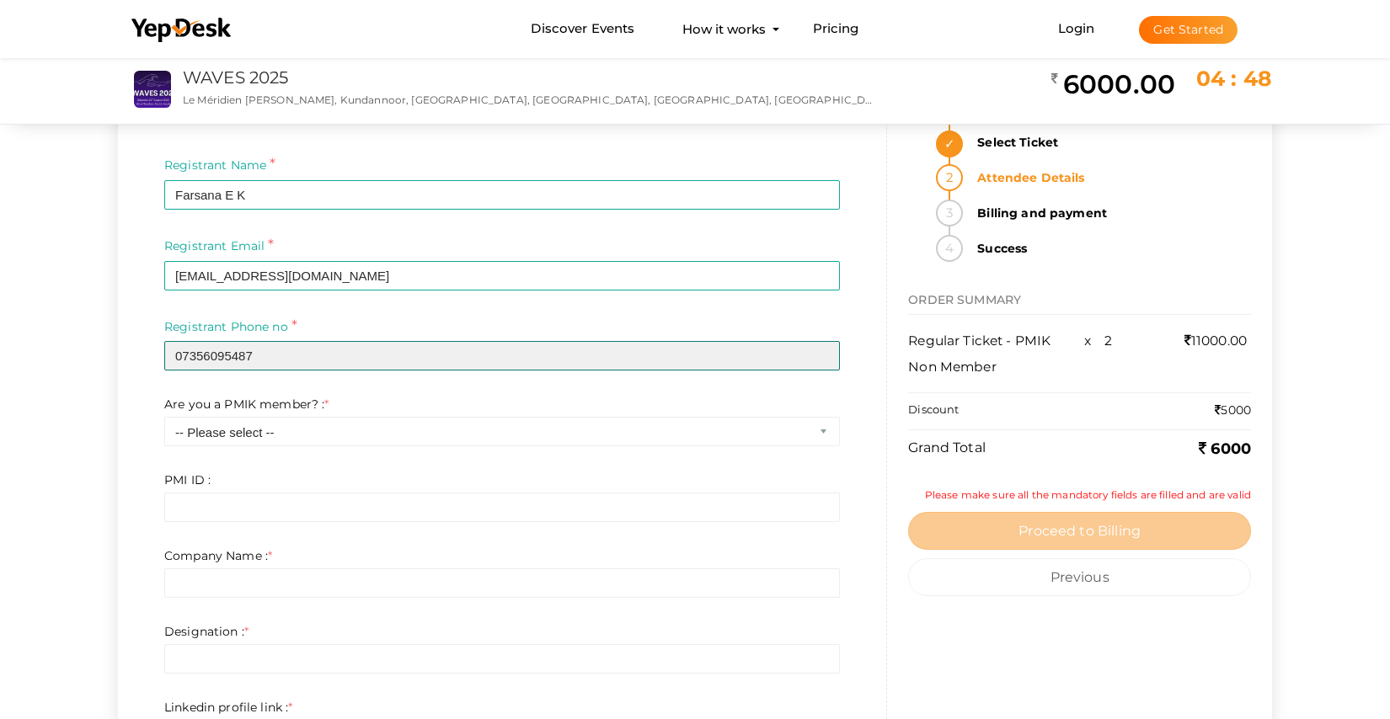
scroll to position [1162, 0]
type input "07356095487"
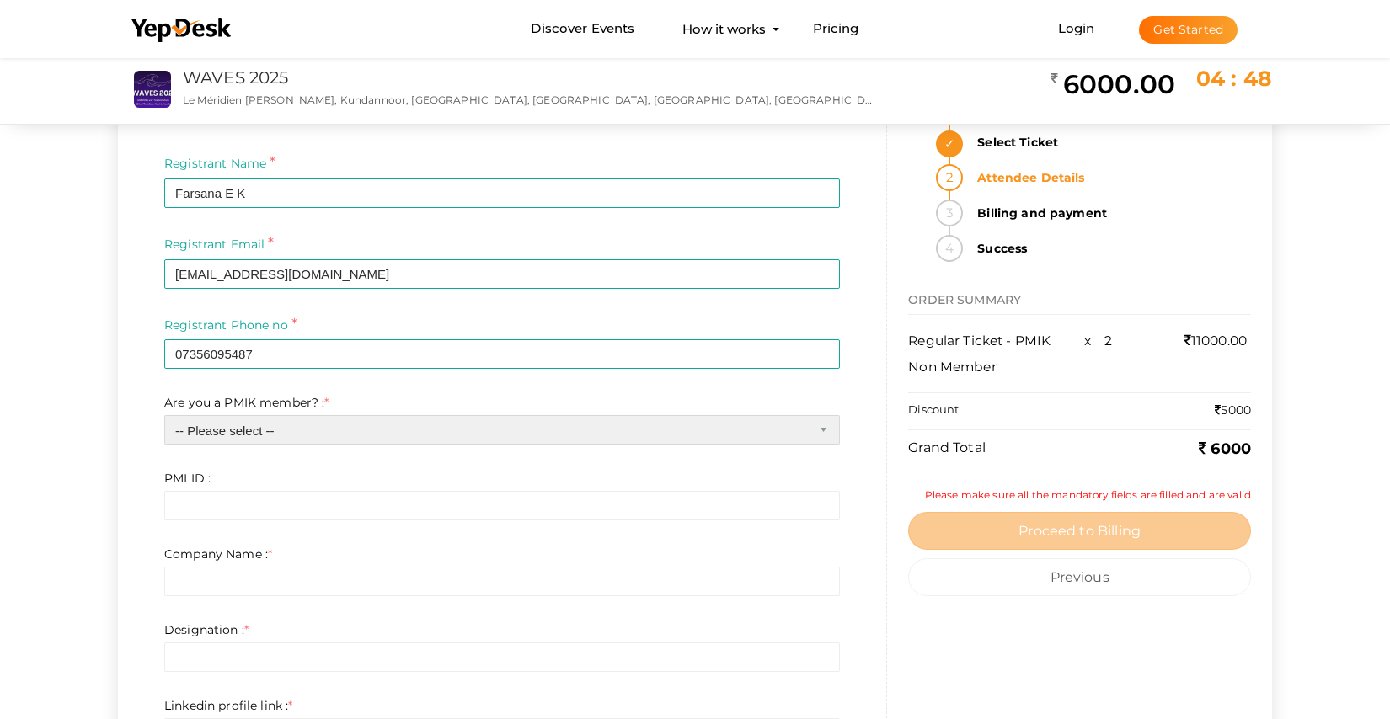
click at [292, 429] on select "-- Please select -- Yes No" at bounding box center [502, 429] width 676 height 29
select select "1"
click at [164, 415] on select "-- Please select -- Yes No" at bounding box center [502, 429] width 676 height 29
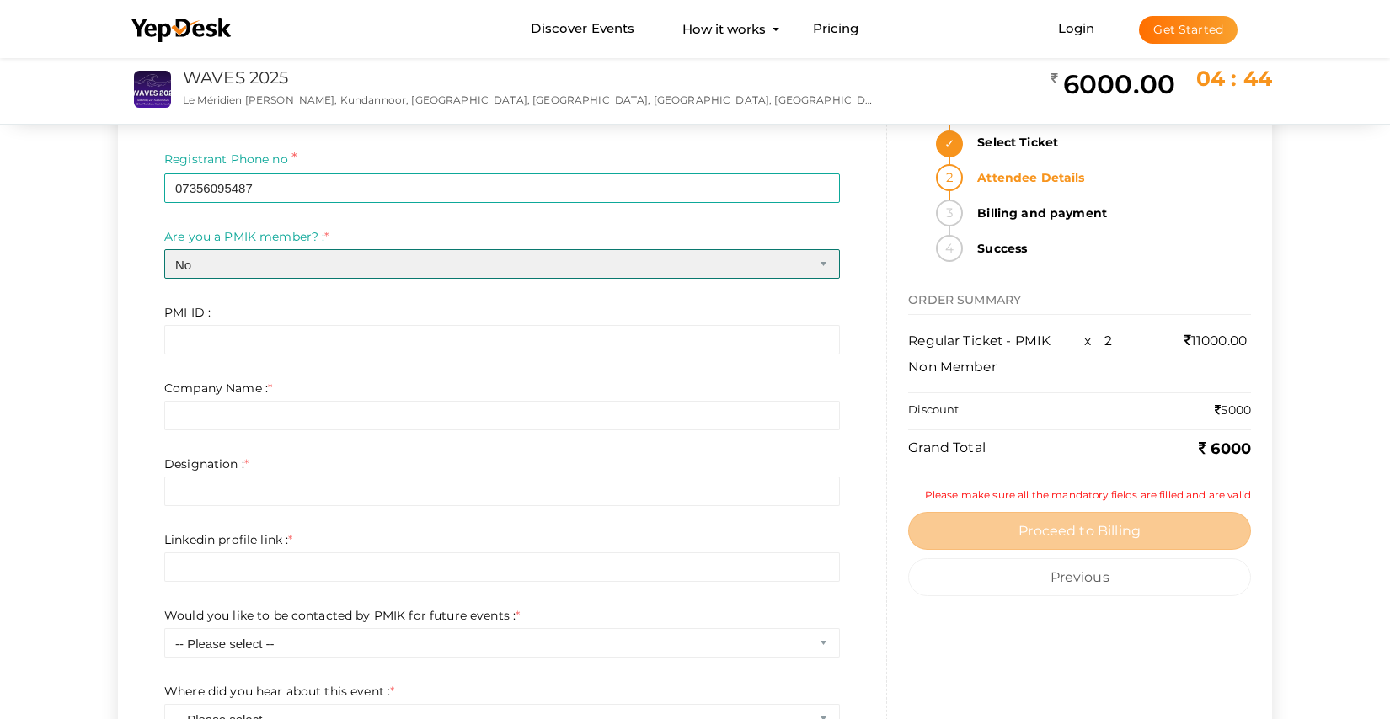
scroll to position [1342, 0]
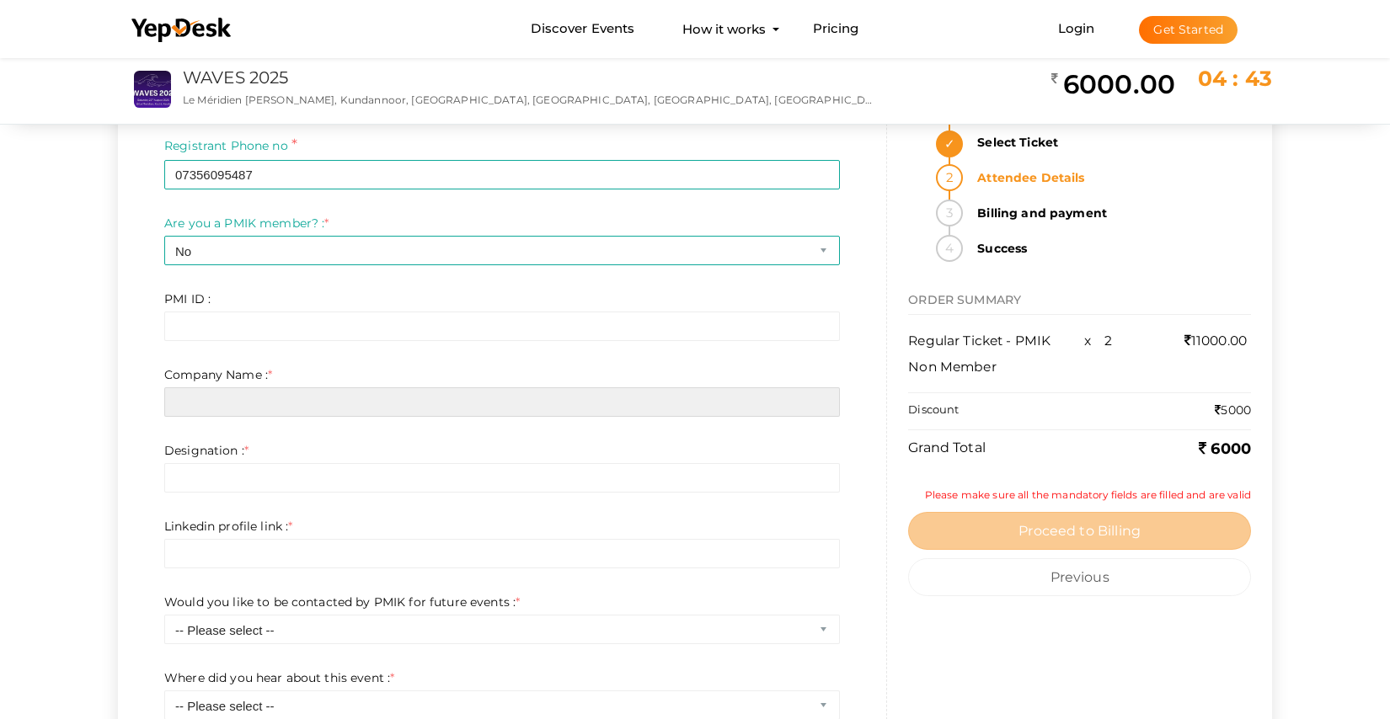
click at [280, 403] on input "text" at bounding box center [502, 401] width 676 height 29
type input "G"
type input "Y"
type input "Trustwaves"
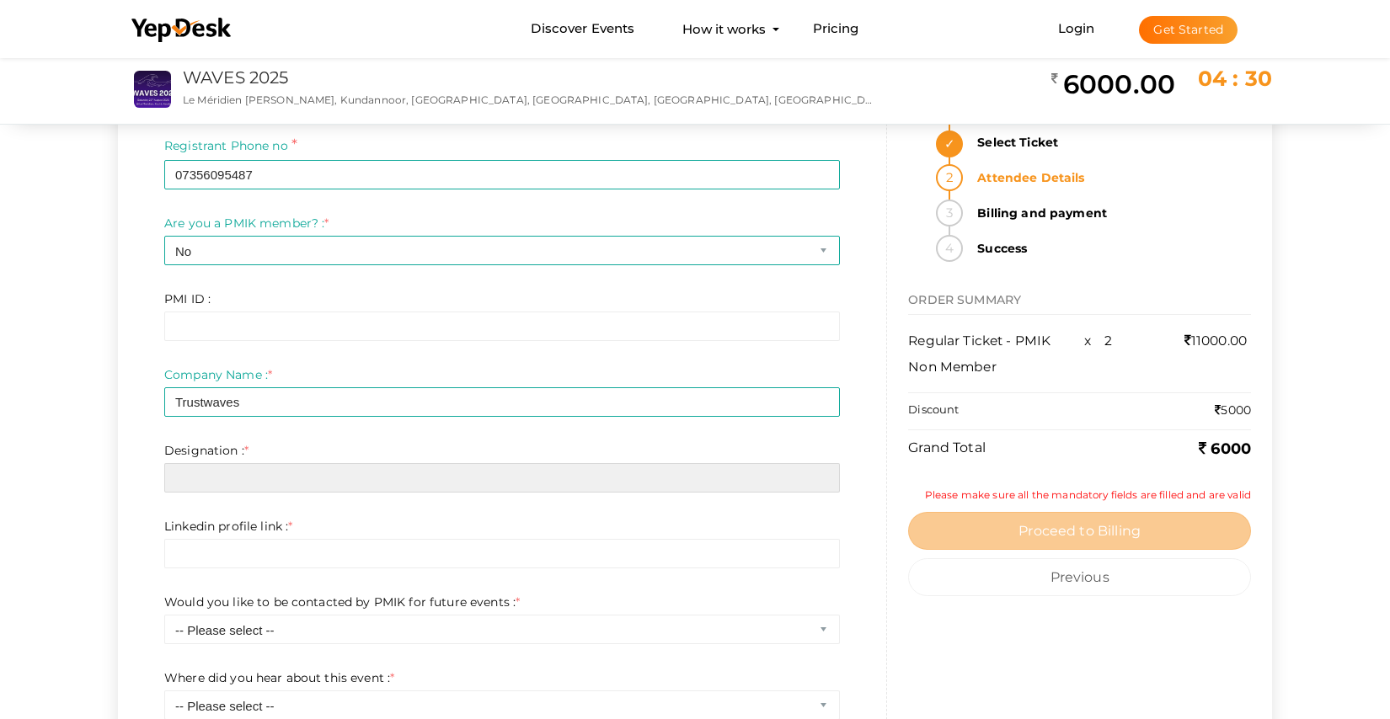
click at [286, 480] on input "text" at bounding box center [502, 477] width 676 height 29
type input "Lead Analyst"
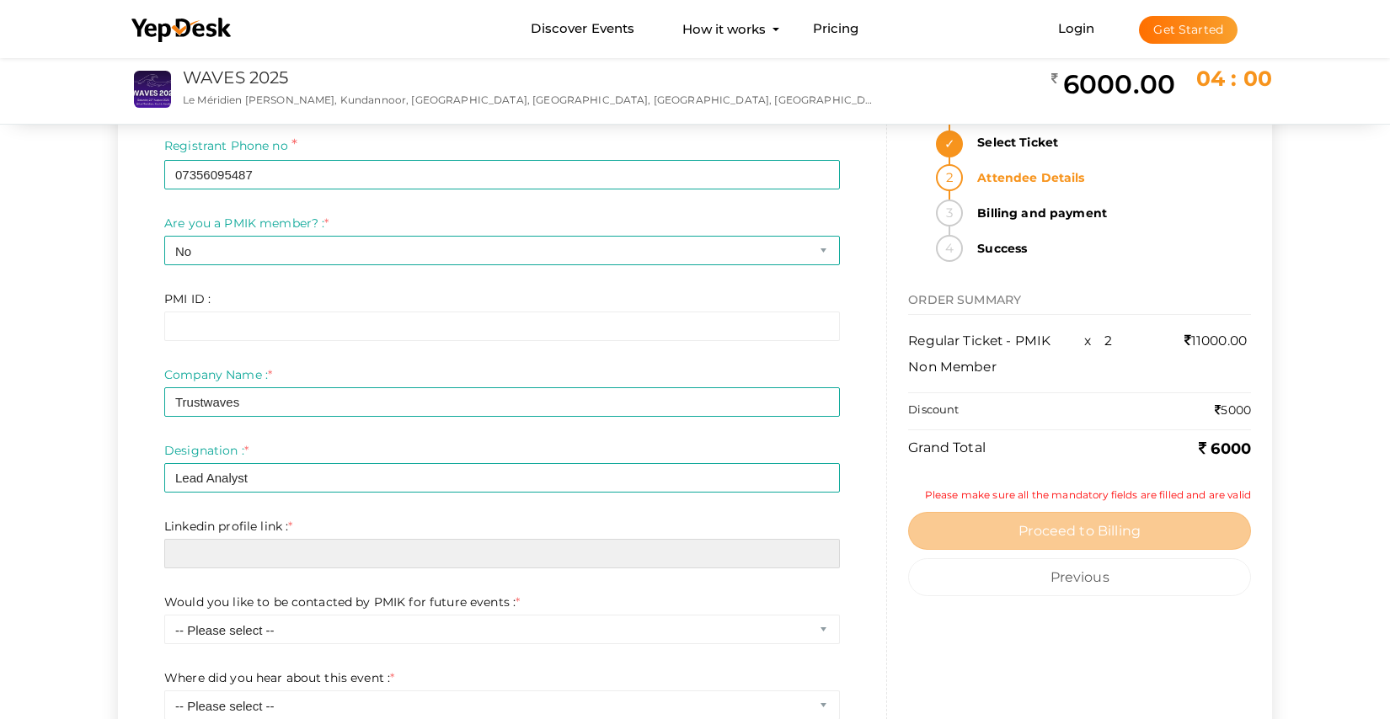
click at [287, 555] on input "text" at bounding box center [502, 553] width 676 height 29
paste input "https://www.linkedin.com/in/afrinsha-aslam/"
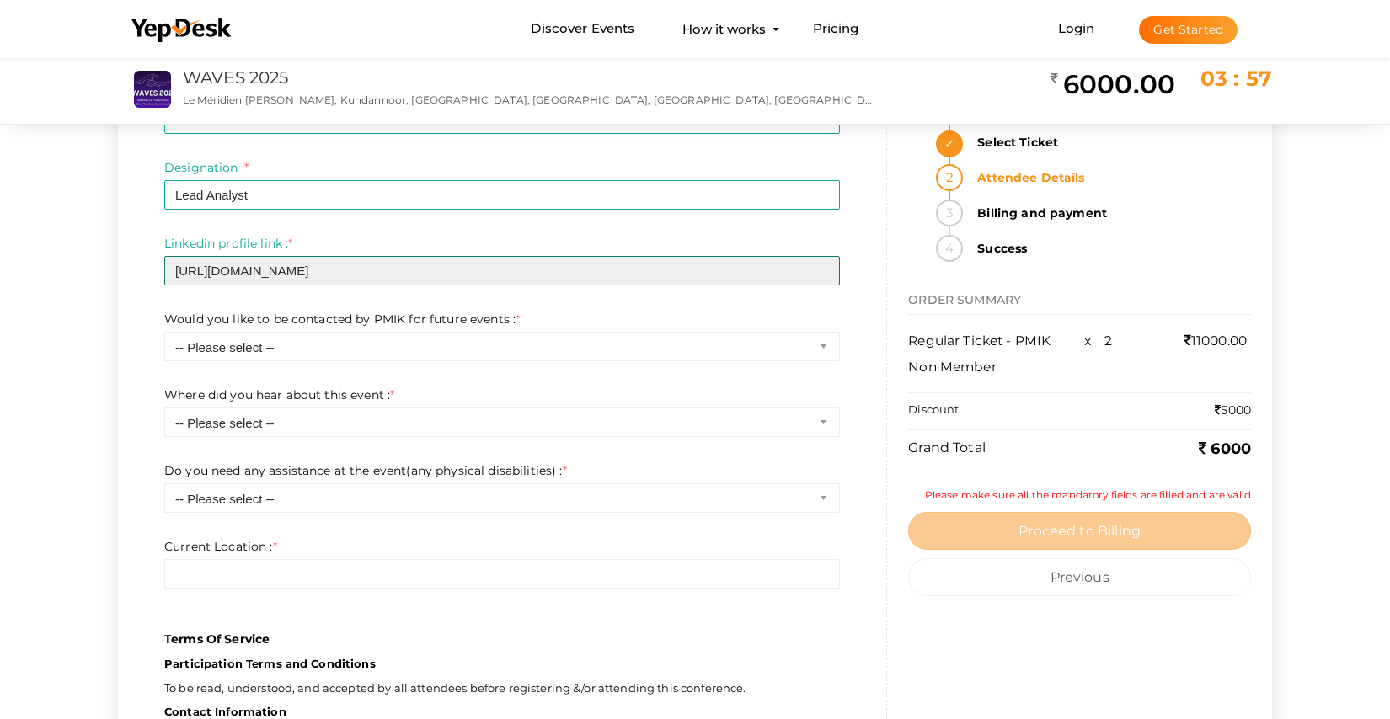
scroll to position [1635, 0]
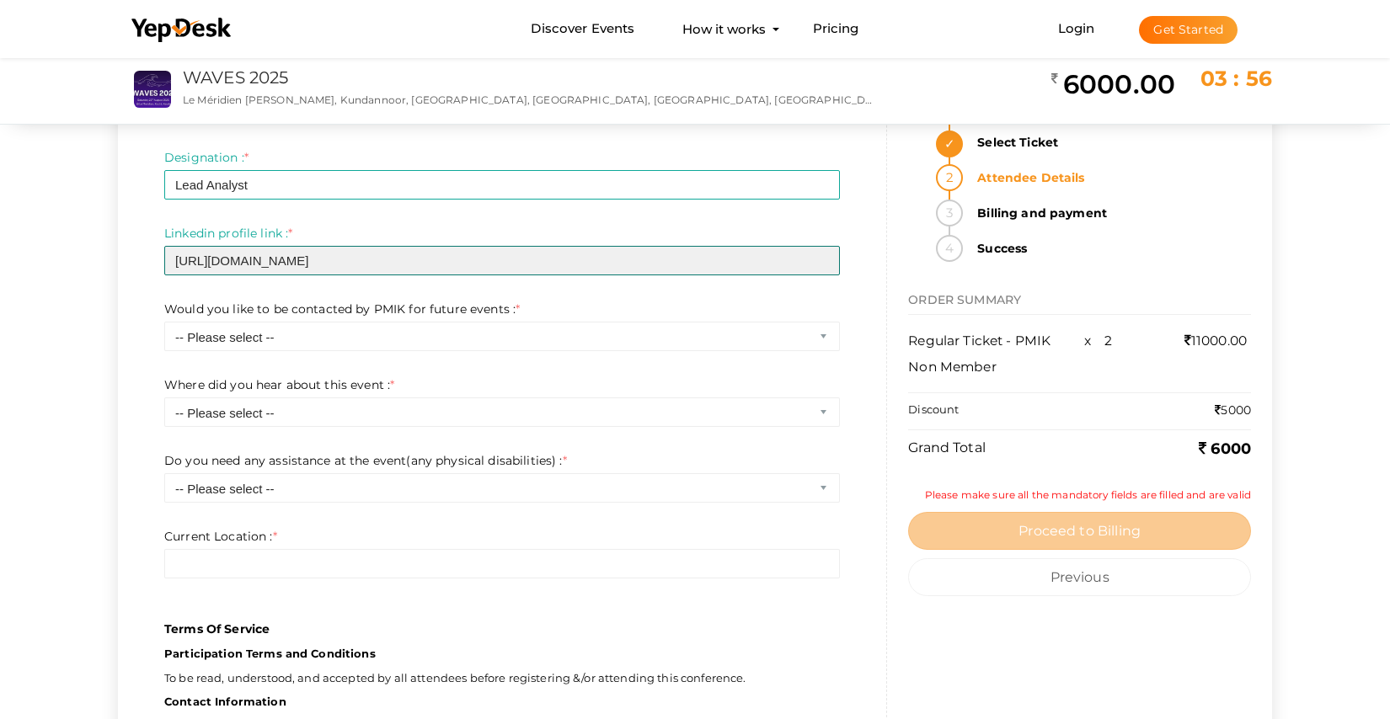
type input "https://www.linkedin.com/in/afrinsha-aslam/"
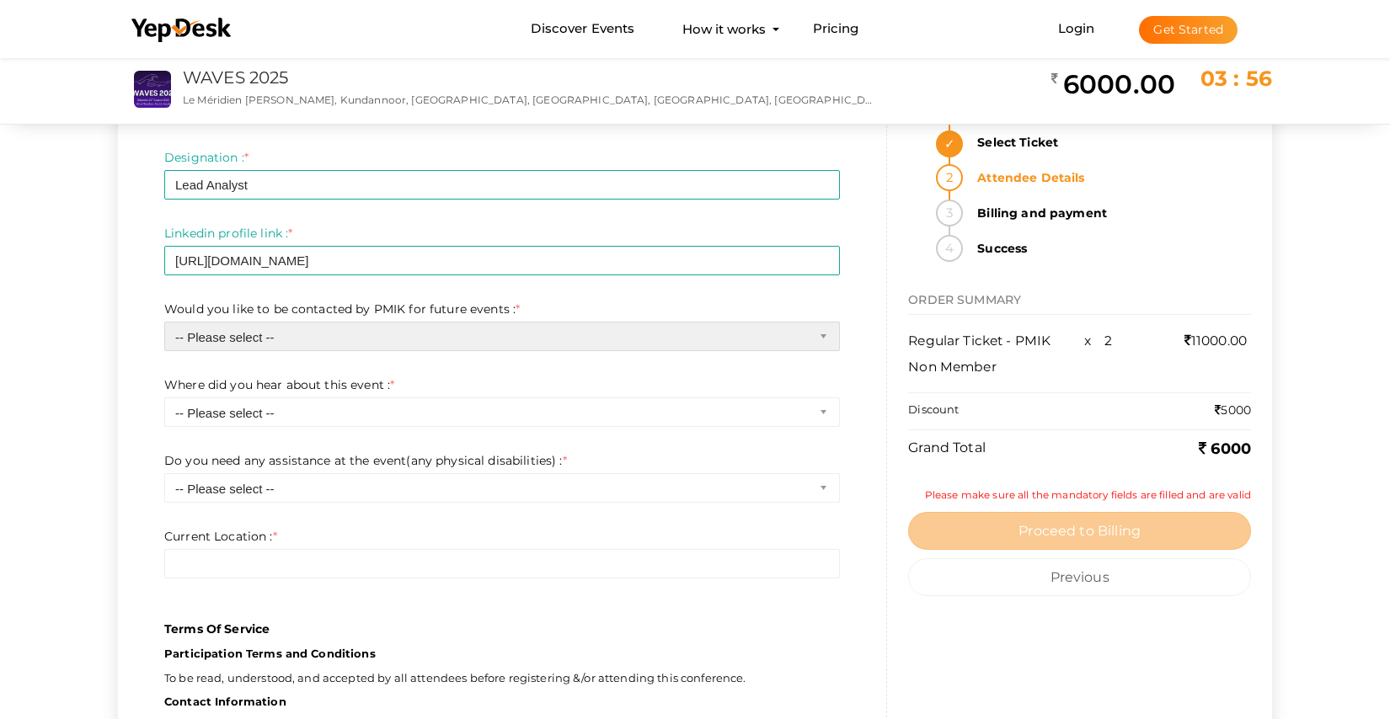
click at [307, 329] on select "-- Please select -- Yes No" at bounding box center [502, 336] width 676 height 29
select select "0"
click at [164, 322] on select "-- Please select -- Yes No" at bounding box center [502, 336] width 676 height 29
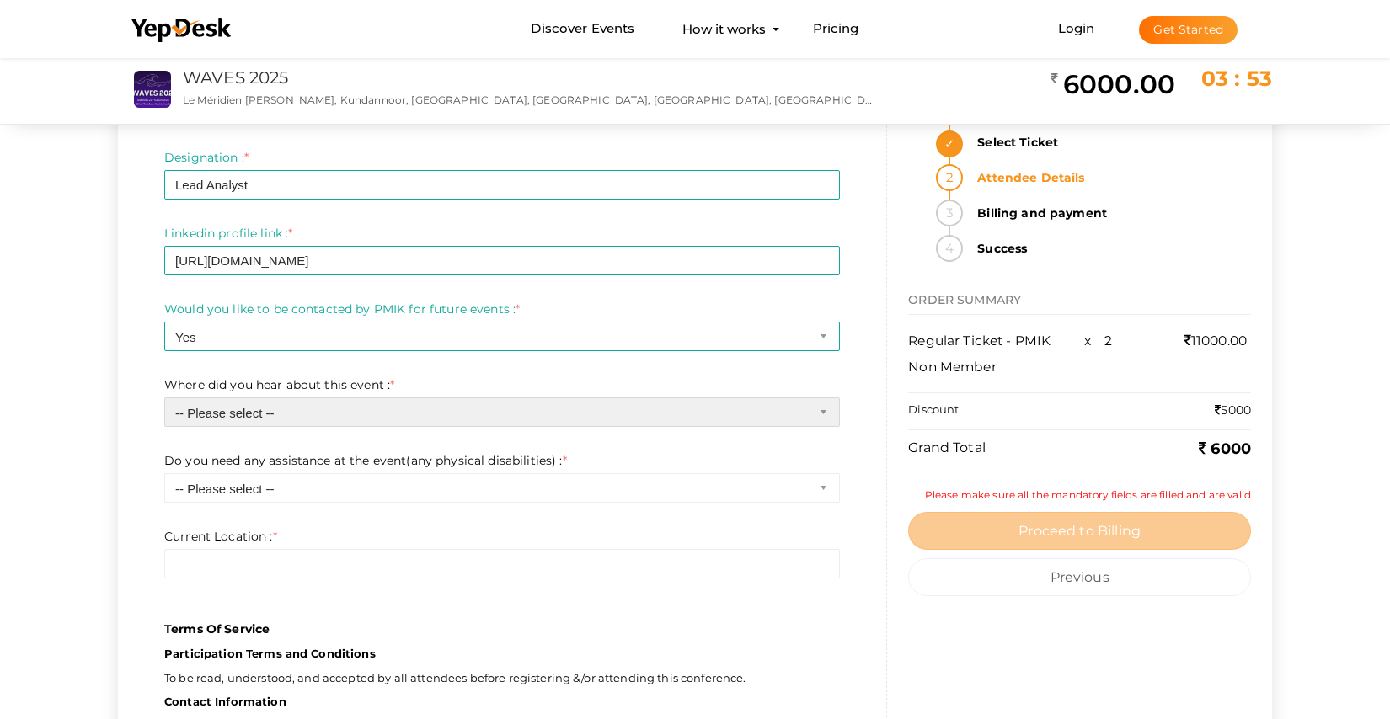
click at [264, 410] on select "-- Please select -- Chapter website Chapter communications Corporate communicat…" at bounding box center [502, 412] width 676 height 29
select select "5"
click at [164, 398] on select "-- Please select -- Chapter website Chapter communications Corporate communicat…" at bounding box center [502, 412] width 676 height 29
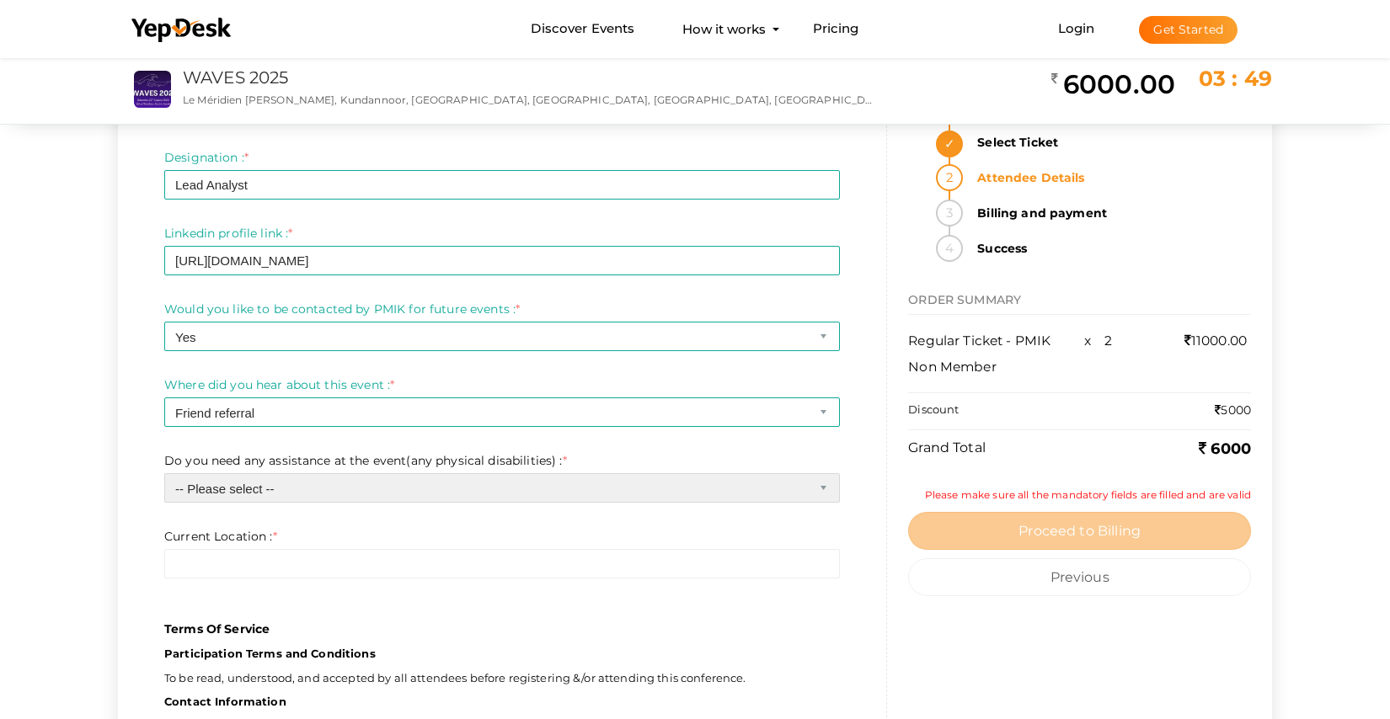
click at [262, 490] on select "-- Please select -- Yes No" at bounding box center [502, 487] width 676 height 29
select select "1"
click at [164, 473] on select "-- Please select -- Yes No" at bounding box center [502, 487] width 676 height 29
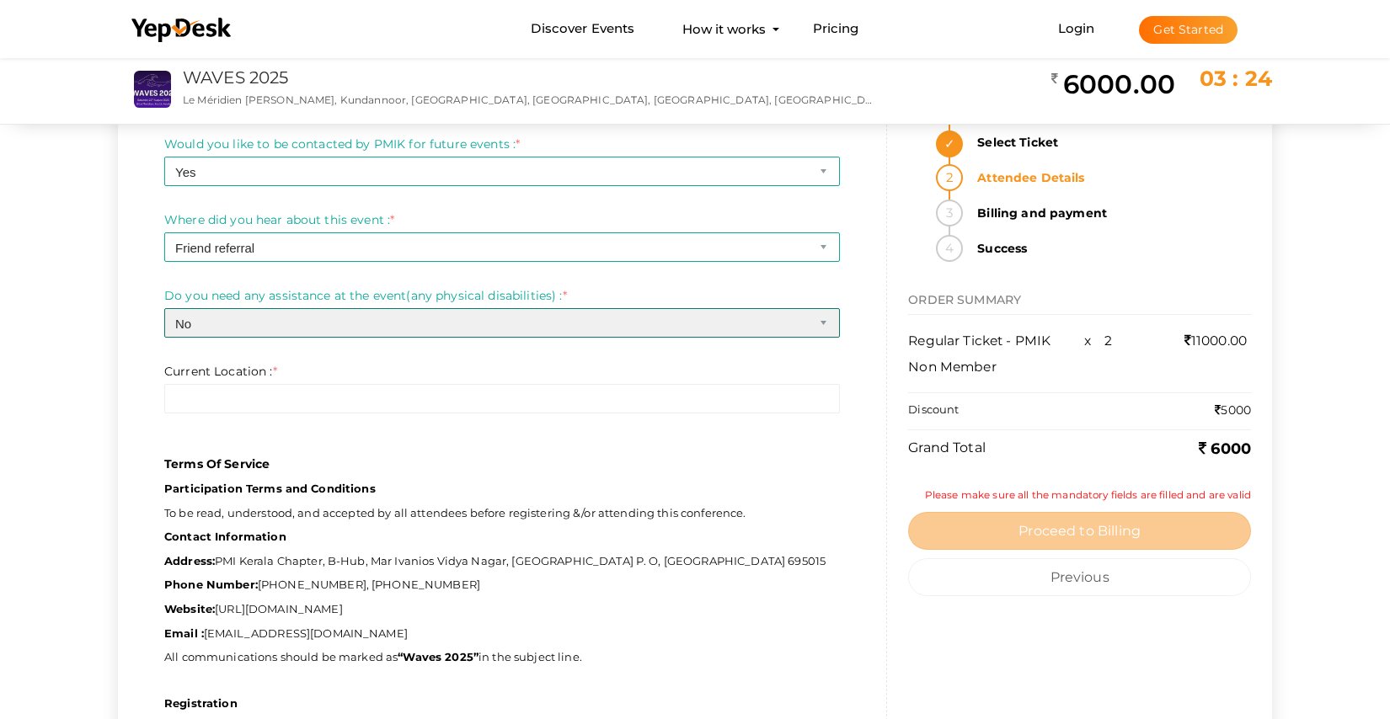
scroll to position [1782, 0]
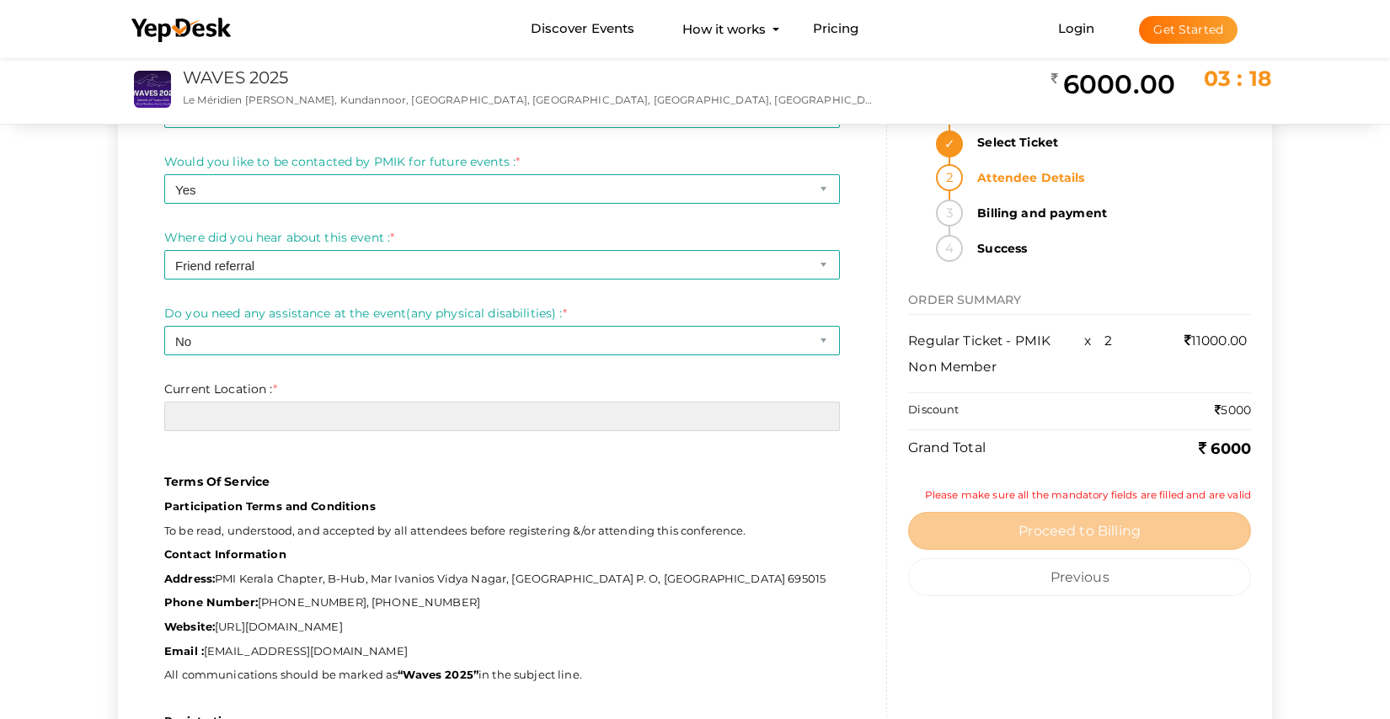
click at [247, 414] on input "text" at bounding box center [502, 416] width 676 height 29
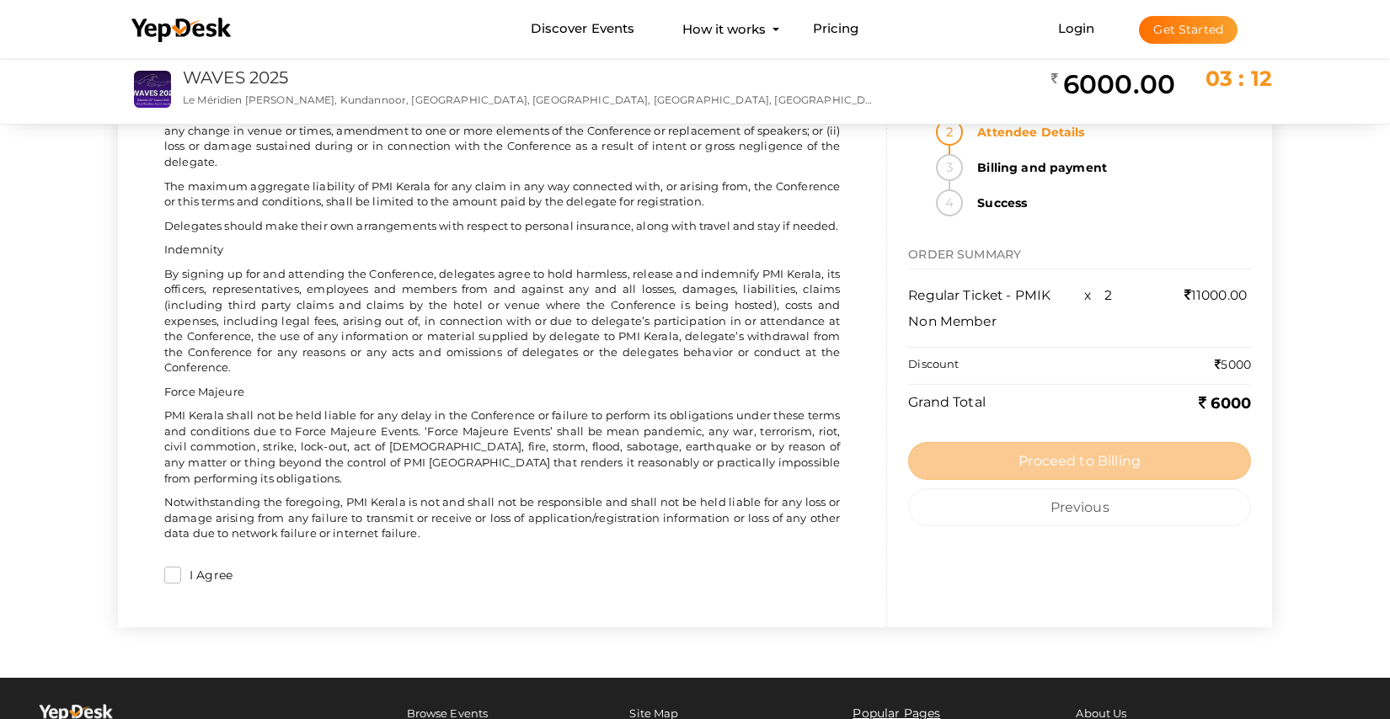
scroll to position [4054, 0]
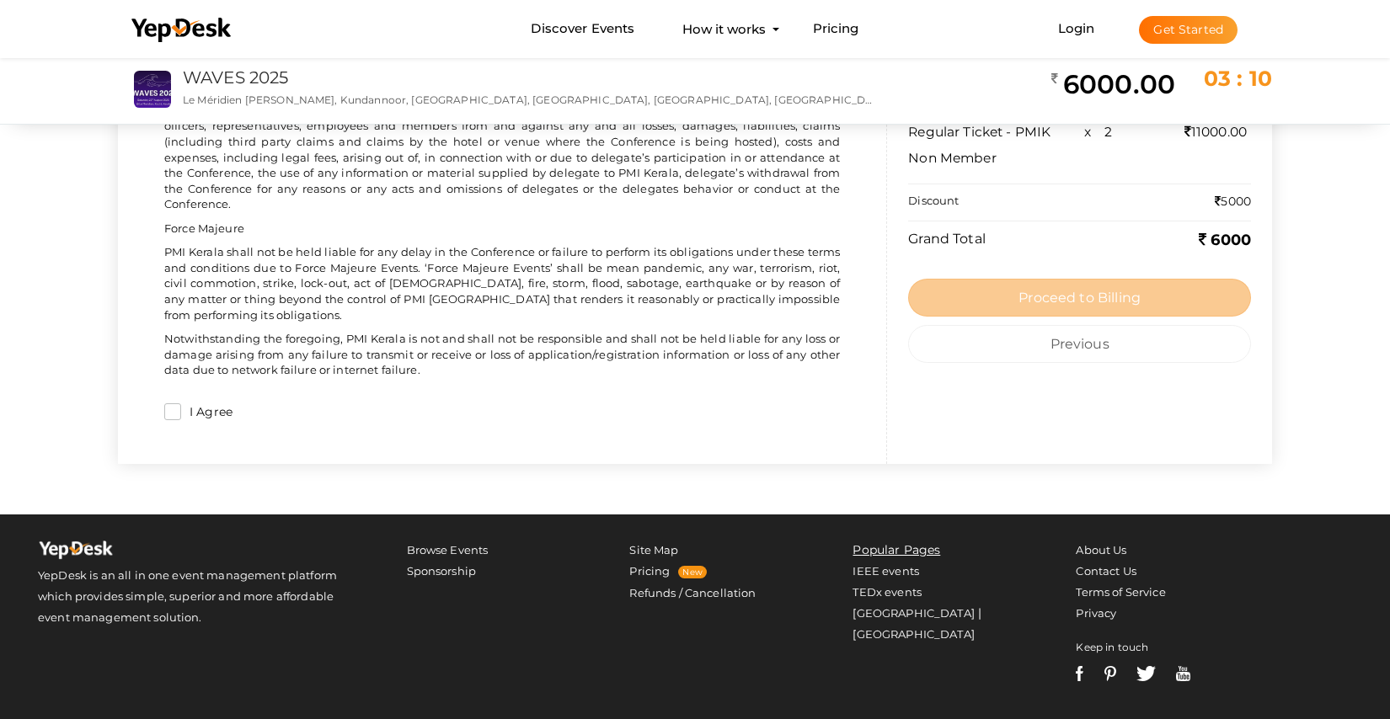
type input "Wayanad"
click at [178, 403] on input "I Agree" at bounding box center [172, 411] width 17 height 17
checkbox input "true"
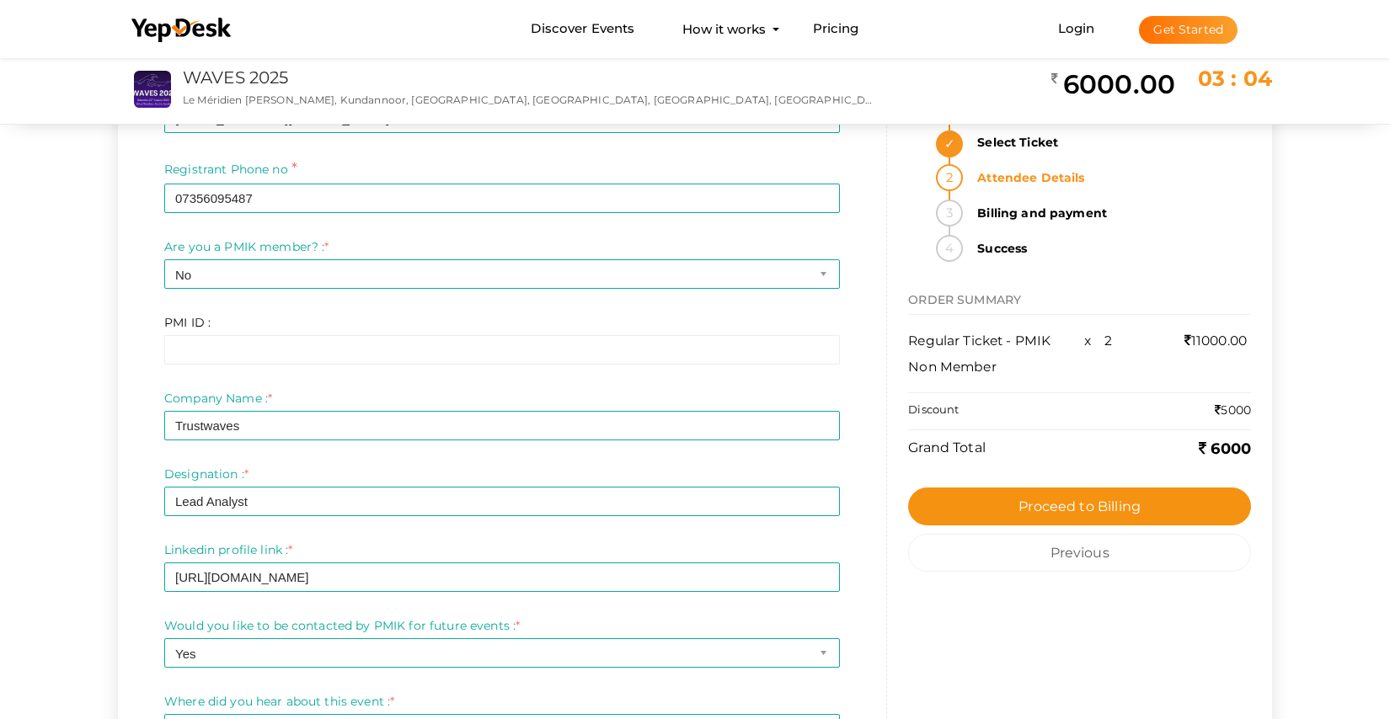
scroll to position [1365, 0]
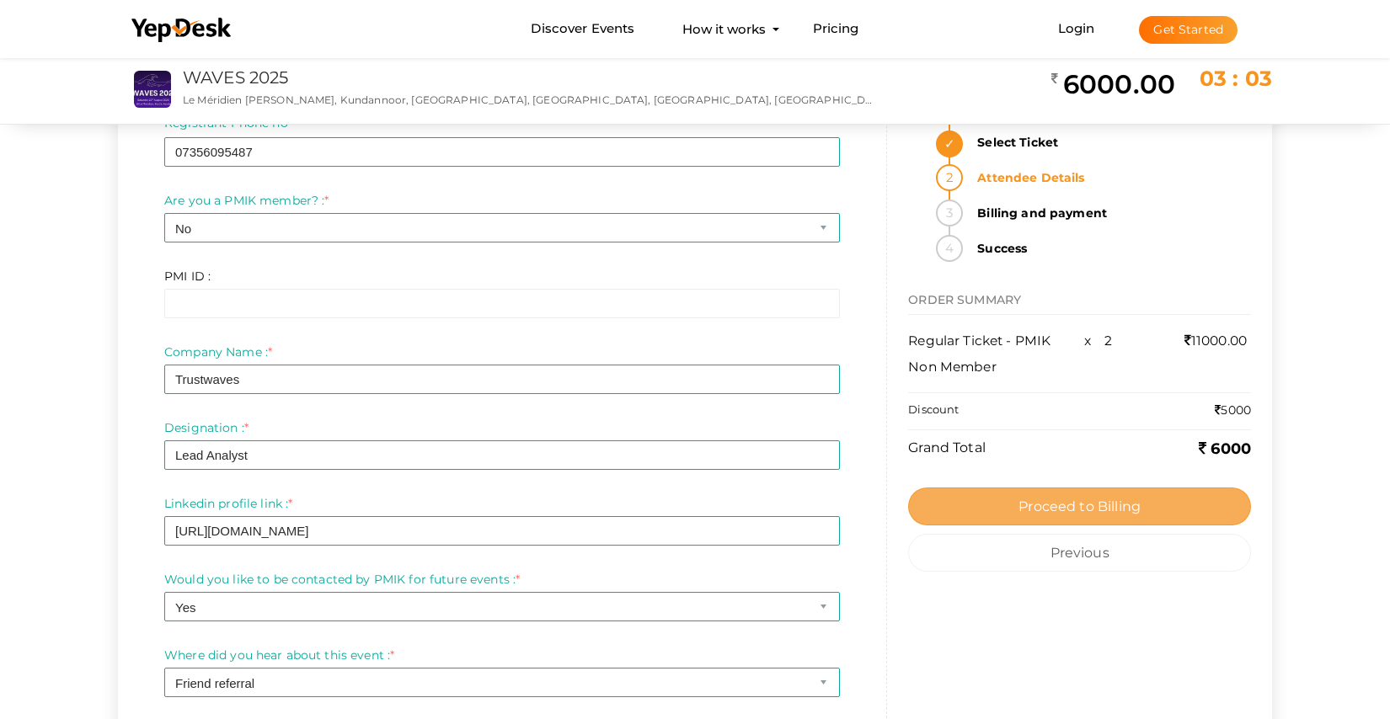
click at [1066, 501] on span "Proceed to Billing" at bounding box center [1079, 507] width 122 height 16
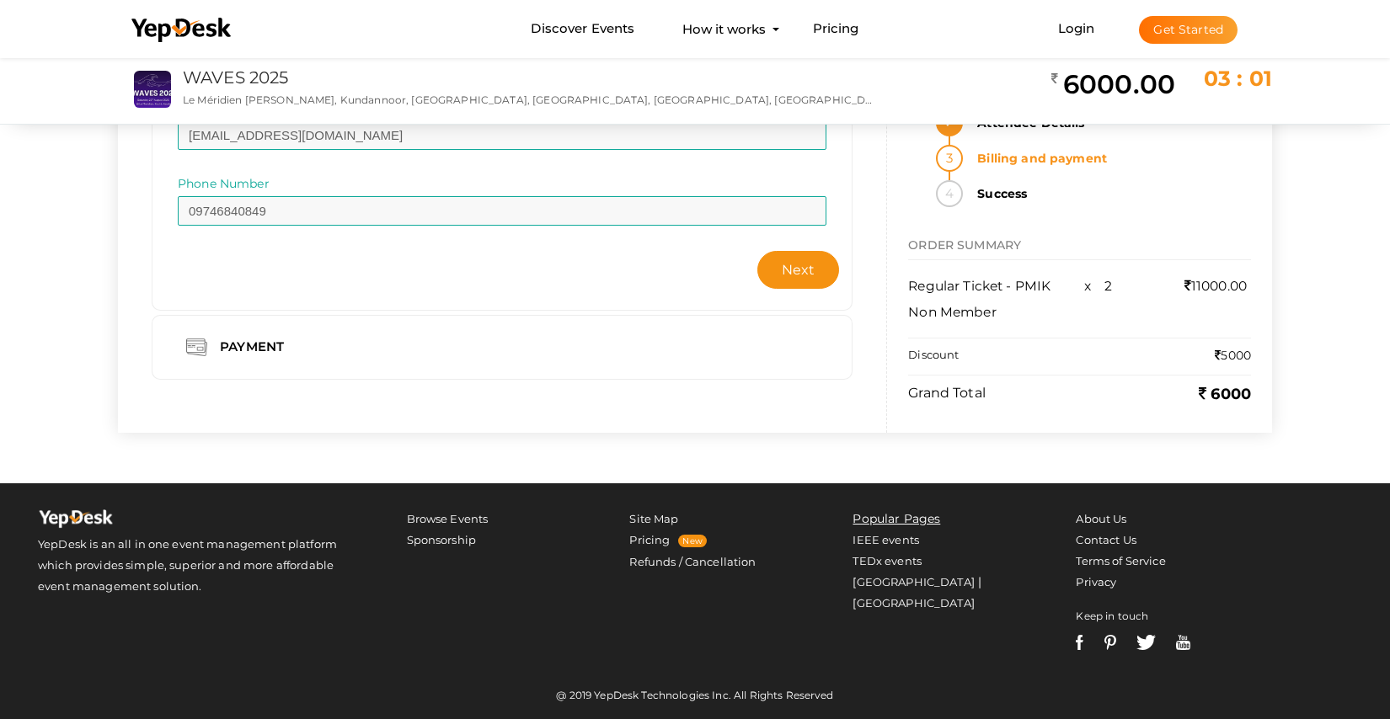
scroll to position [0, 0]
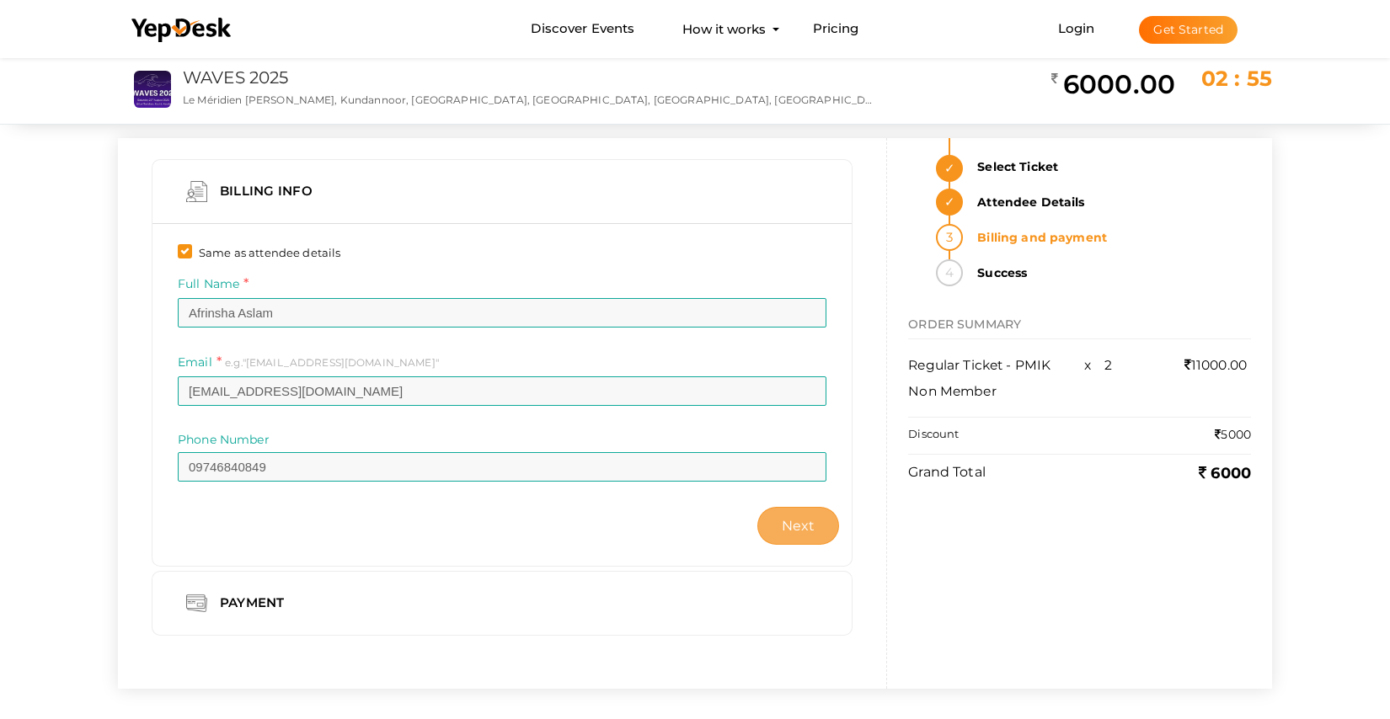
click at [816, 524] on button "Next" at bounding box center [798, 526] width 83 height 38
